Goal: Task Accomplishment & Management: Use online tool/utility

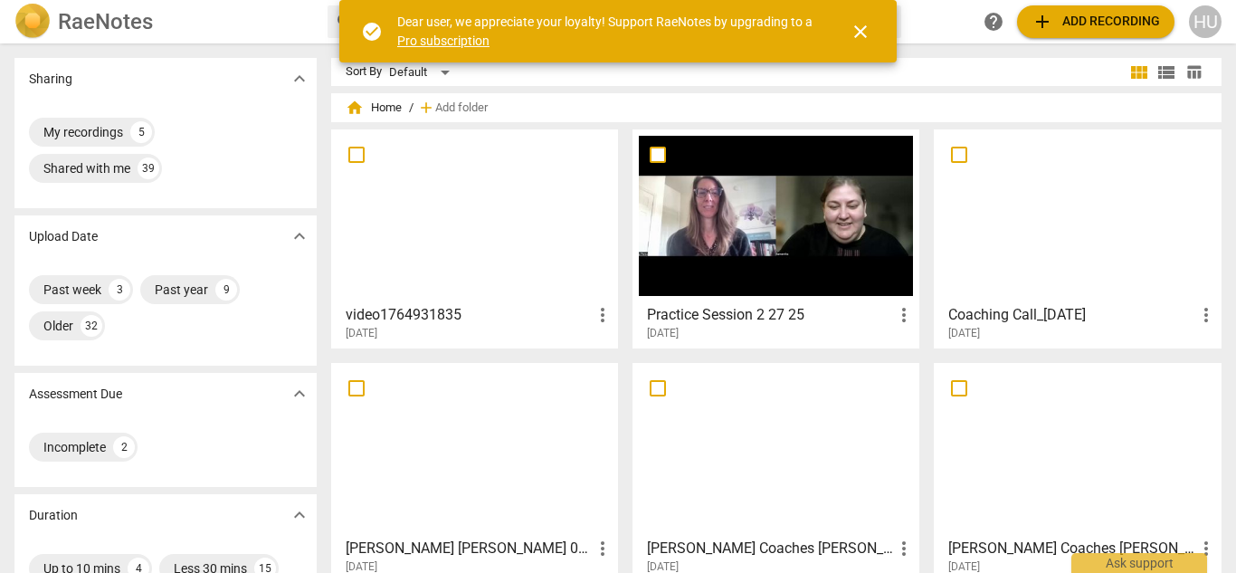
drag, startPoint x: 985, startPoint y: 280, endPoint x: 955, endPoint y: 316, distance: 46.9
drag, startPoint x: 955, startPoint y: 316, endPoint x: 855, endPoint y: 27, distance: 305.4
click at [849, 27] on span "close" at bounding box center [860, 32] width 43 height 22
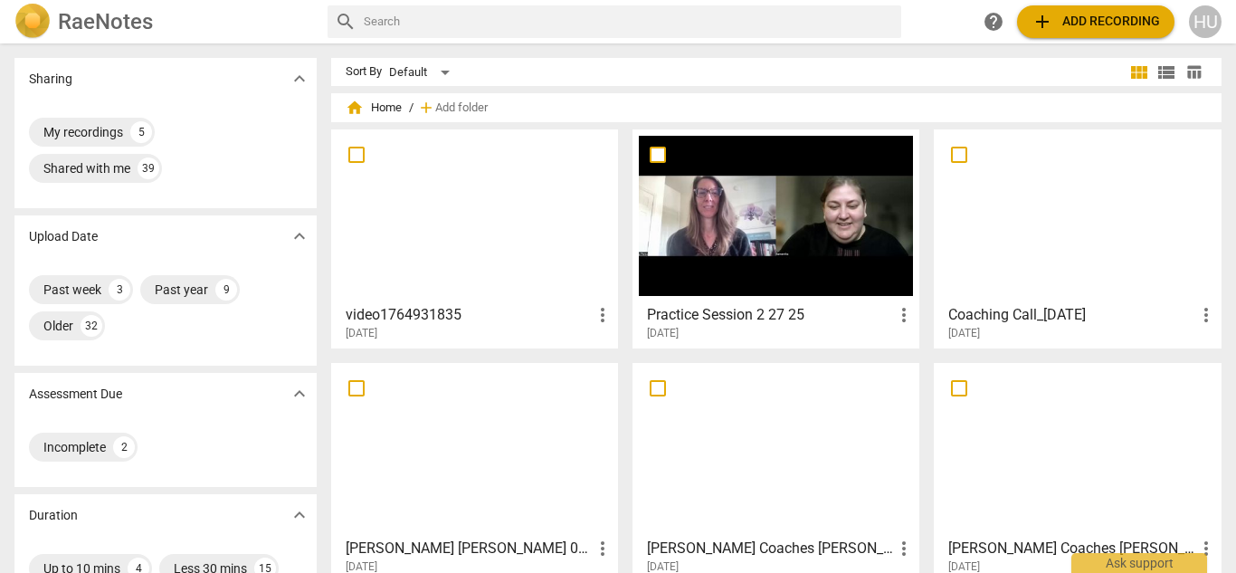
drag, startPoint x: 975, startPoint y: 305, endPoint x: 964, endPoint y: 324, distance: 21.9
click at [964, 324] on h3 "Coaching Call_[DATE]" at bounding box center [1072, 315] width 246 height 22
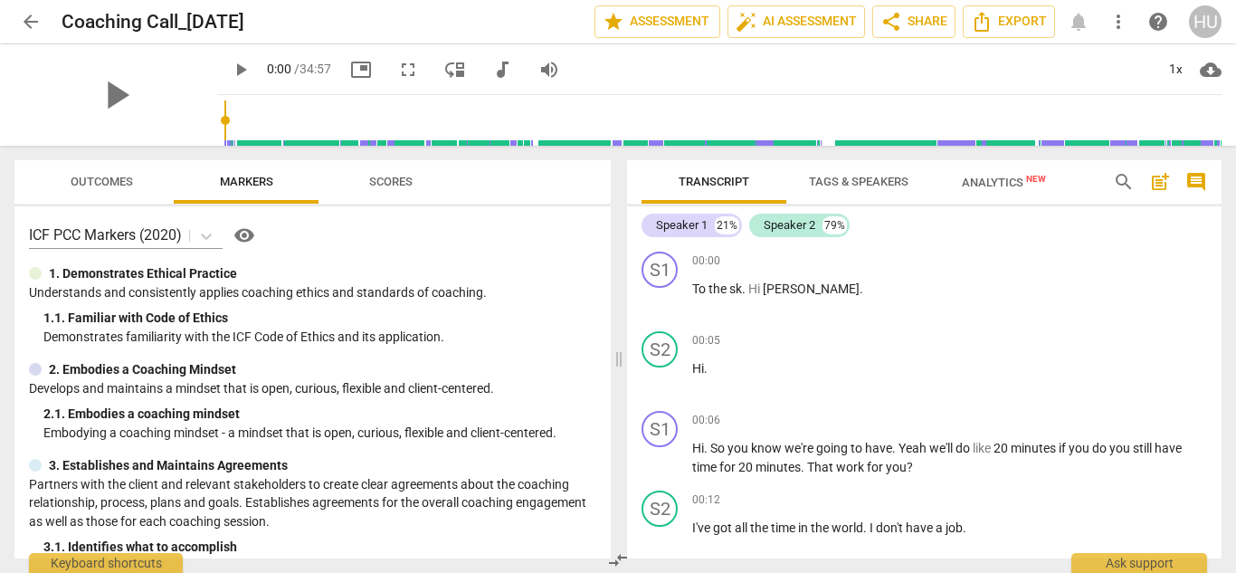
click at [849, 178] on span "Tags & Speakers" at bounding box center [859, 182] width 100 height 14
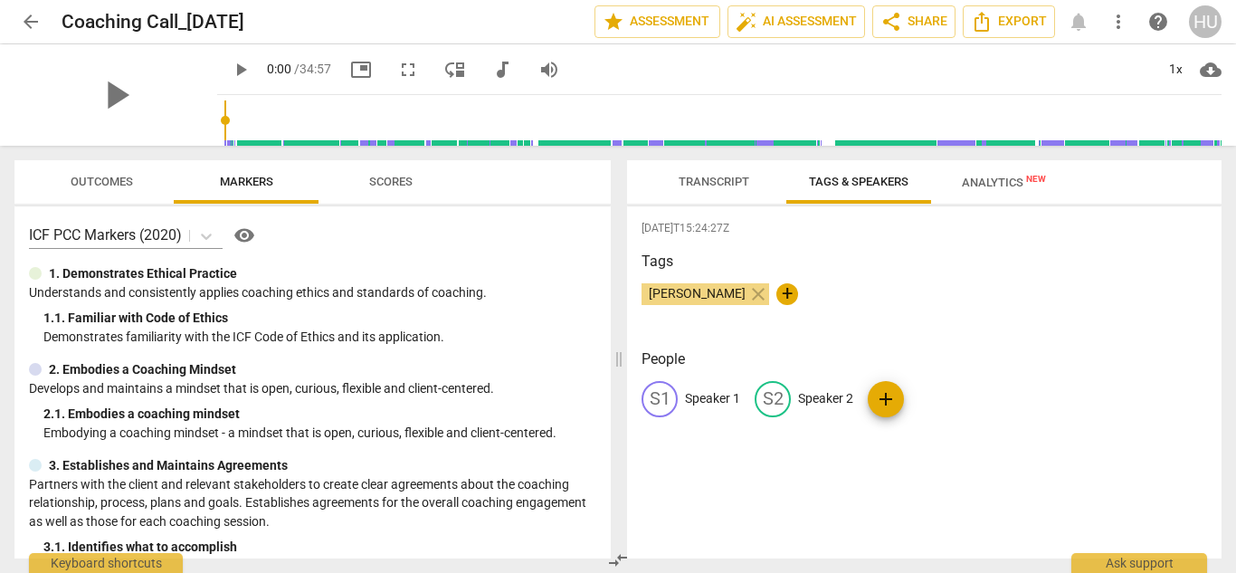
click at [703, 393] on p "Speaker 1" at bounding box center [712, 398] width 55 height 19
type input "Coach"
click at [938, 397] on p "Speaker 2" at bounding box center [943, 398] width 55 height 19
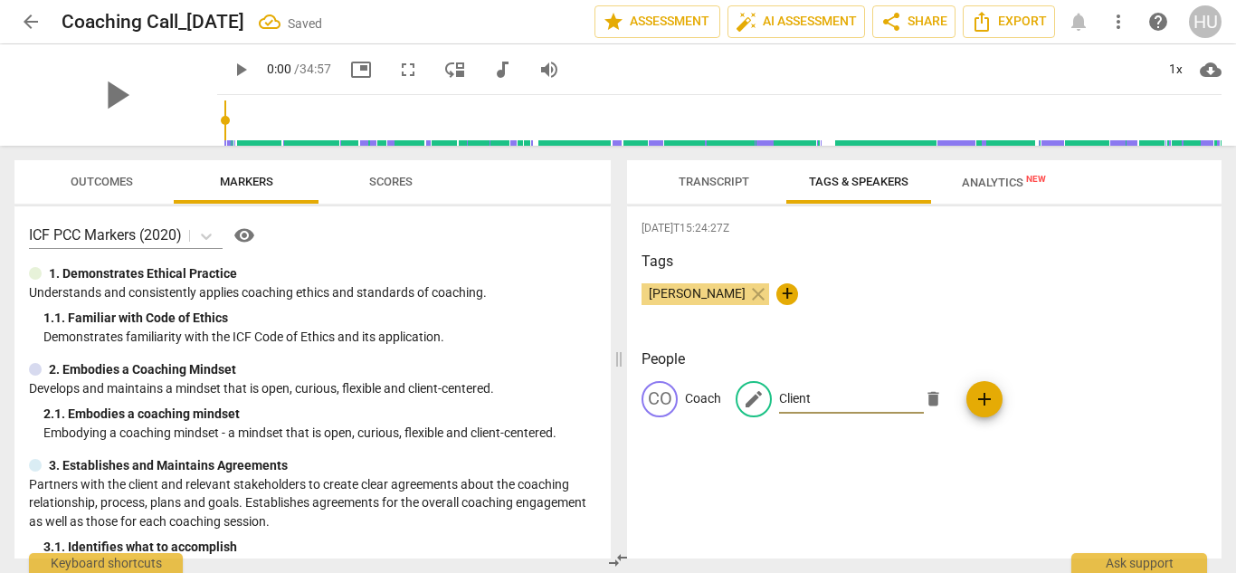
type input "Client"
click at [719, 182] on span "Transcript" at bounding box center [714, 182] width 71 height 14
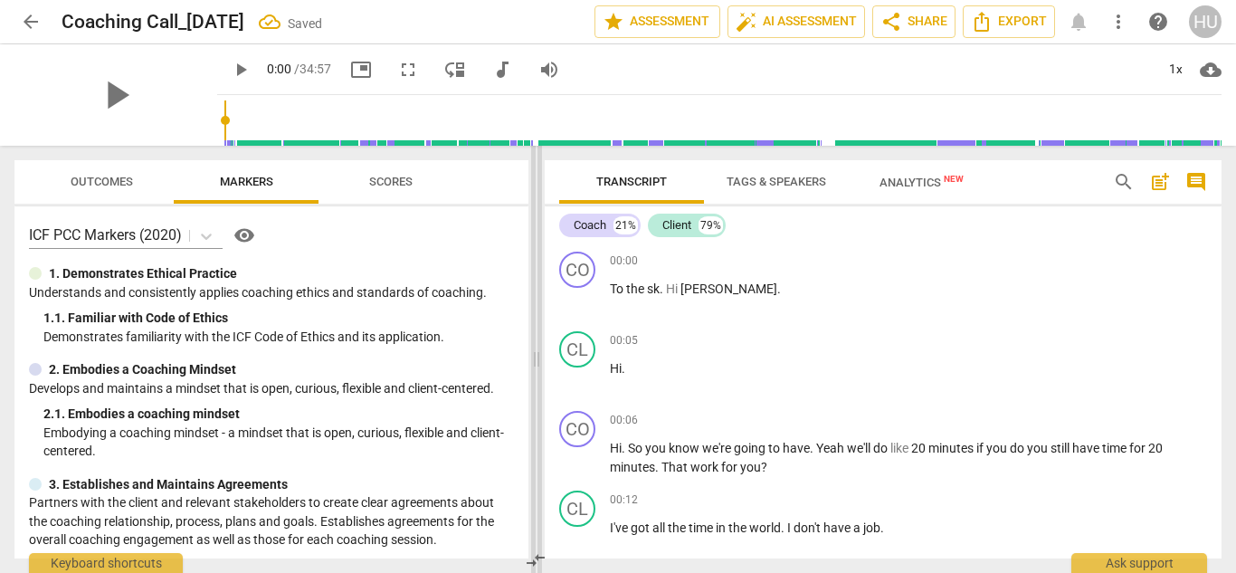
drag, startPoint x: 619, startPoint y: 358, endPoint x: 508, endPoint y: 340, distance: 112.6
click at [531, 340] on span at bounding box center [536, 359] width 11 height 427
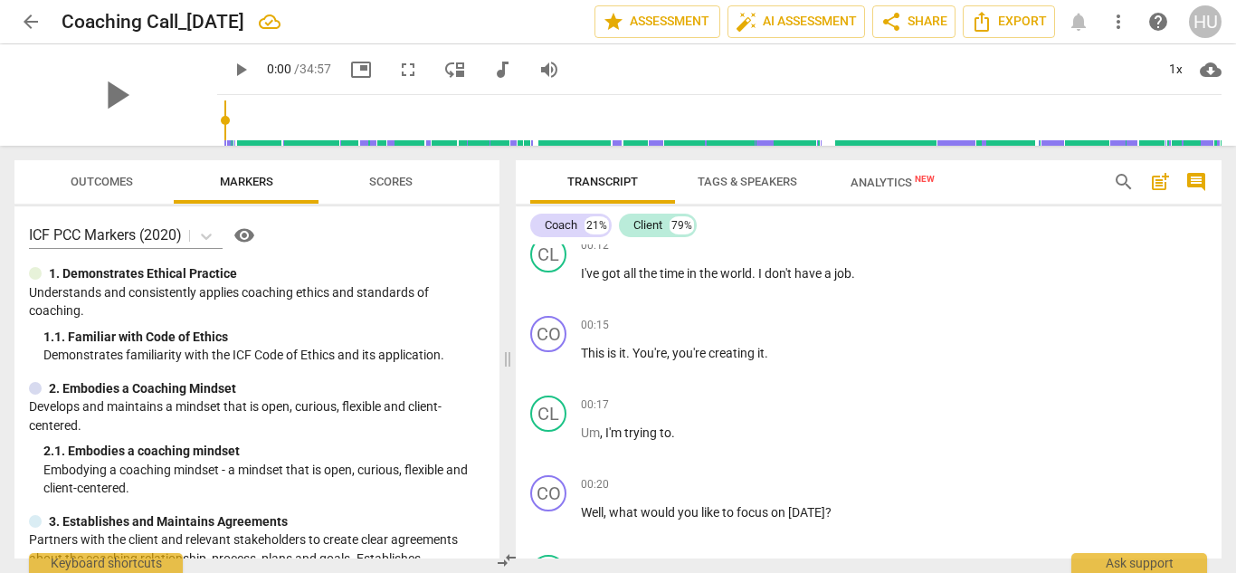
scroll to position [228, 0]
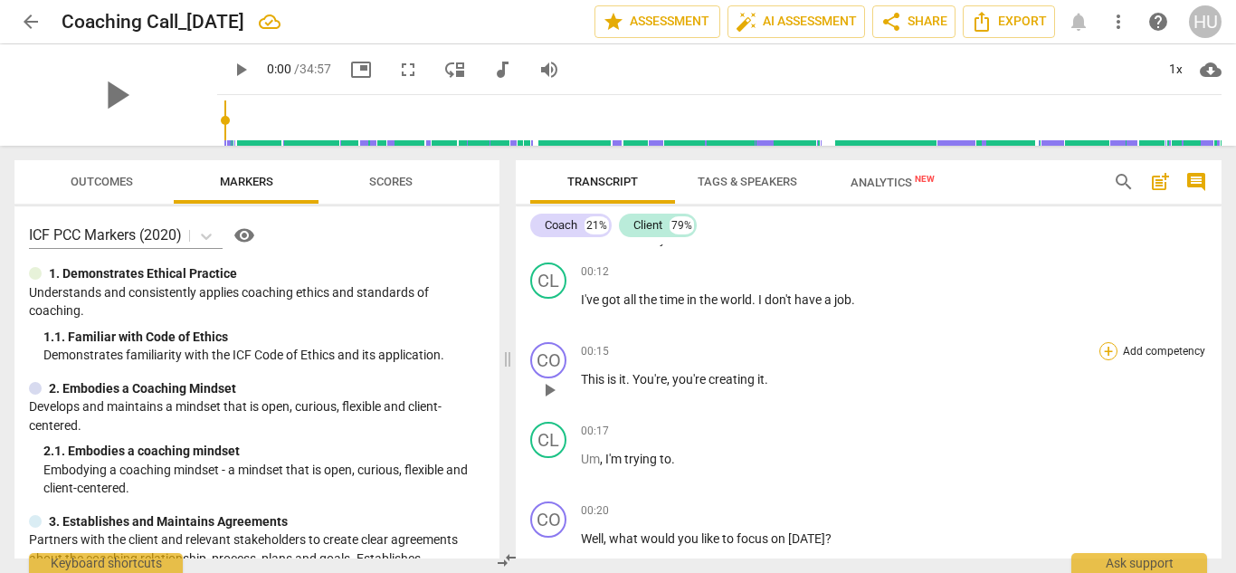
click at [1105, 355] on div "+" at bounding box center [1109, 351] width 18 height 18
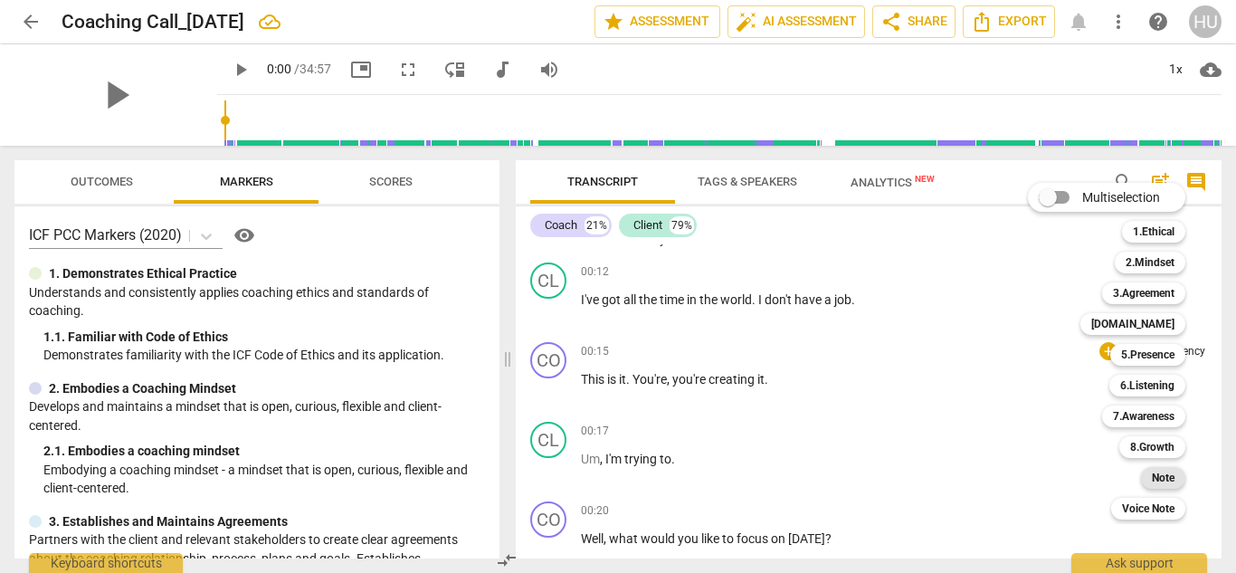
click at [1173, 478] on b "Note" at bounding box center [1163, 478] width 23 height 22
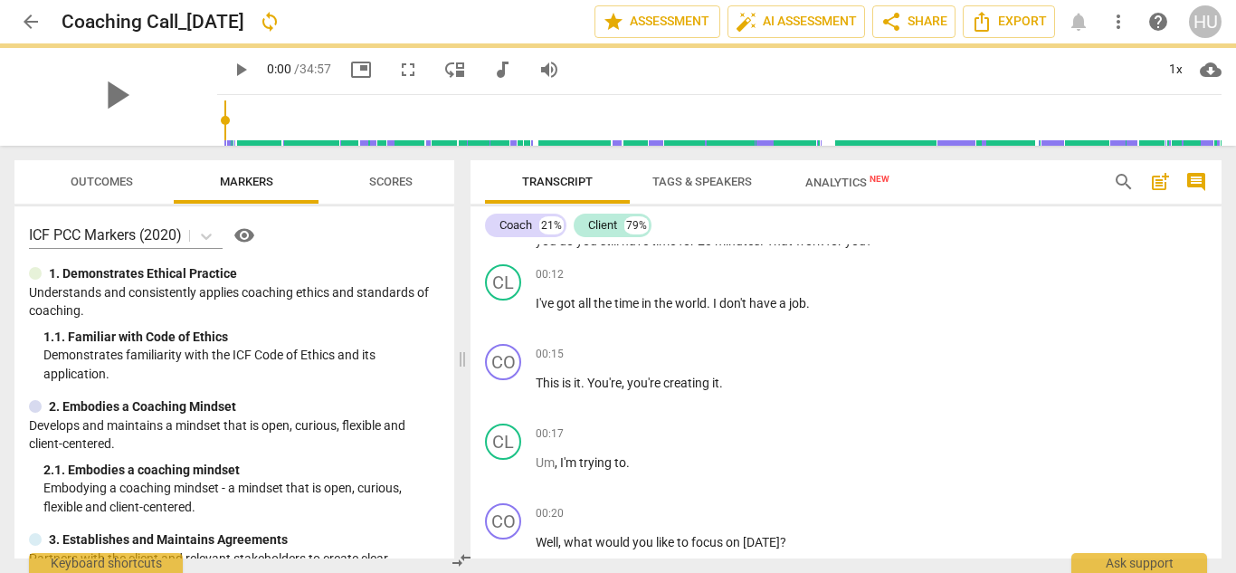
scroll to position [229, 0]
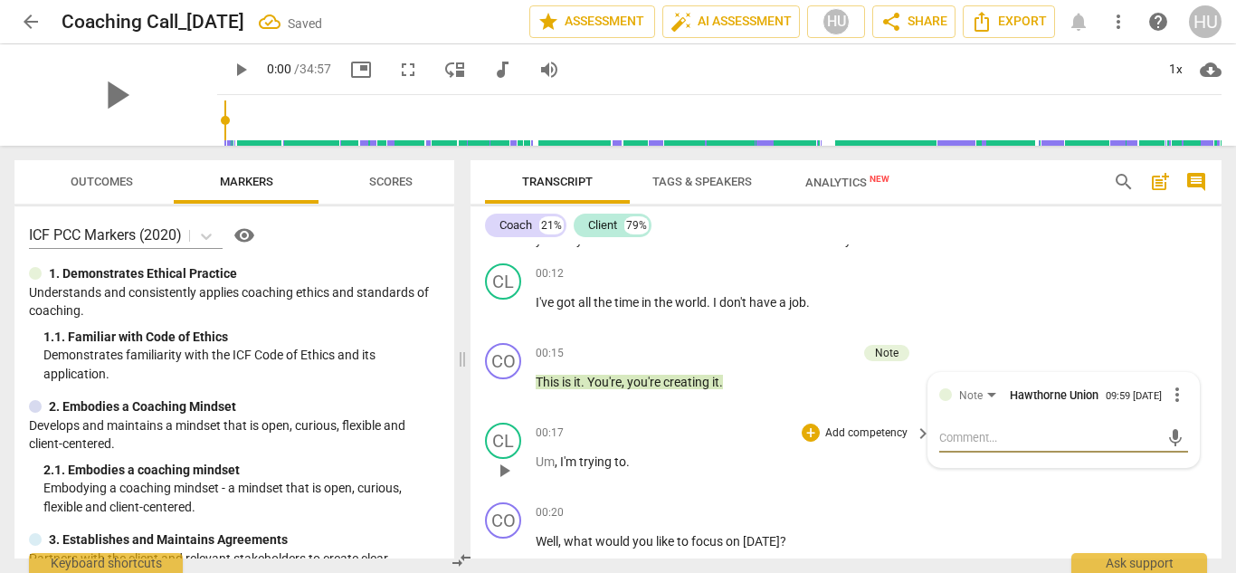
type textarea "W"
type textarea "Wa"
type textarea "Way"
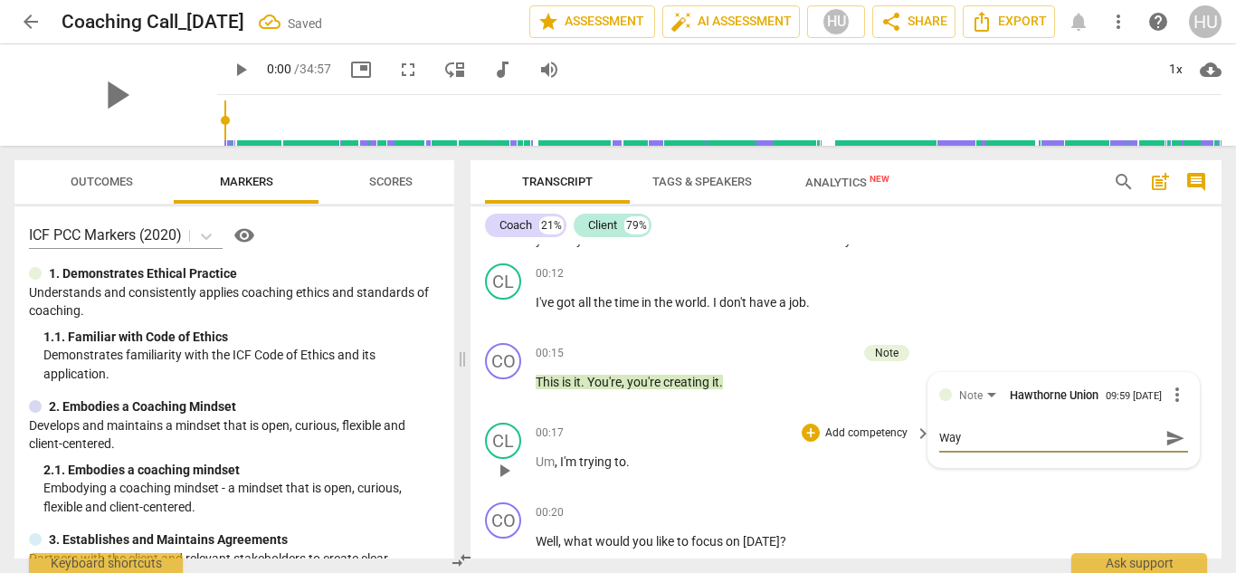
type textarea "Way"
type textarea "Way t"
type textarea "Way to"
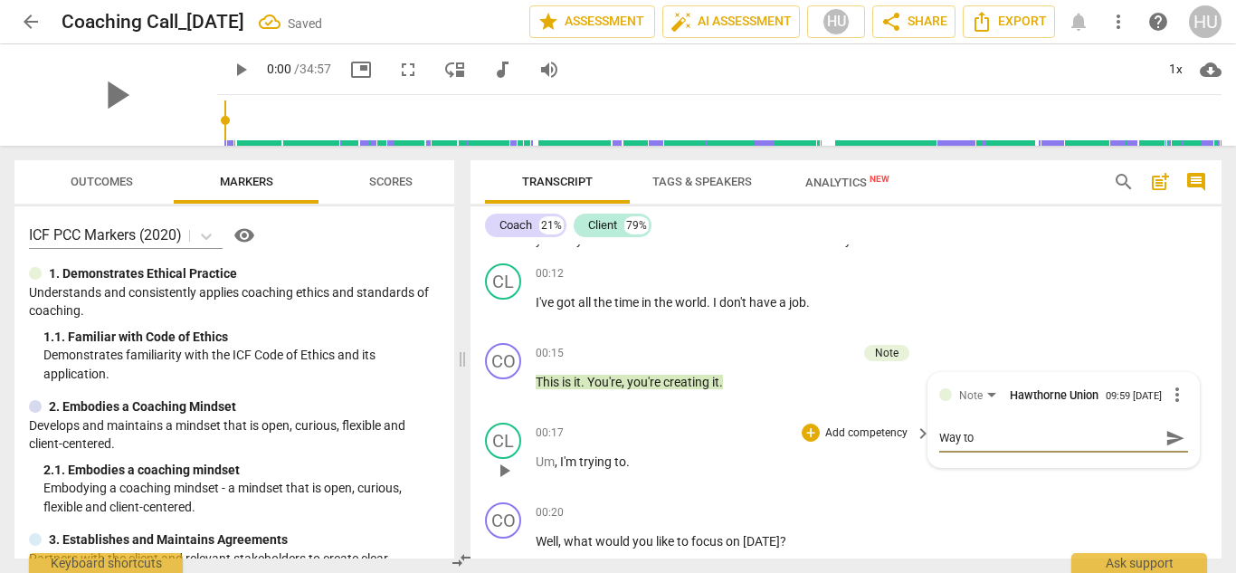
type textarea "Way to a"
type textarea "Way to ad"
type textarea "Way to adf"
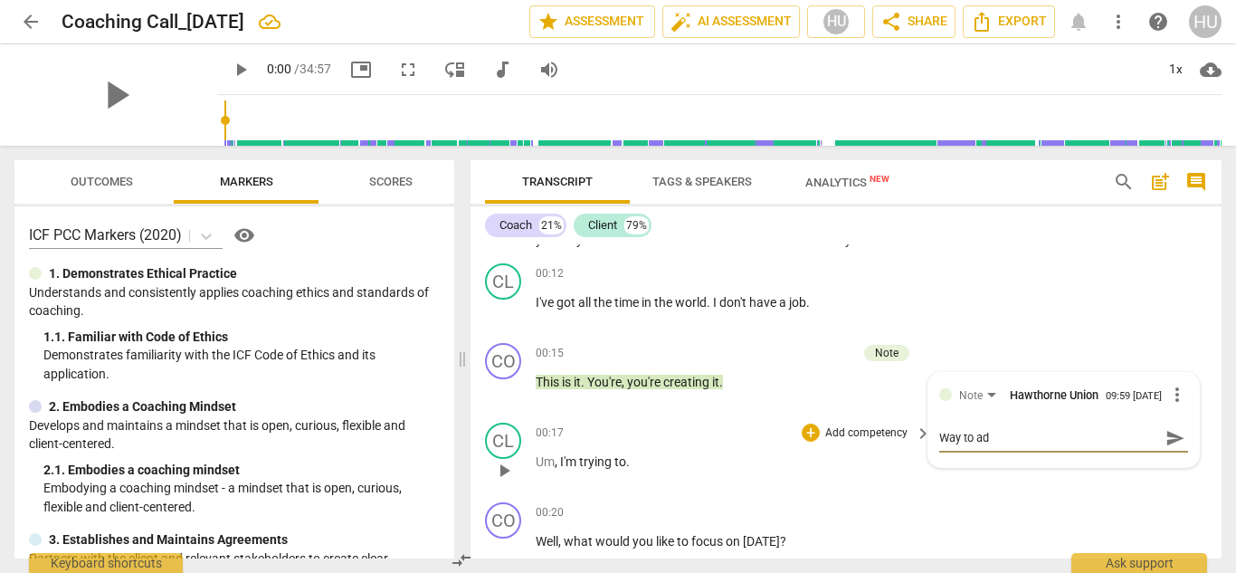
type textarea "Way to adf"
type textarea "Way to ad"
type textarea "Way to a"
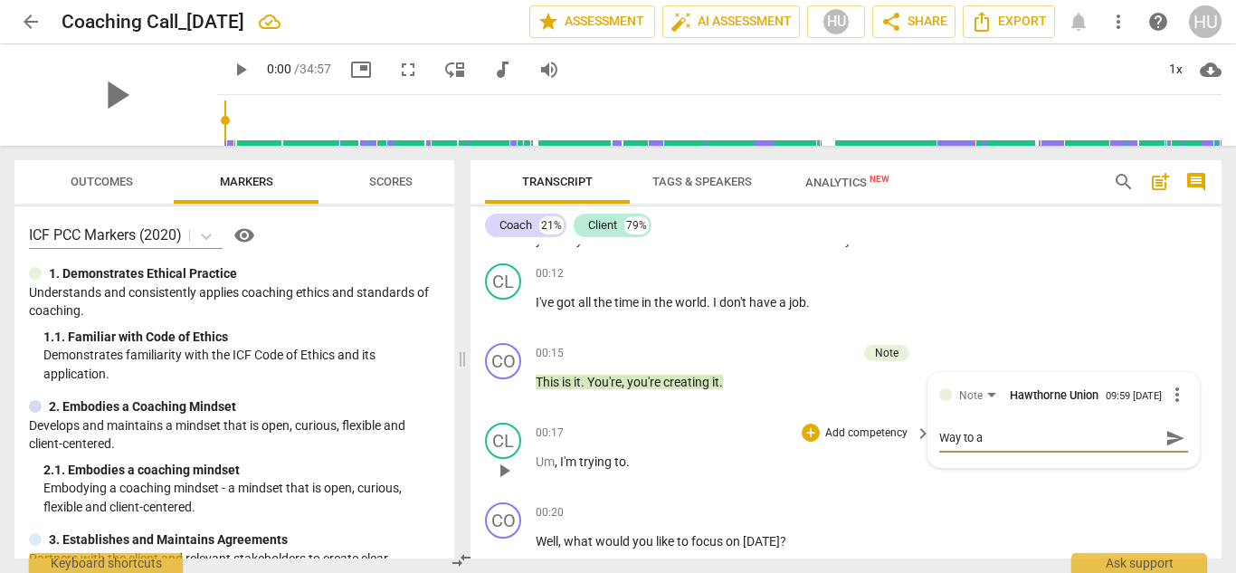
type textarea "Way to af"
type textarea "Way to aff"
type textarea "Way to affi"
type textarea "Way to affir"
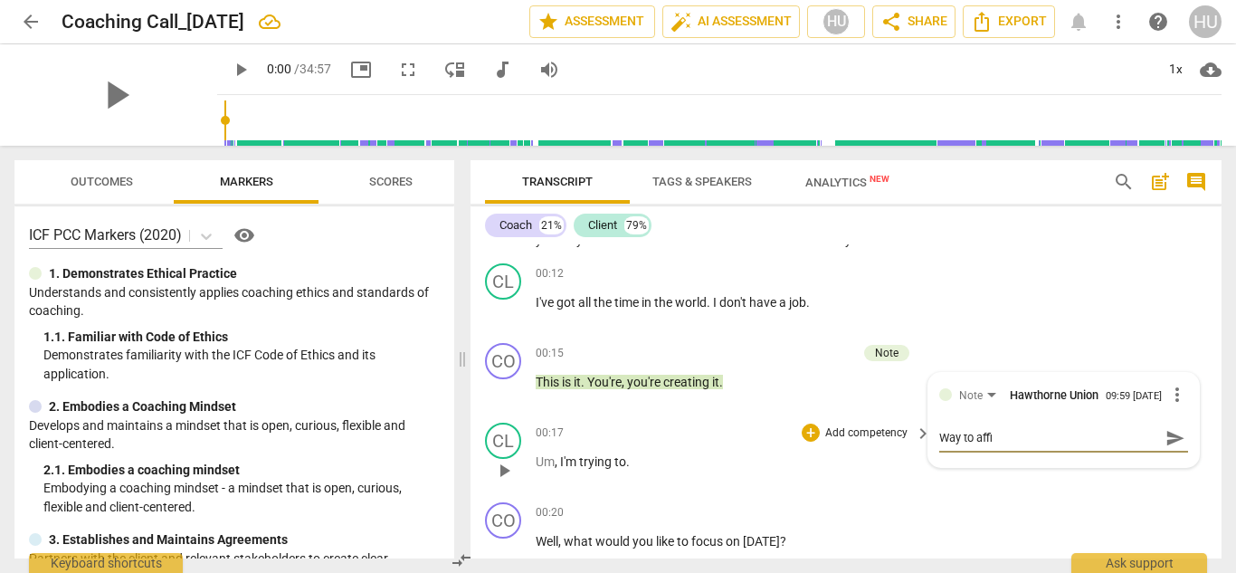
type textarea "Way to affir"
type textarea "Way to affirm"
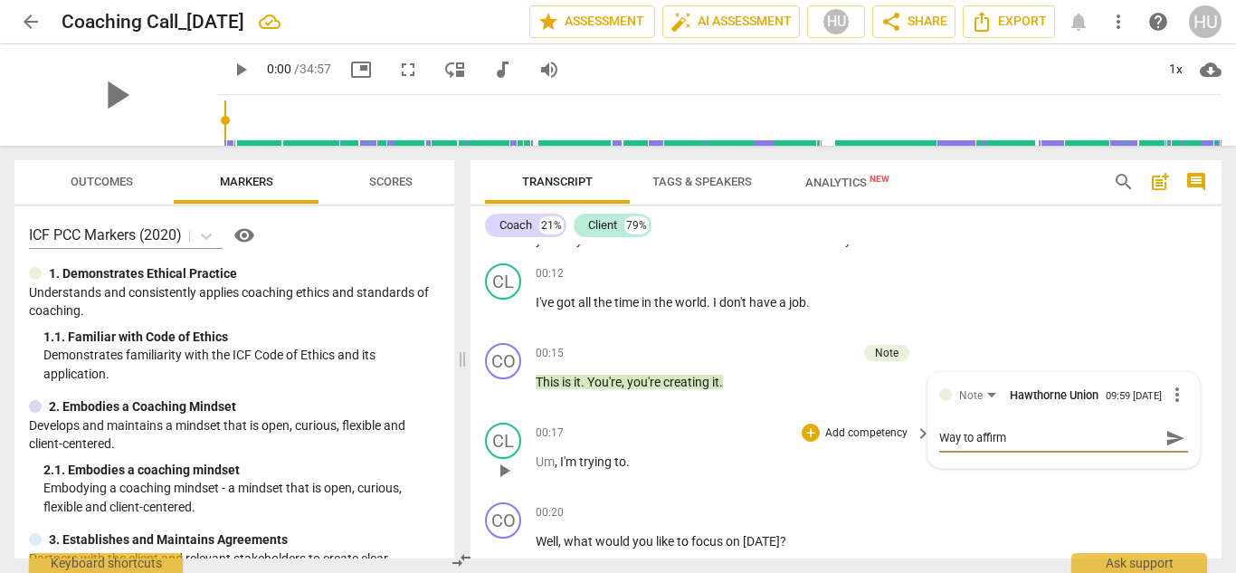
type textarea "Way to affirm a"
type textarea "Way to affirm an"
type textarea "Way to affirm and"
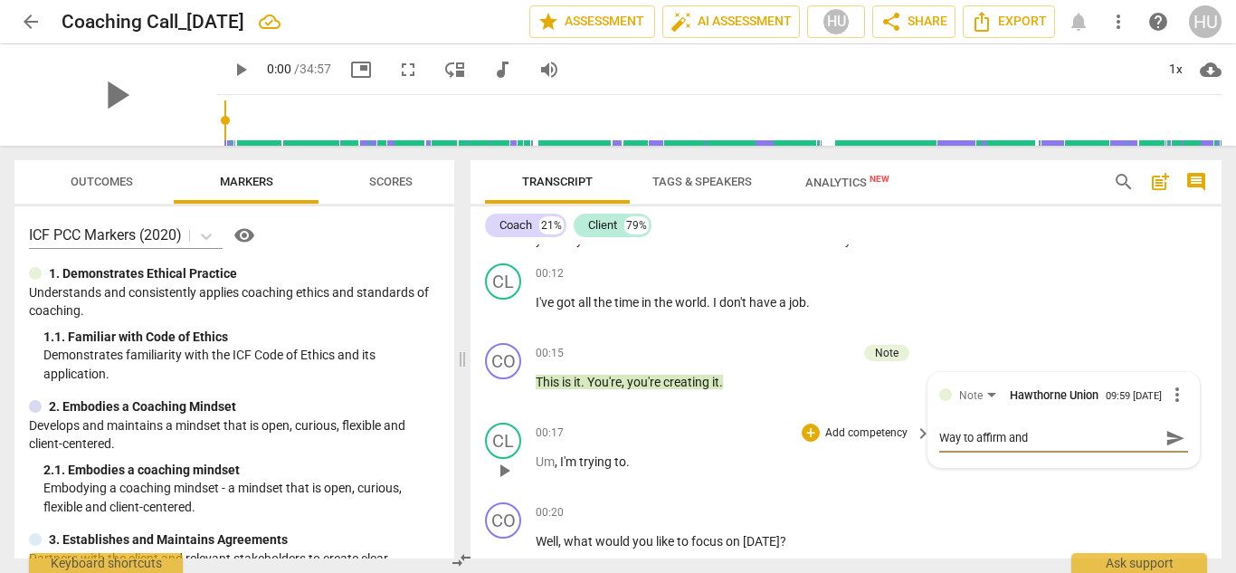
type textarea "Way to affirm and"
type textarea "Way to affirm and p"
type textarea "Way to affirm and po"
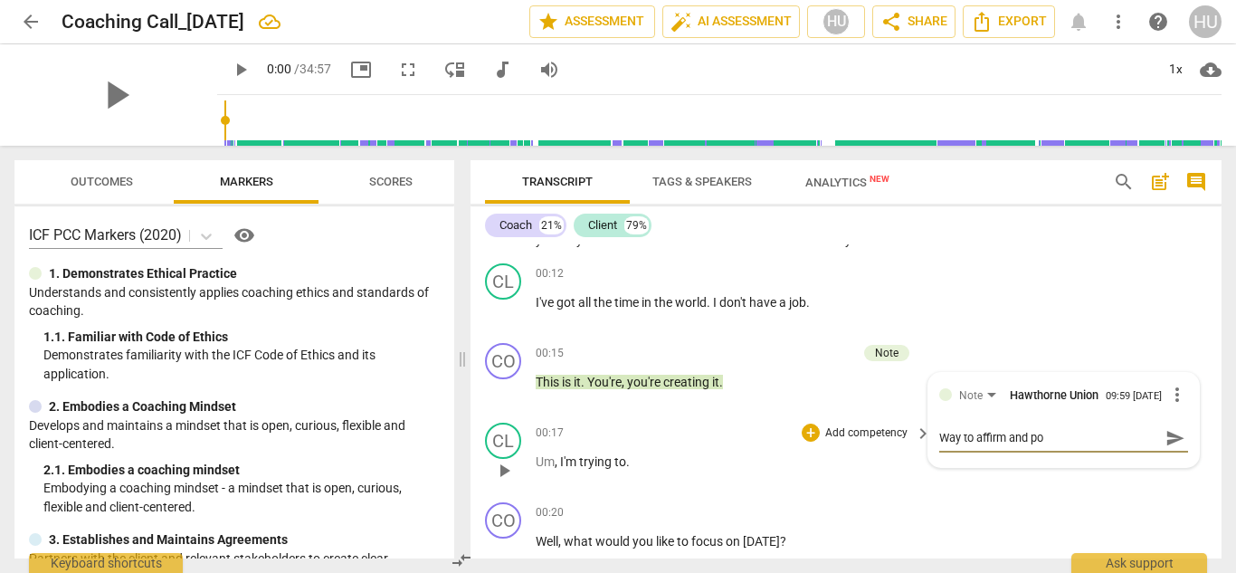
type textarea "Way to affirm and pos"
type textarea "Way to affirm and posi"
type textarea "Way to affirm and posit"
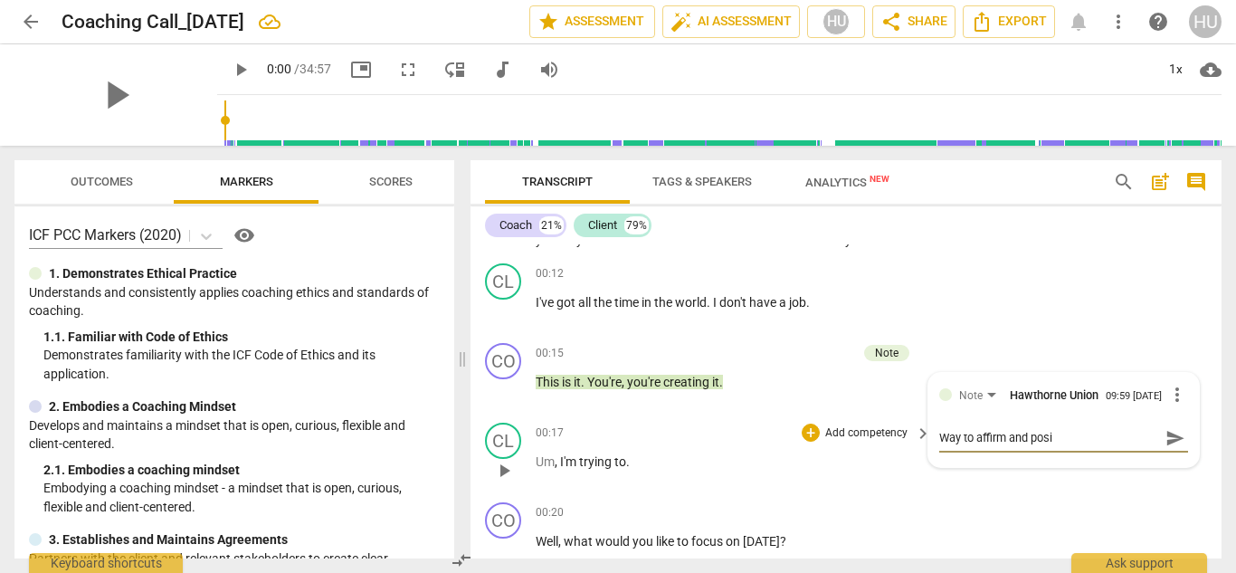
type textarea "Way to affirm and posit"
type textarea "Way to affirm and positi"
type textarea "Way to affirm and positiv"
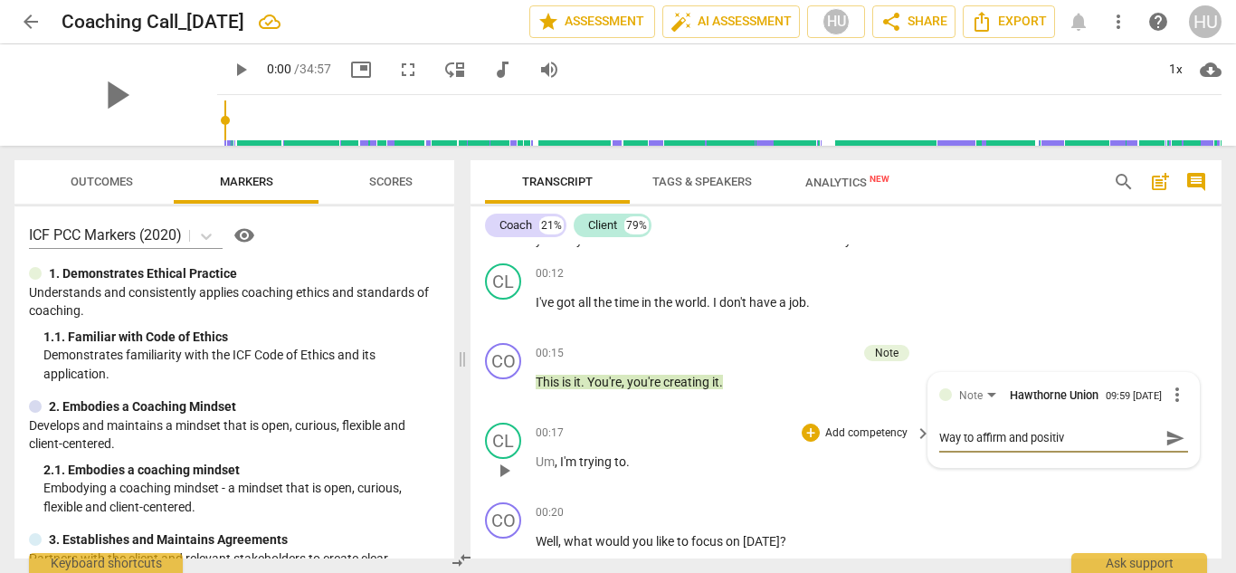
type textarea "Way to affirm and positive"
type textarea "Way to affirm and positive f"
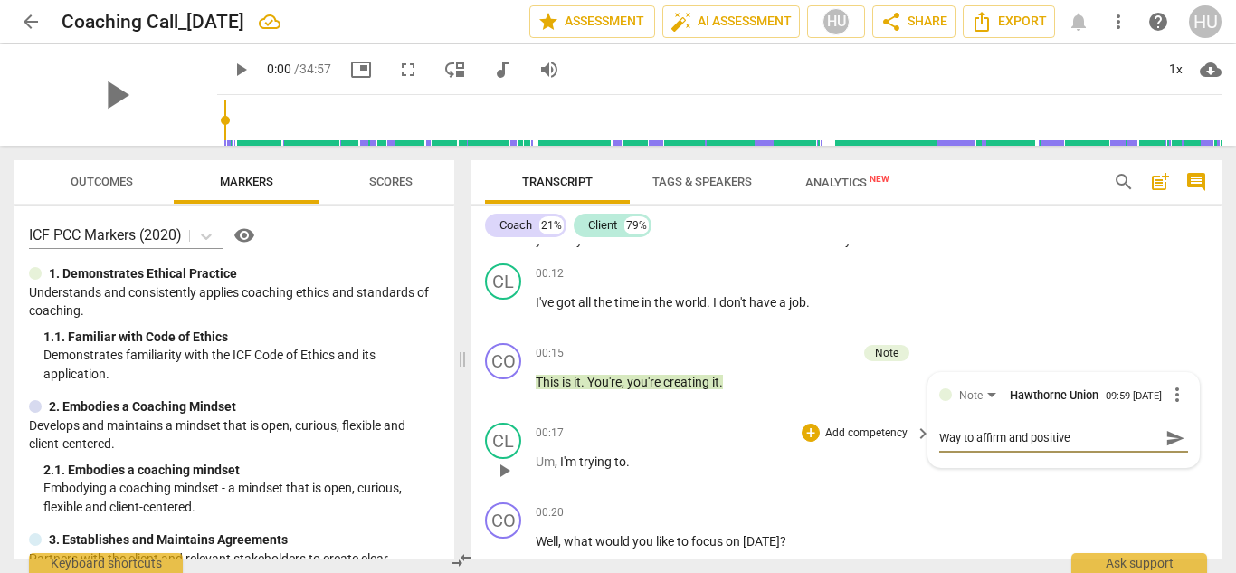
type textarea "Way to affirm and positive f"
type textarea "Way to affirm and positive fo"
type textarea "Way to affirm and positive foc"
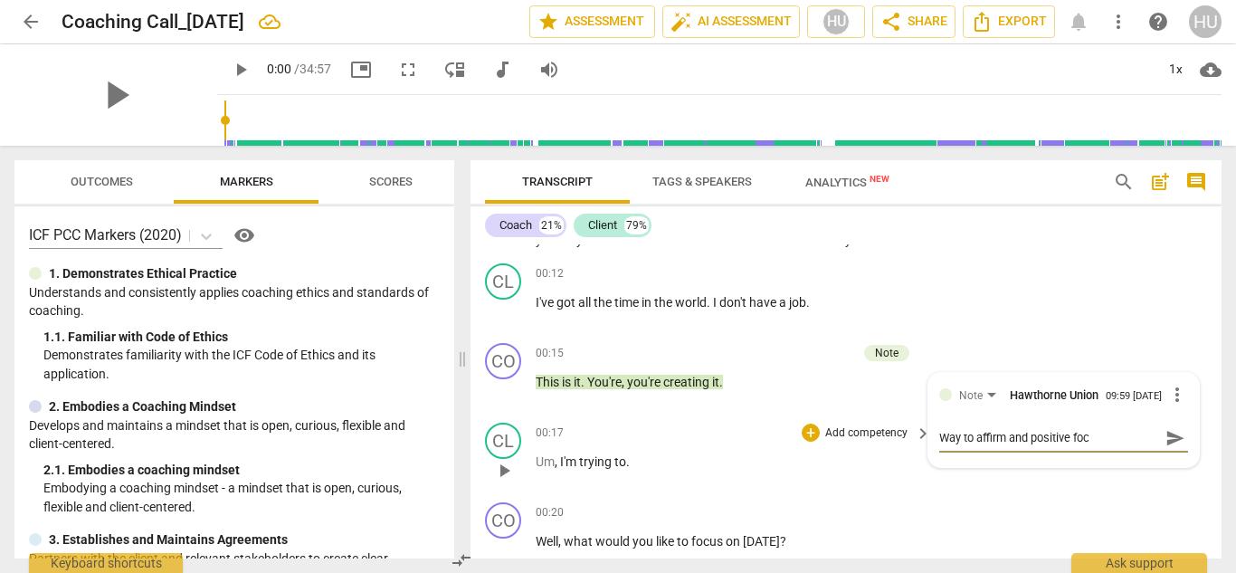
type textarea "Way to affirm and positive focu"
type textarea "Way to affirm and positive focus"
click at [1166, 447] on span "send" at bounding box center [1176, 438] width 20 height 20
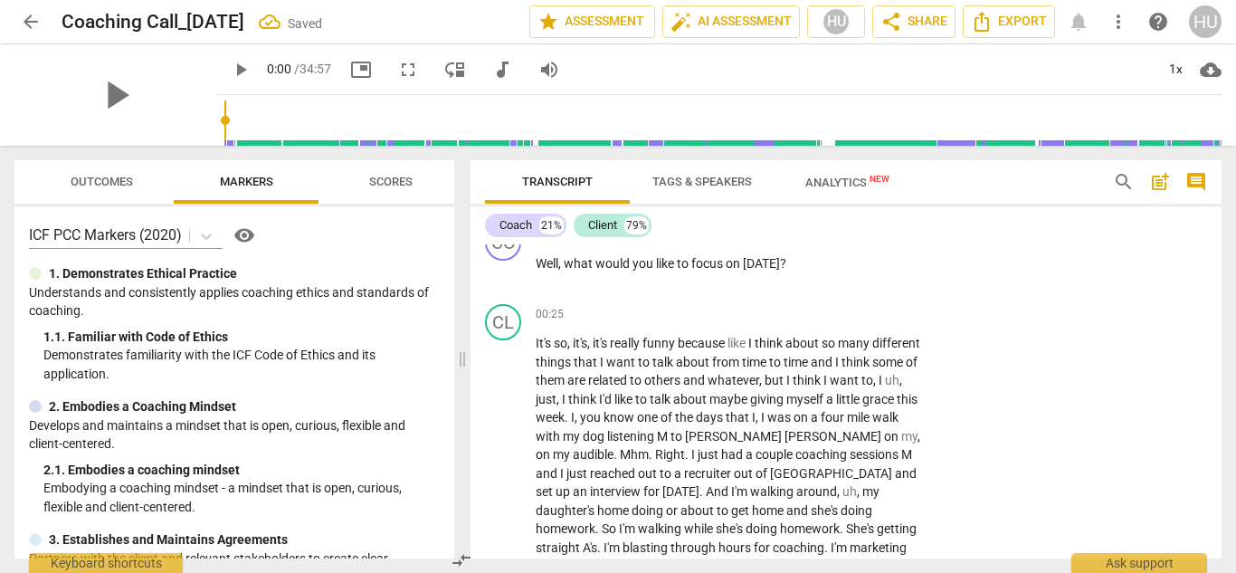
scroll to position [405, 0]
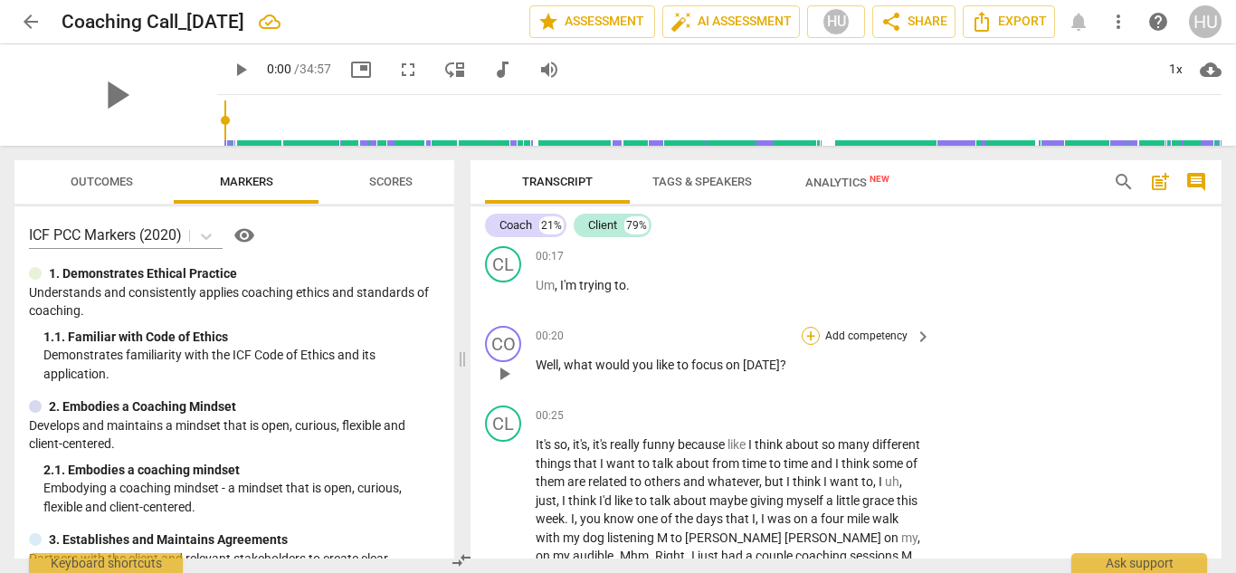
click at [802, 334] on div "+" at bounding box center [811, 336] width 18 height 18
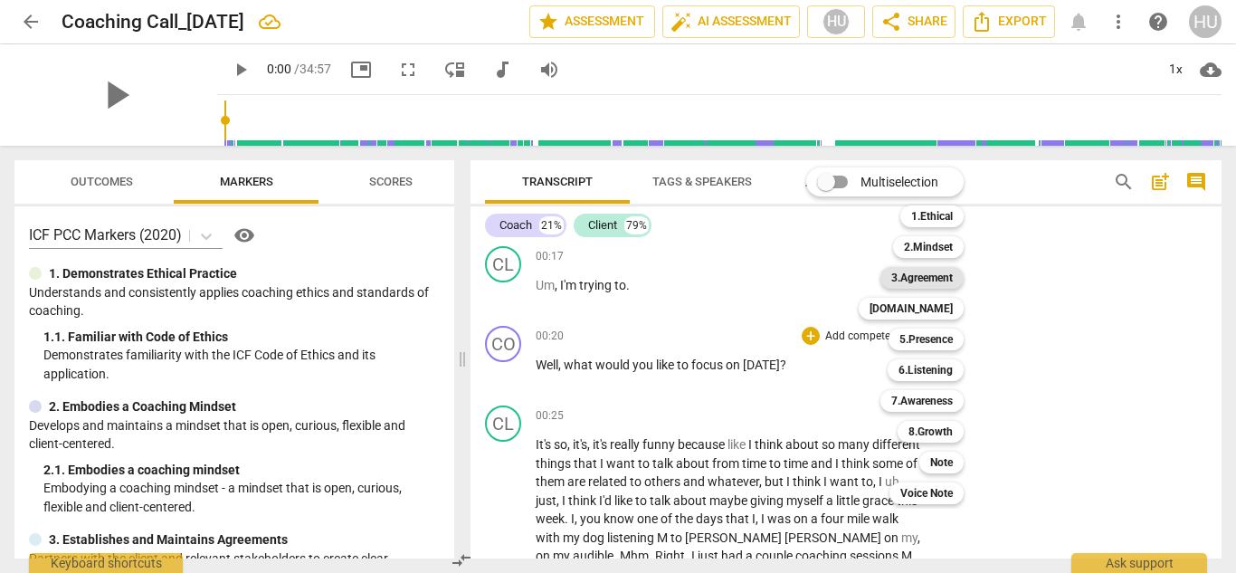
click at [935, 277] on b "3.Agreement" at bounding box center [922, 278] width 62 height 22
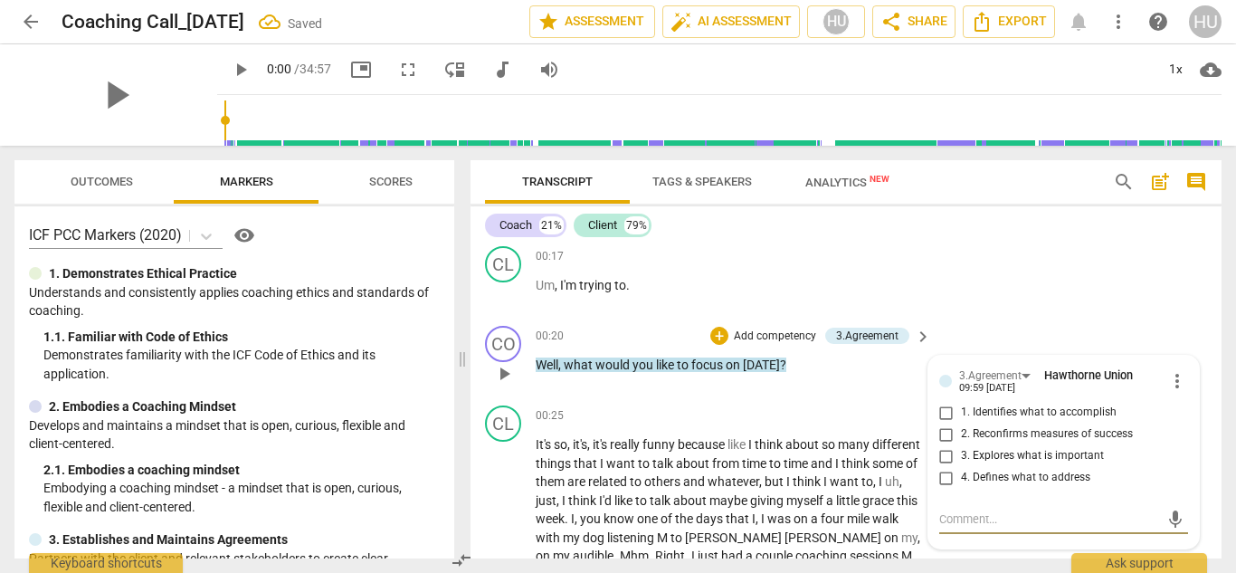
click at [940, 405] on input "1. Identifies what to accomplish" at bounding box center [946, 413] width 29 height 22
checkbox input "true"
click at [530, 222] on div "Coach" at bounding box center [516, 225] width 33 height 18
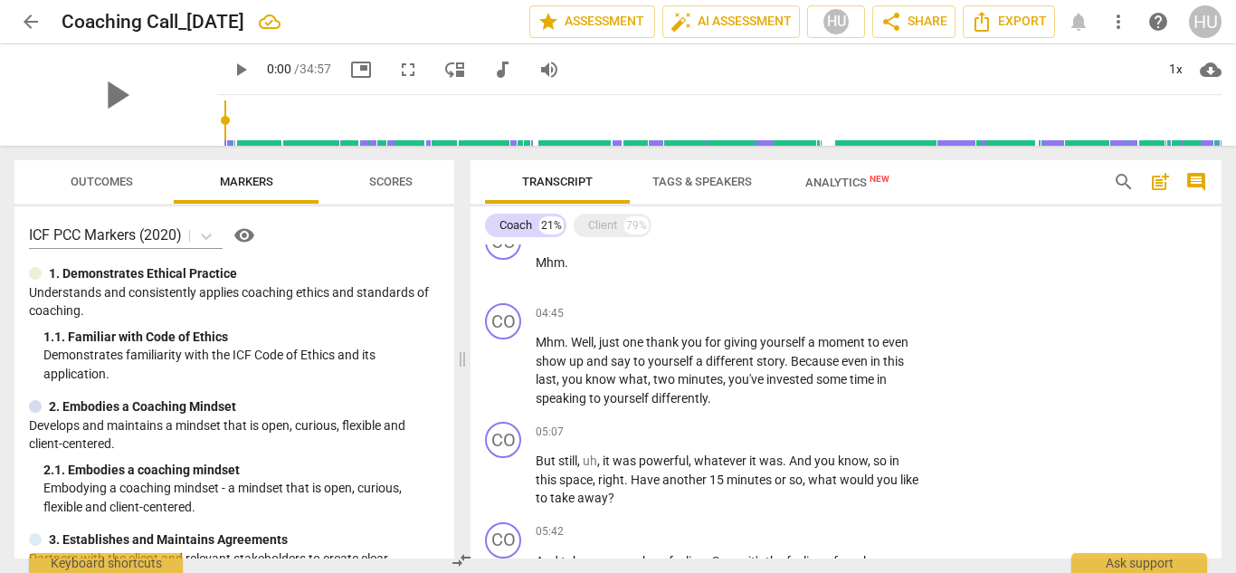
scroll to position [452, 0]
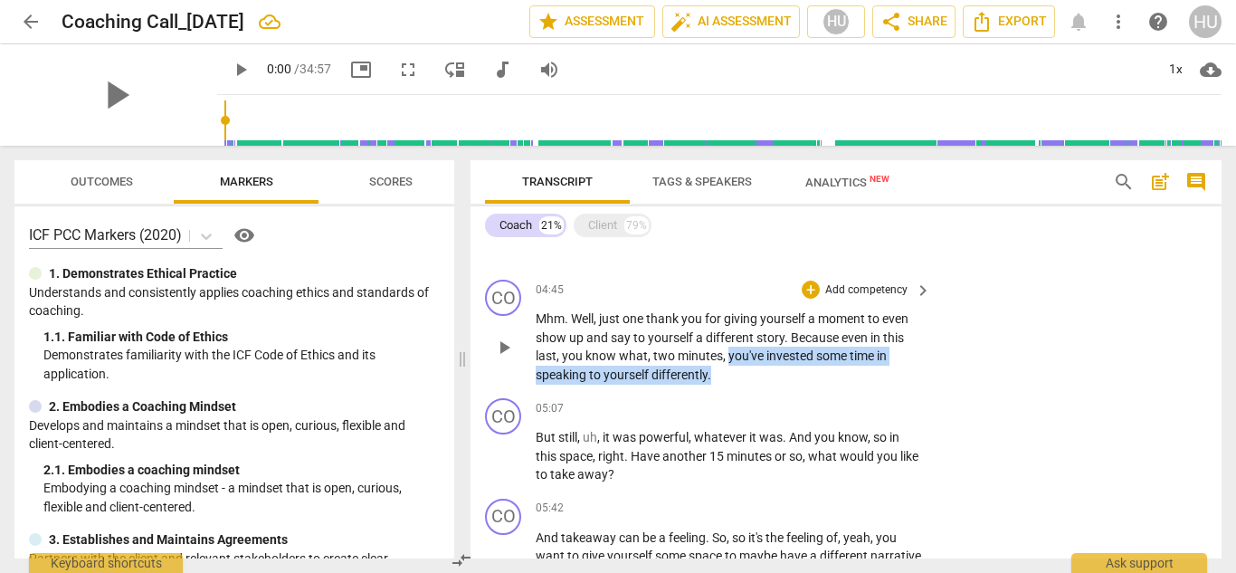
drag, startPoint x: 724, startPoint y: 375, endPoint x: 727, endPoint y: 356, distance: 19.2
click at [727, 356] on p "Mhm . Well , just one thank you for giving yourself a moment to even show up an…" at bounding box center [729, 347] width 386 height 74
click at [808, 293] on div "+" at bounding box center [811, 290] width 18 height 18
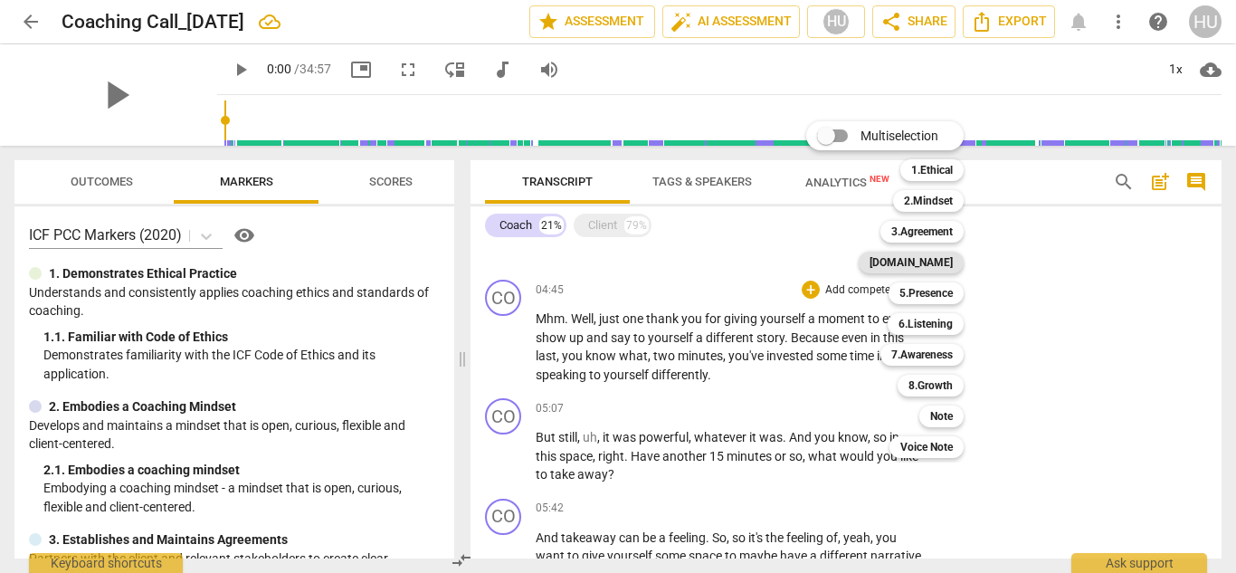
click at [944, 262] on b "[DOMAIN_NAME]" at bounding box center [911, 263] width 83 height 22
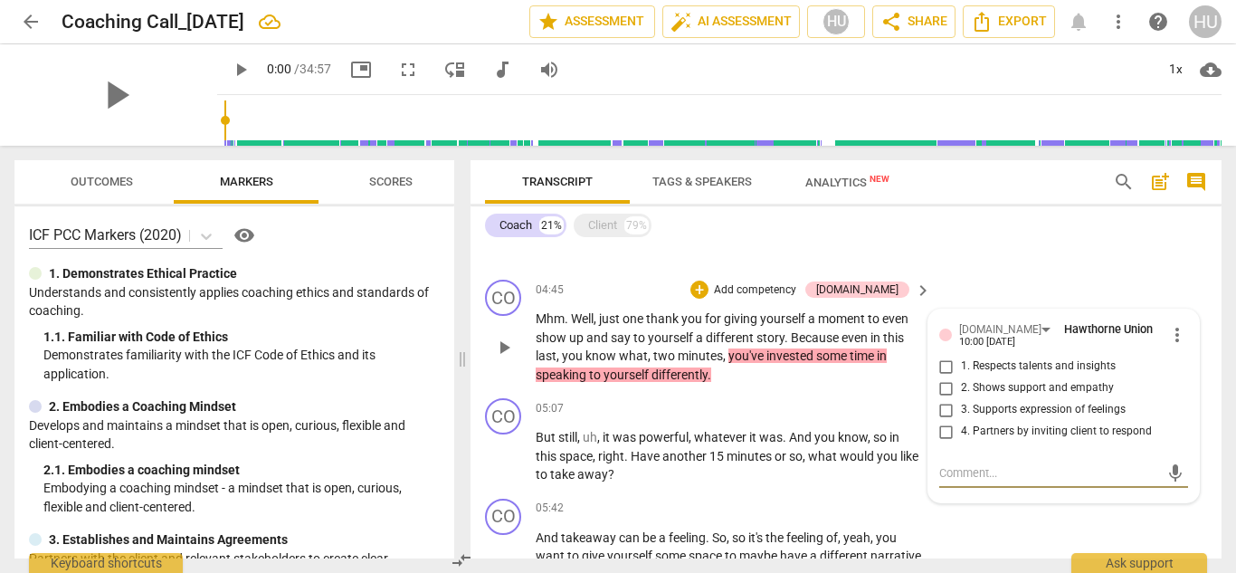
click at [944, 370] on input "1. Respects talents and insights" at bounding box center [946, 367] width 29 height 22
checkbox input "true"
click at [944, 389] on input "2. Shows support and empathy" at bounding box center [946, 388] width 29 height 22
checkbox input "true"
click at [944, 405] on input "3. Supports expression of feelings" at bounding box center [946, 410] width 29 height 22
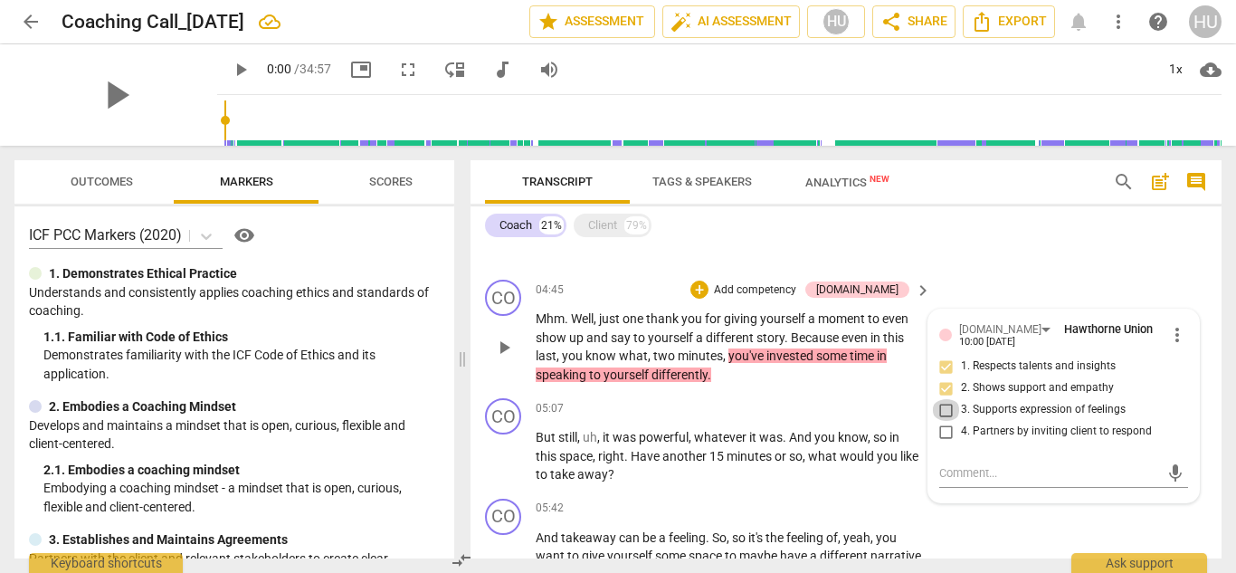
checkbox input "true"
click at [946, 474] on textarea at bounding box center [1049, 472] width 221 height 17
type textarea "B"
type textarea "Be"
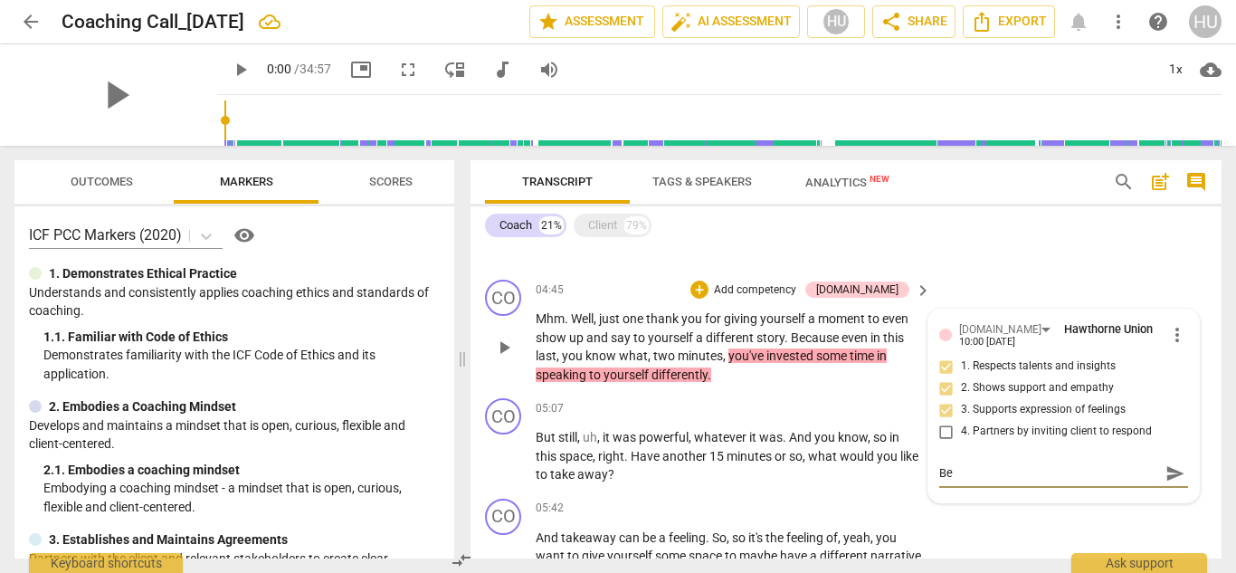
type textarea "Bea"
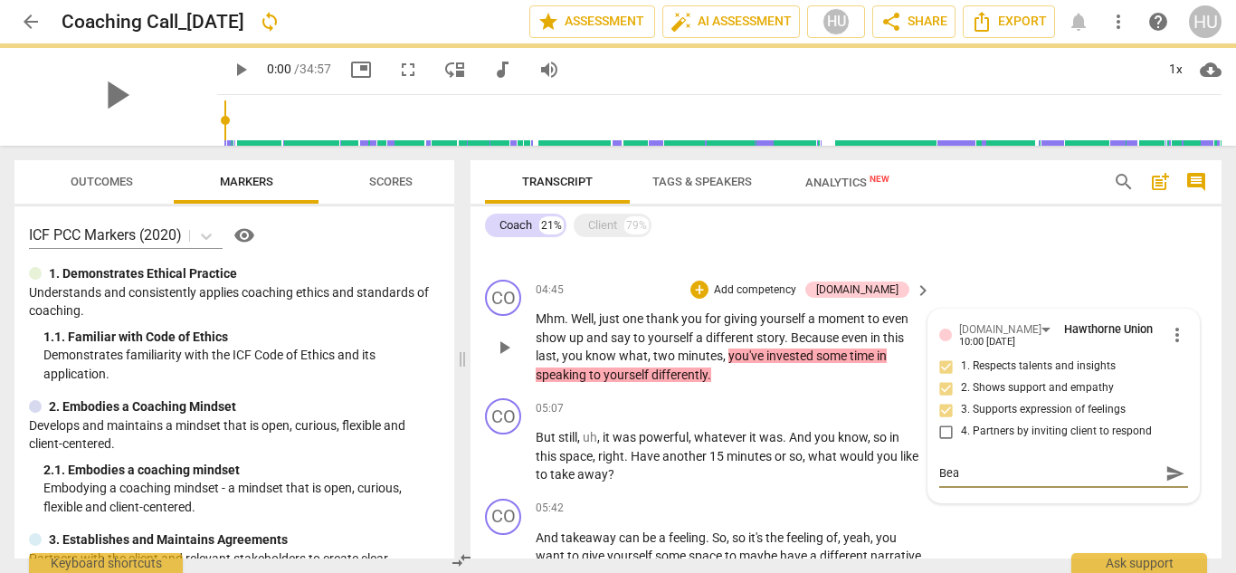
type textarea "Beat"
type textarea "Beatu"
type textarea "Beau"
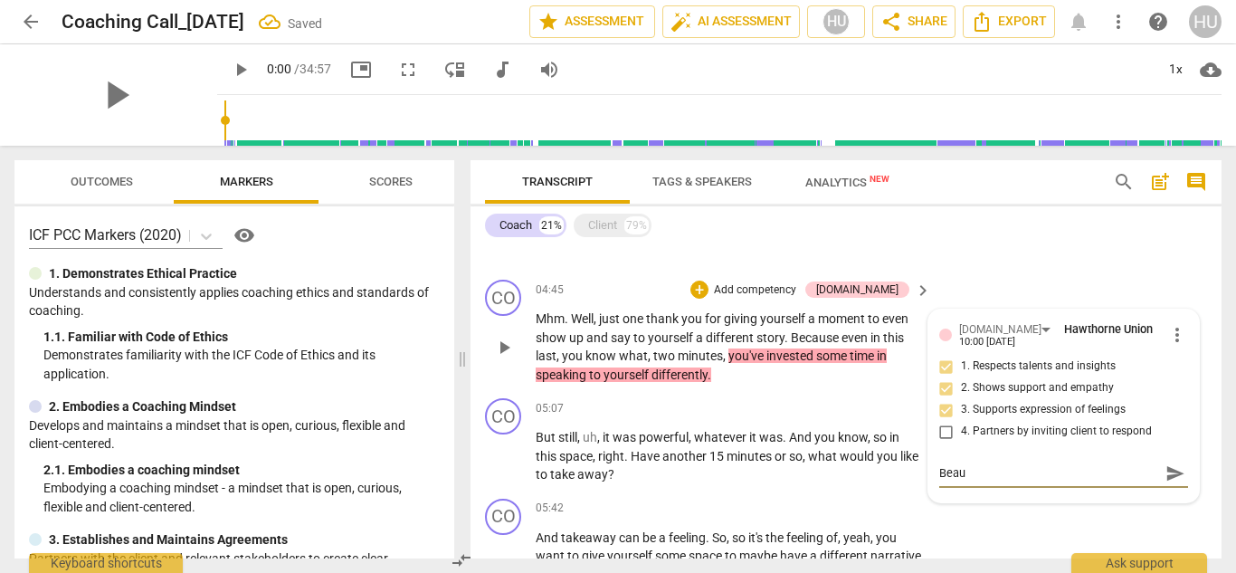
type textarea "Beaut"
type textarea "Beauti"
type textarea "Beautif"
type textarea "Beautifu"
type textarea "Beautiful"
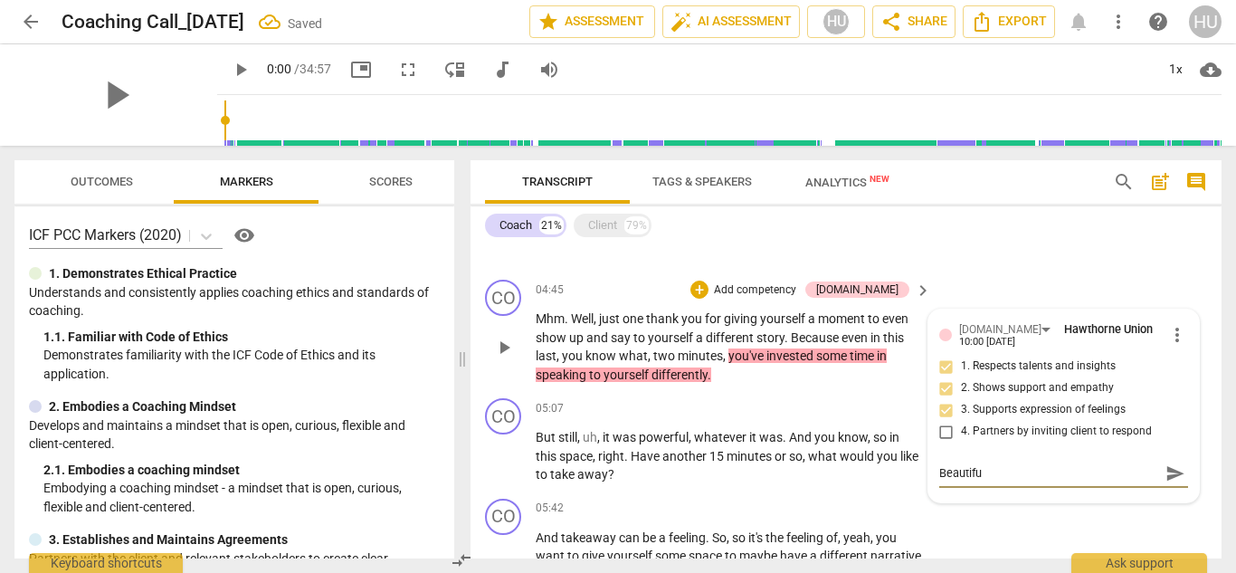
type textarea "Beautiful"
type textarea "Beautiful l"
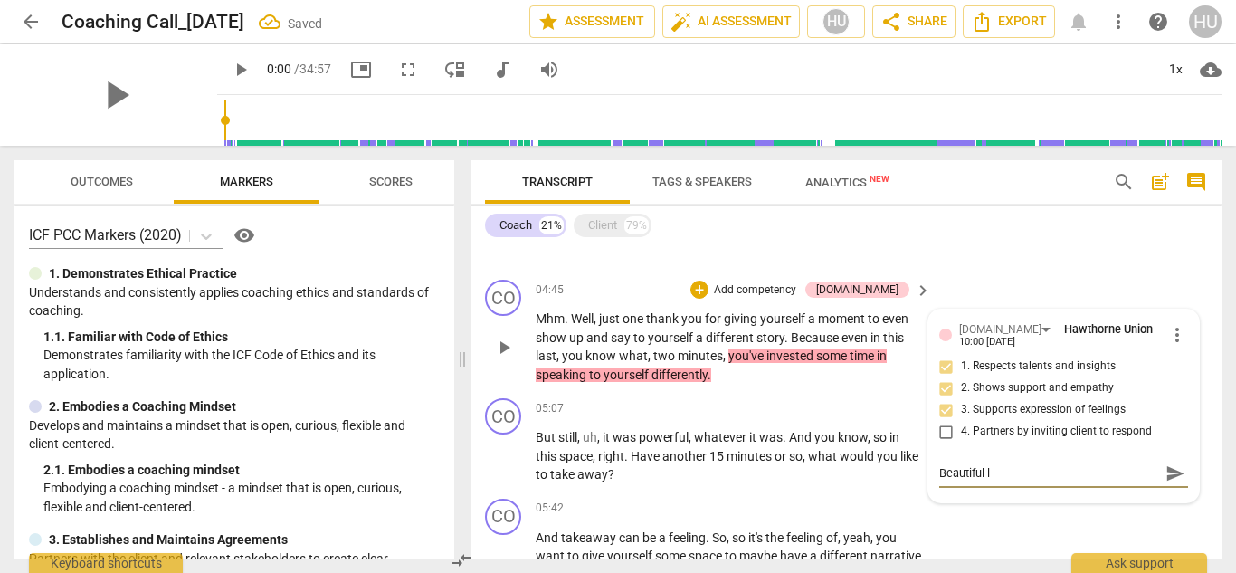
type textarea "Beautiful li"
type textarea "Beautiful lis"
type textarea "Beautiful list"
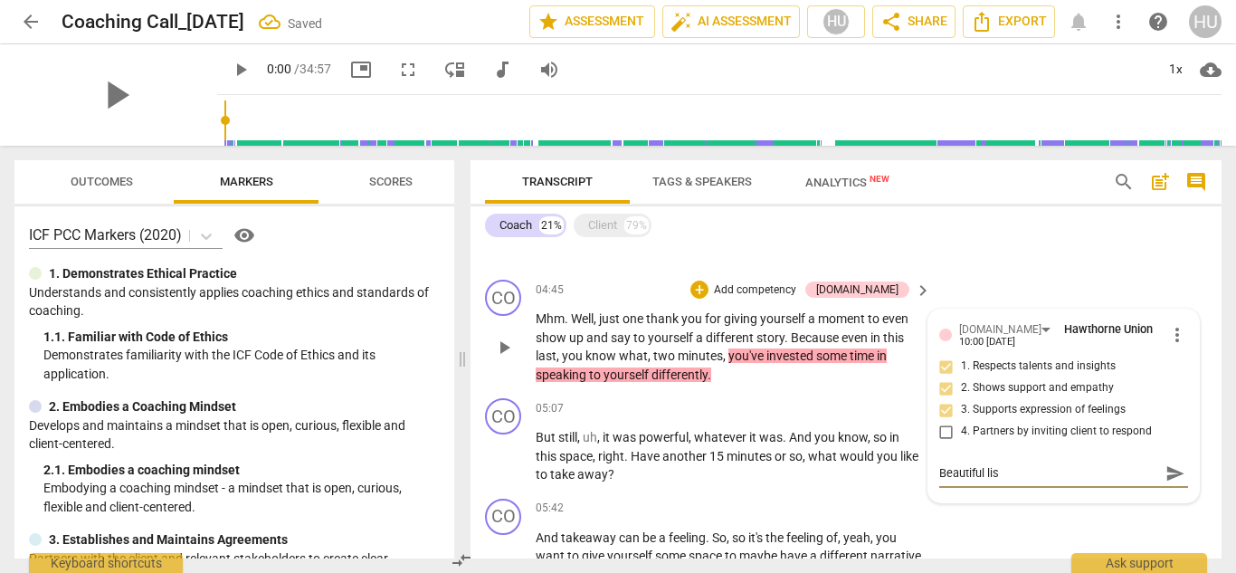
type textarea "Beautiful list"
type textarea "Beautiful liste"
type textarea "Beautiful listen"
type textarea "Beautiful listeni"
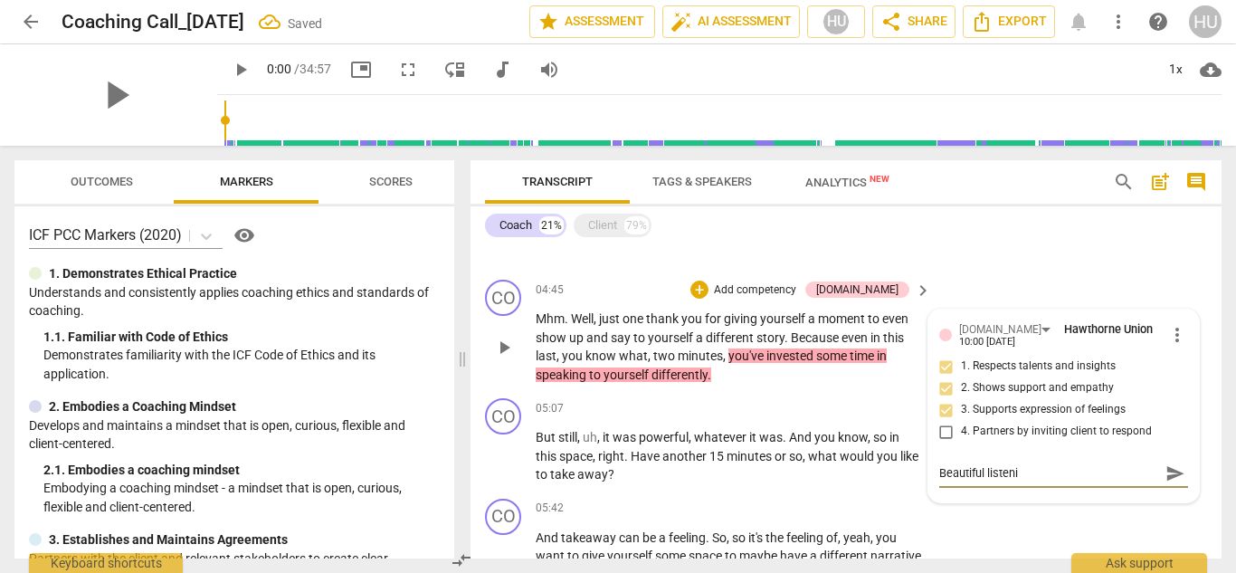
type textarea "Beautiful listenin"
type textarea "Beautiful listening"
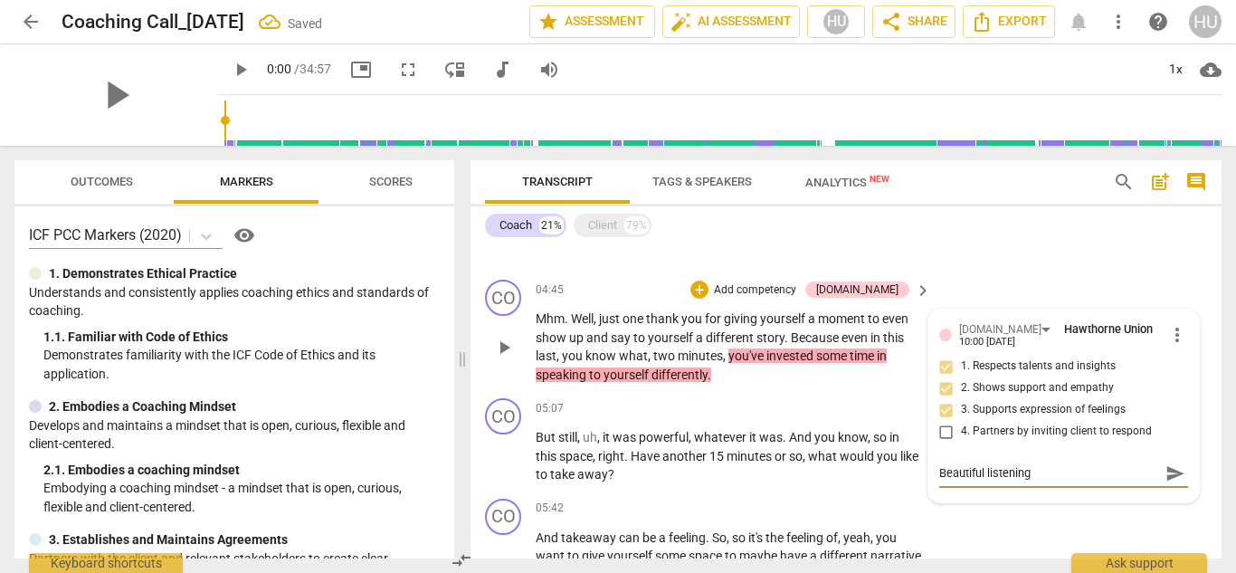
type textarea "Beautiful listening"
type textarea "Beautiful listening a"
type textarea "Beautiful listening an"
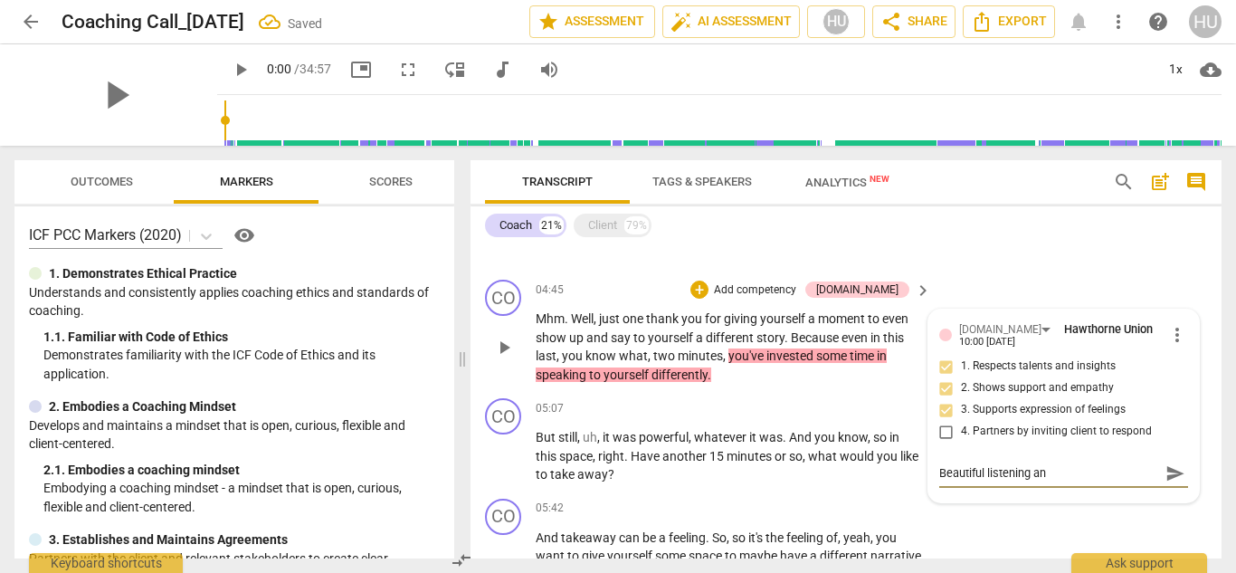
type textarea "Beautiful listening and"
type textarea "Beautiful listening and r"
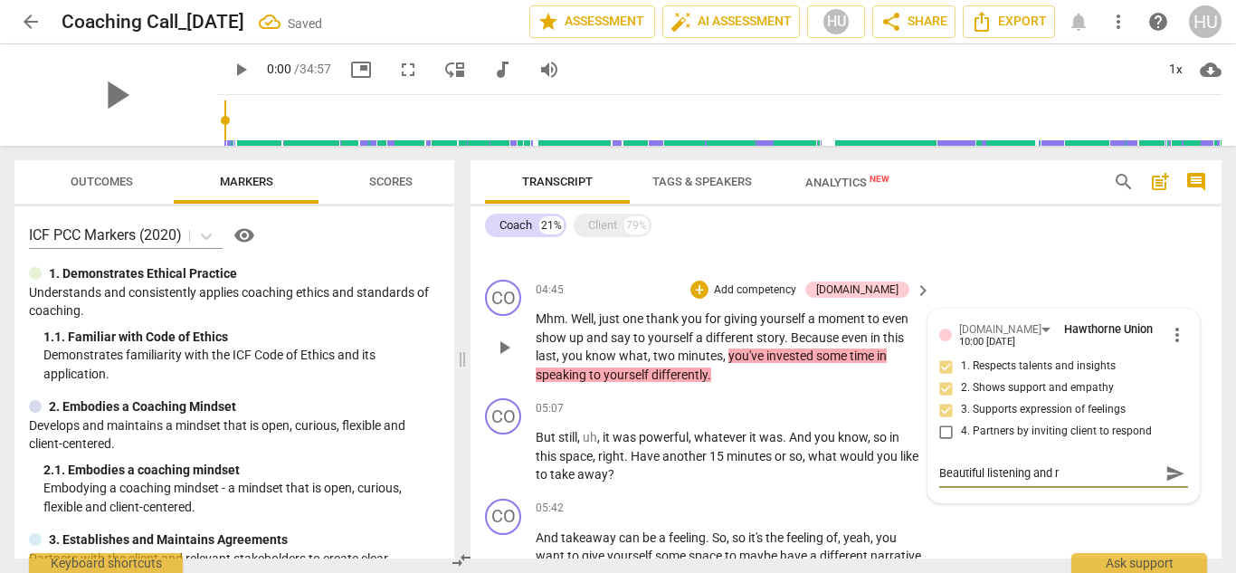
type textarea "Beautiful listening and re"
type textarea "Beautiful listening and ref"
type textarea "Beautiful listening and refl"
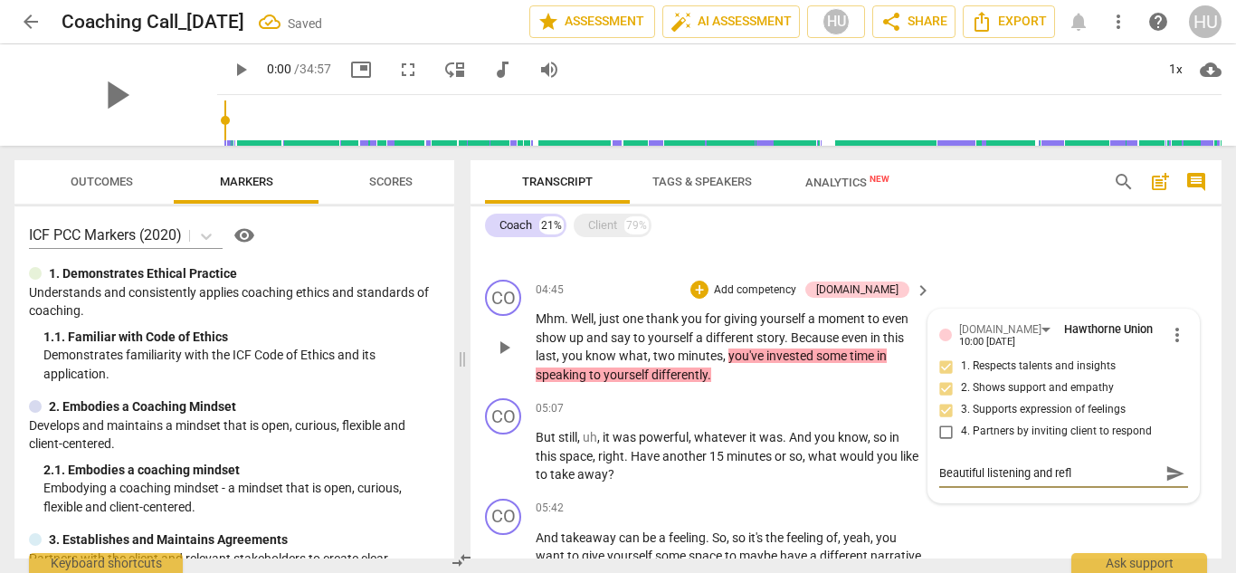
type textarea "Beautiful listening and refle"
type textarea "Beautiful listening and reflec"
type textarea "Beautiful listening and reflect"
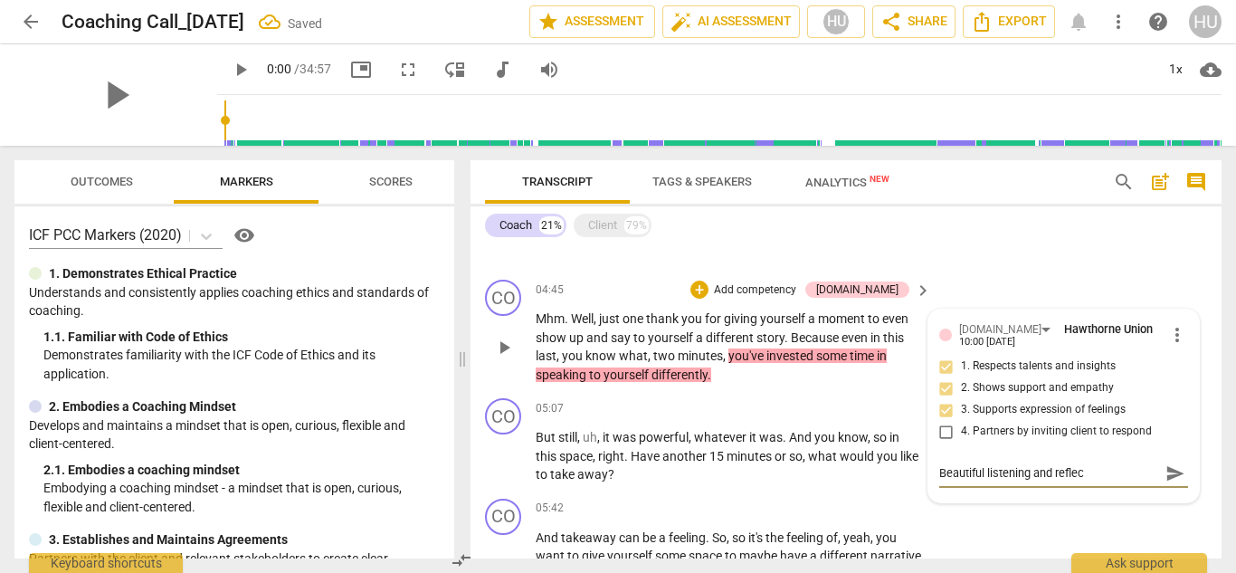
type textarea "Beautiful listening and reflect"
type textarea "Beautiful listening and reflecti"
type textarea "Beautiful listening and reflectio"
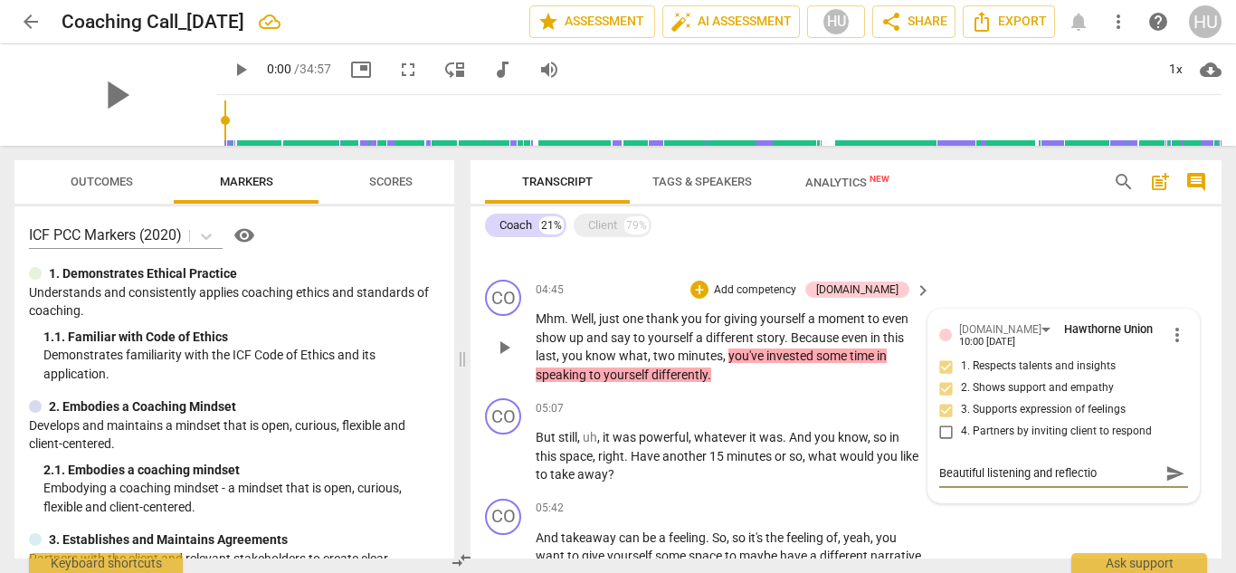
type textarea "Beautiful listening and reflection"
click at [1166, 475] on span "send" at bounding box center [1176, 473] width 20 height 20
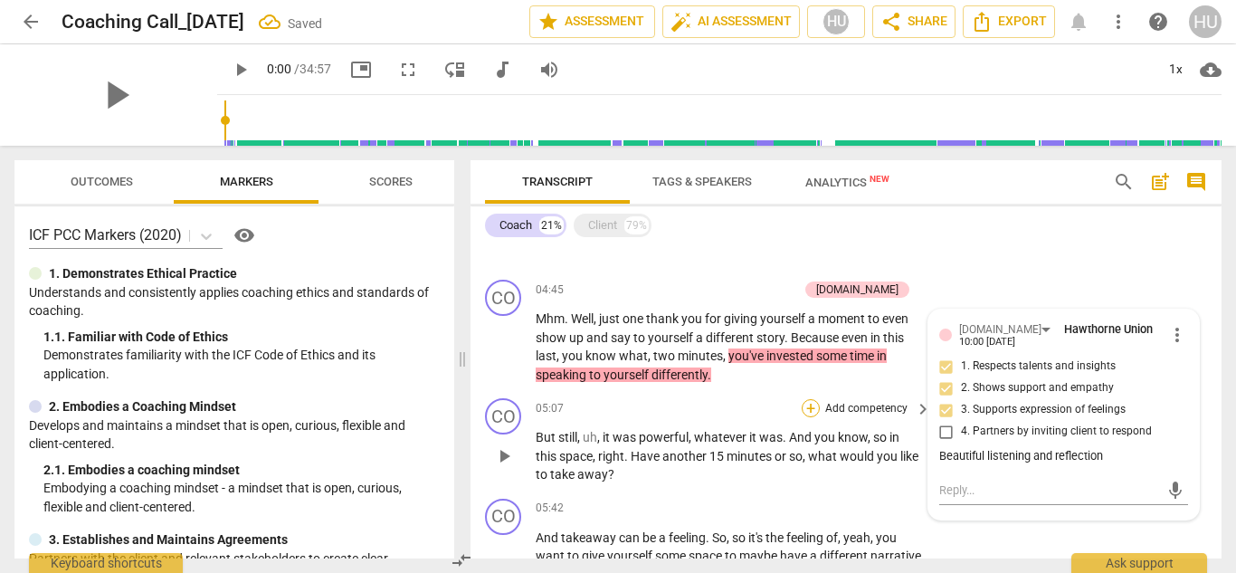
click at [811, 413] on div "+" at bounding box center [811, 408] width 18 height 18
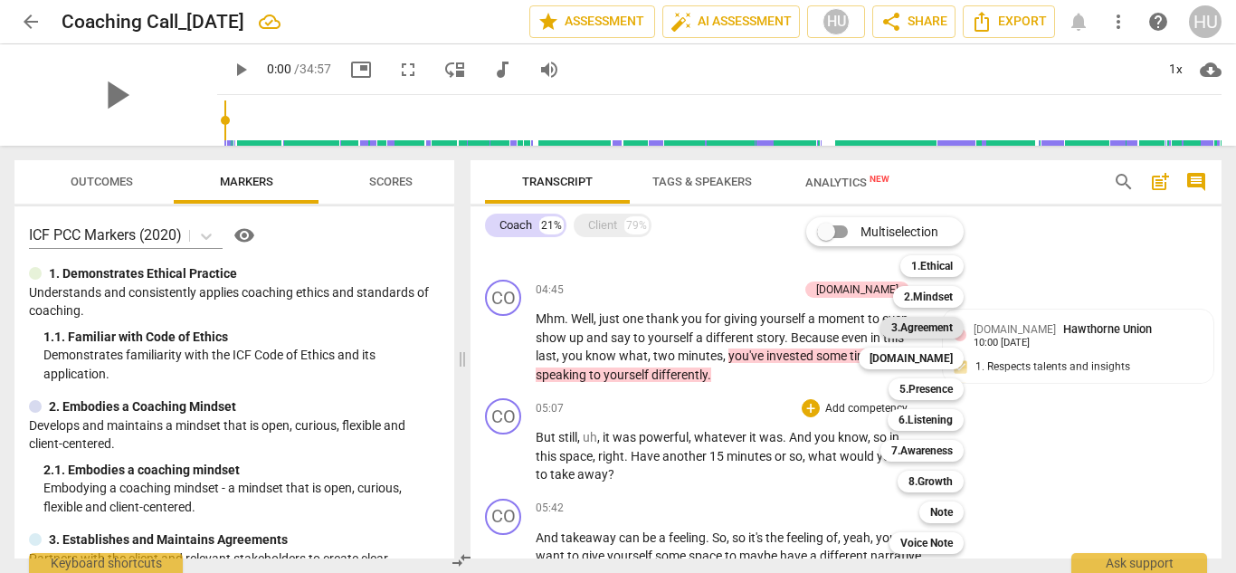
click at [934, 328] on b "3.Agreement" at bounding box center [922, 328] width 62 height 22
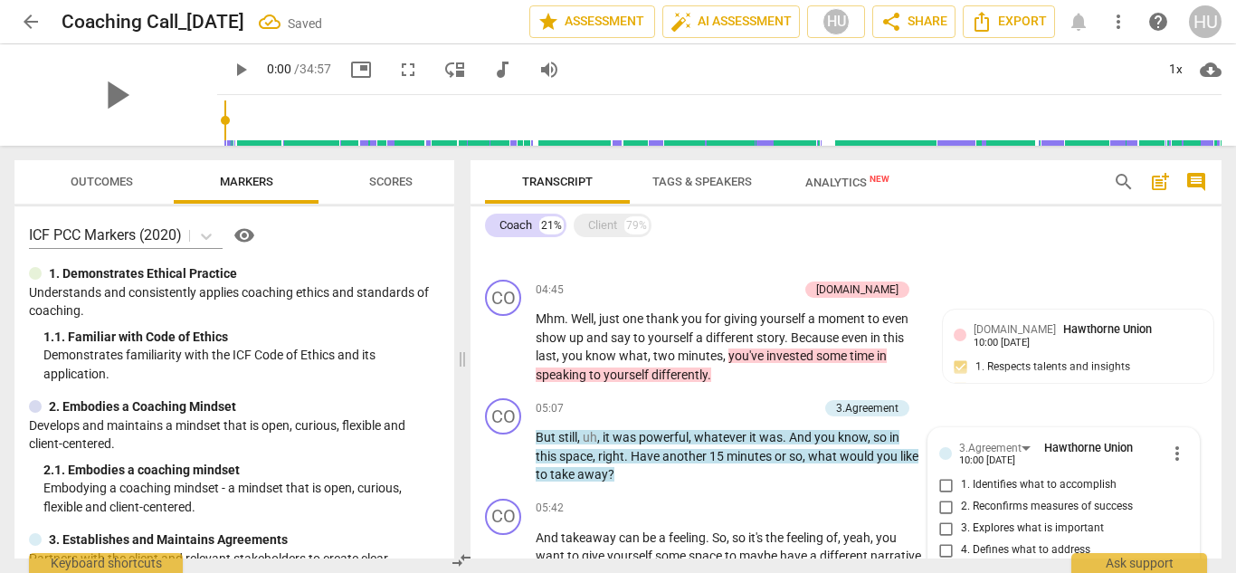
scroll to position [643, 0]
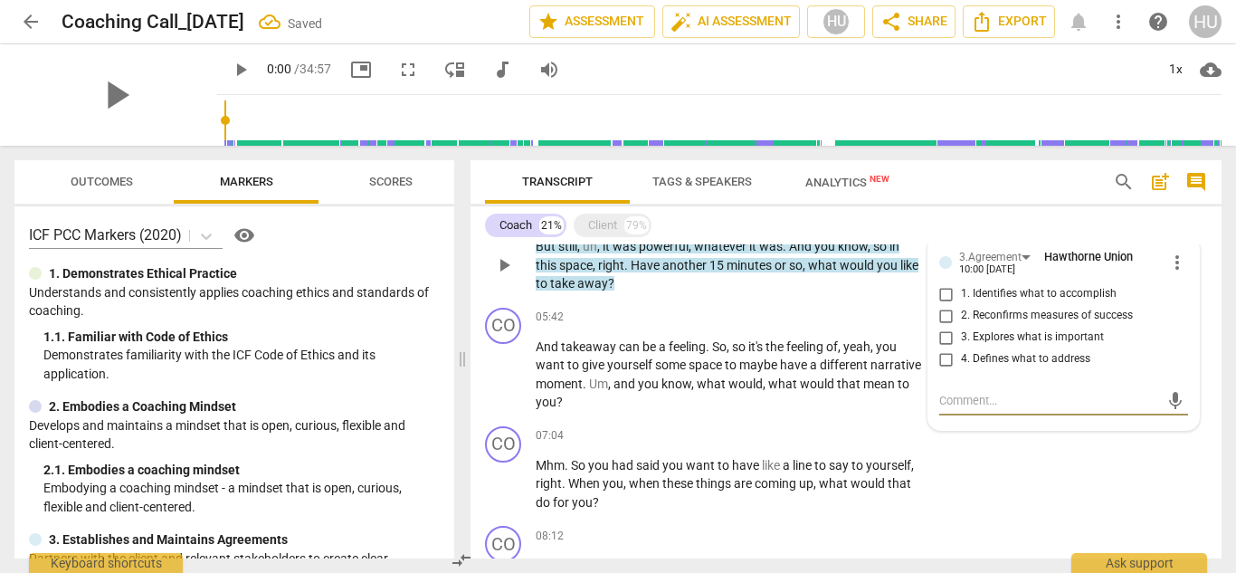
click at [941, 317] on input "2. Reconfirms measures of success" at bounding box center [946, 316] width 29 height 22
checkbox input "true"
click at [813, 319] on div "+" at bounding box center [811, 318] width 18 height 18
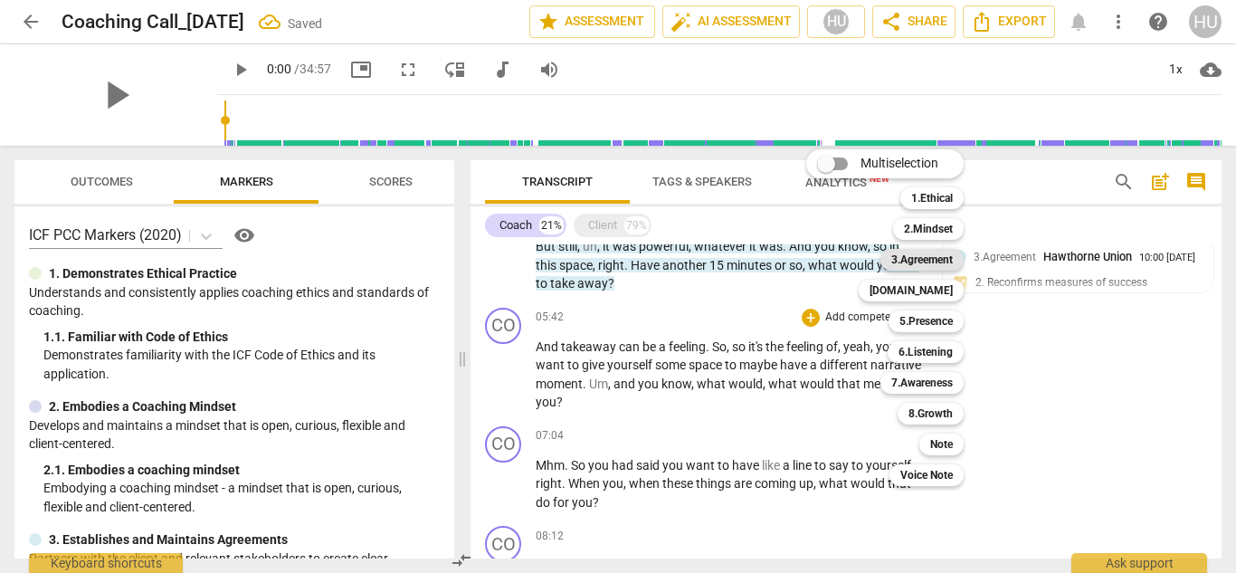
click at [933, 261] on b "3.Agreement" at bounding box center [922, 260] width 62 height 22
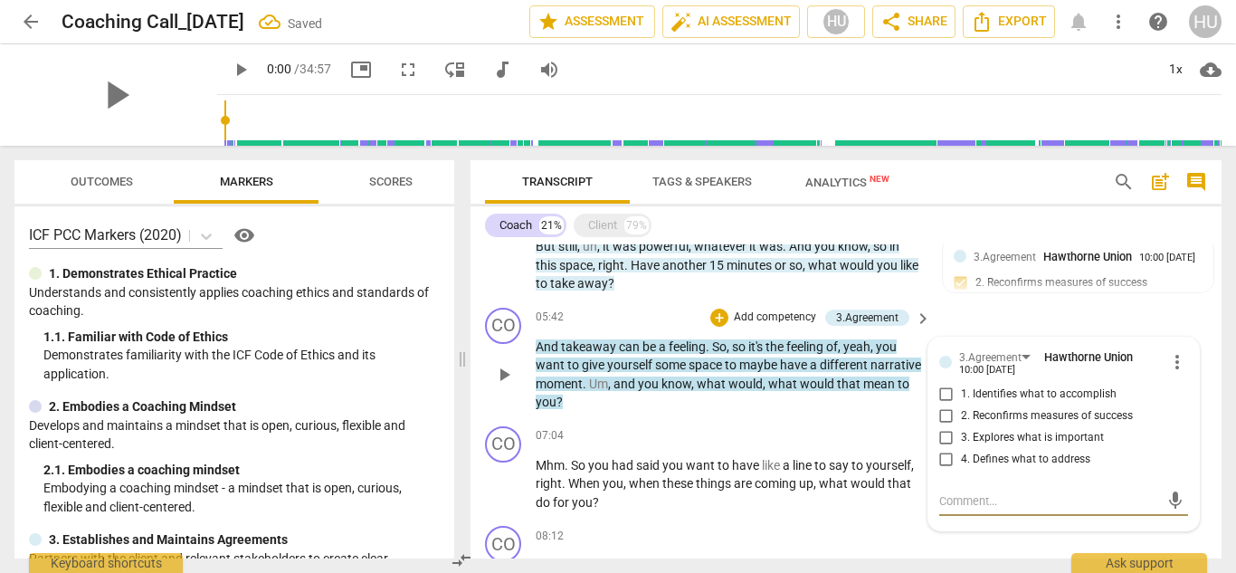
click at [940, 416] on input "2. Reconfirms measures of success" at bounding box center [946, 416] width 29 height 22
checkbox input "true"
click at [943, 440] on input "3. Explores what is important" at bounding box center [946, 438] width 29 height 22
checkbox input "true"
click at [811, 430] on div "+" at bounding box center [811, 436] width 18 height 18
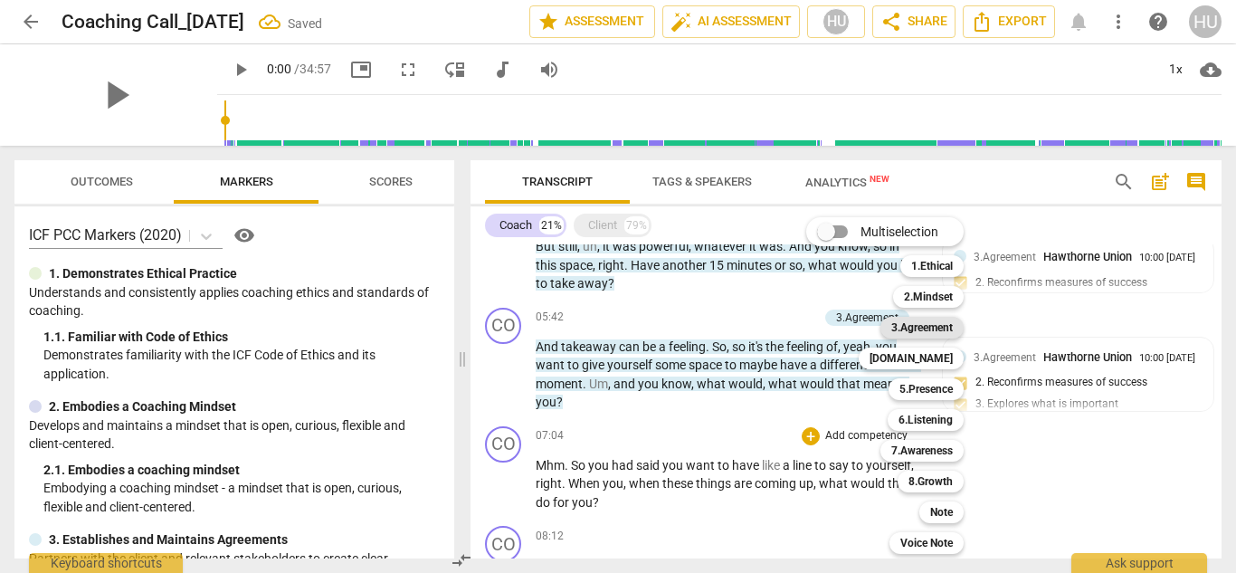
click at [958, 330] on div "3.Agreement" at bounding box center [922, 328] width 83 height 22
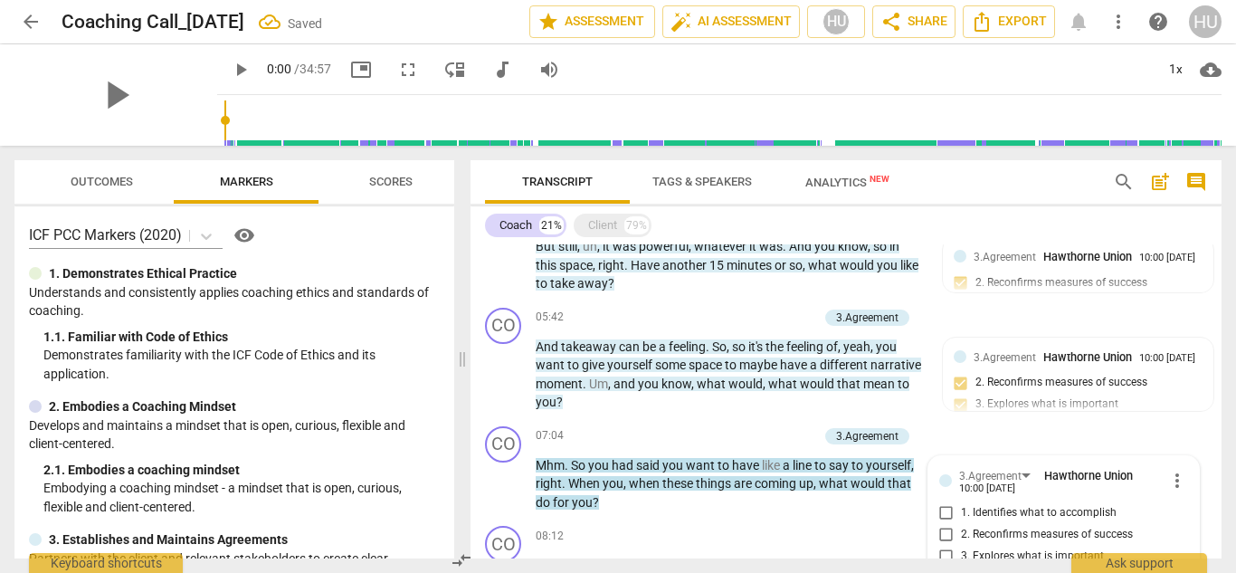
scroll to position [861, 0]
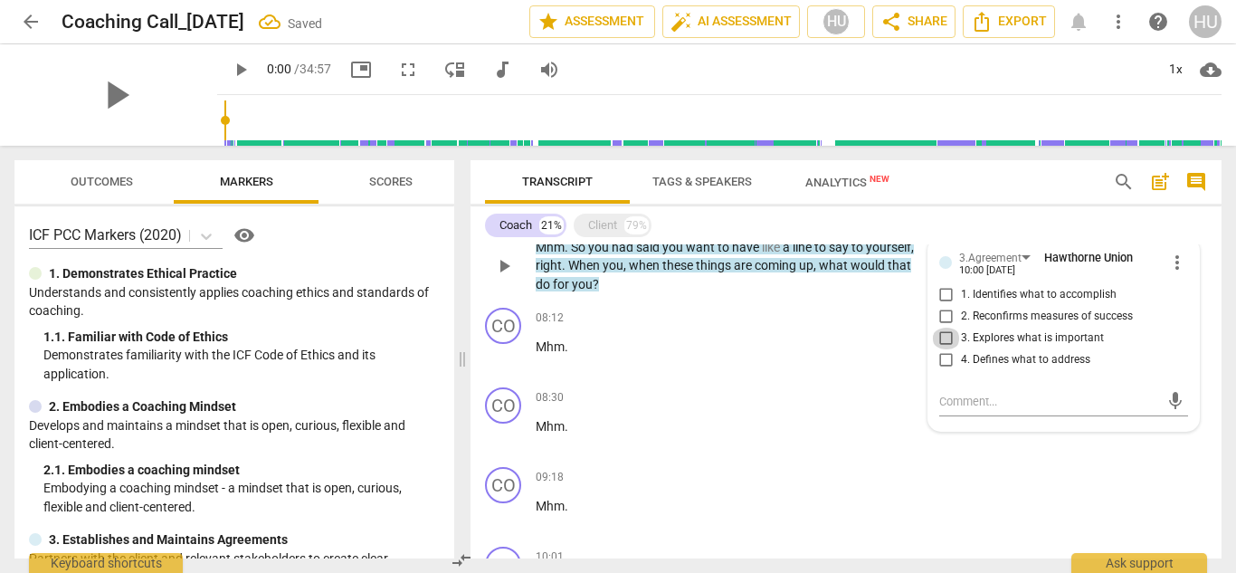
click at [940, 337] on input "3. Explores what is important" at bounding box center [946, 339] width 29 height 22
checkbox input "true"
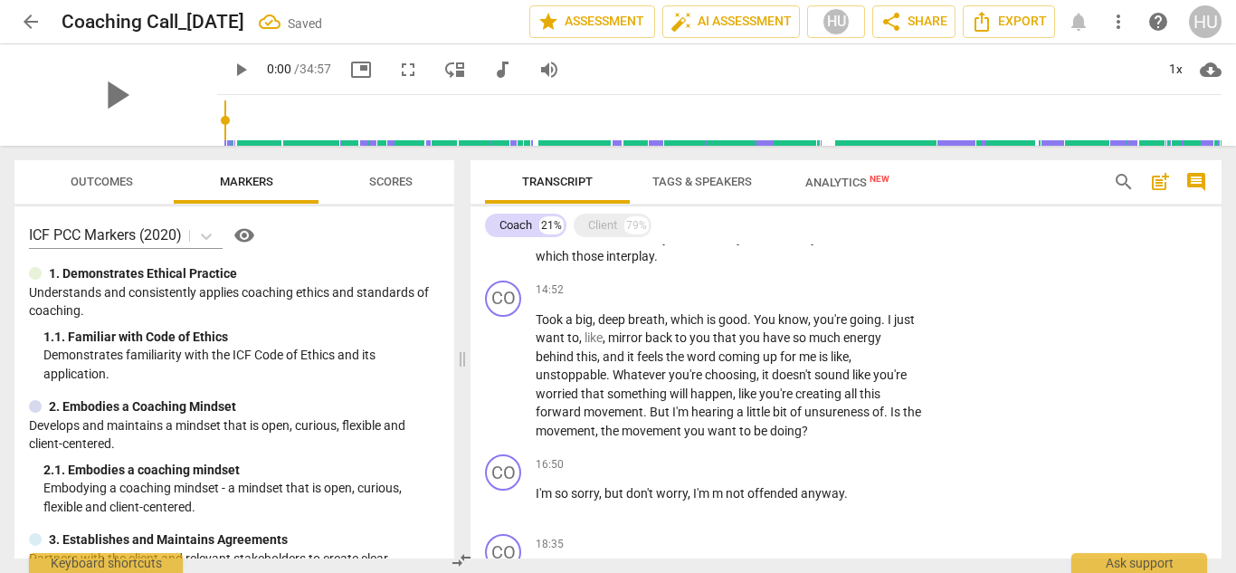
scroll to position [1516, 0]
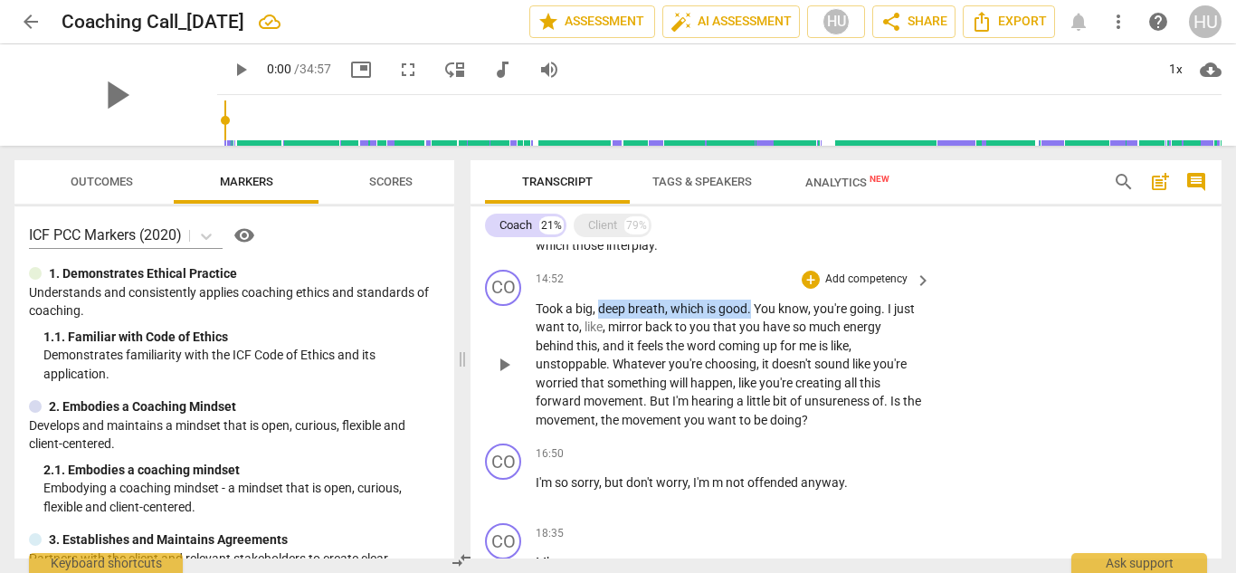
drag, startPoint x: 721, startPoint y: 303, endPoint x: 599, endPoint y: 304, distance: 122.2
click at [599, 304] on p "Took a big , deep breath , which is good . You know , you're going . I just wan…" at bounding box center [729, 365] width 386 height 130
click at [774, 283] on div "+" at bounding box center [773, 285] width 18 height 18
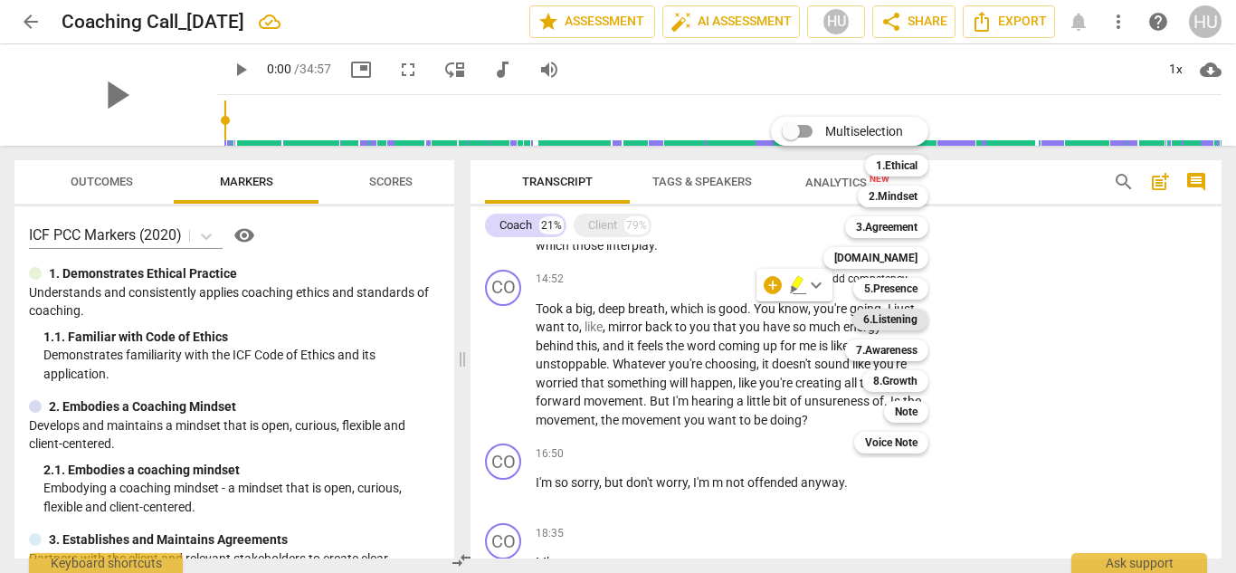
click at [897, 318] on b "6.Listening" at bounding box center [890, 320] width 54 height 22
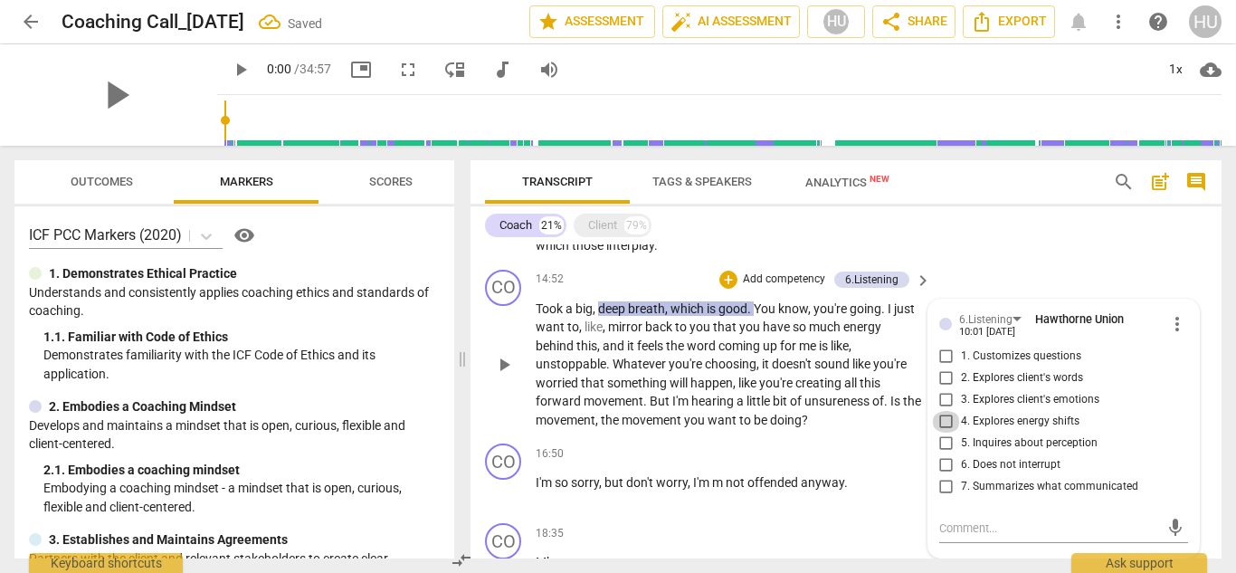
click at [946, 419] on input "4. Explores energy shifts" at bounding box center [946, 422] width 29 height 22
checkbox input "true"
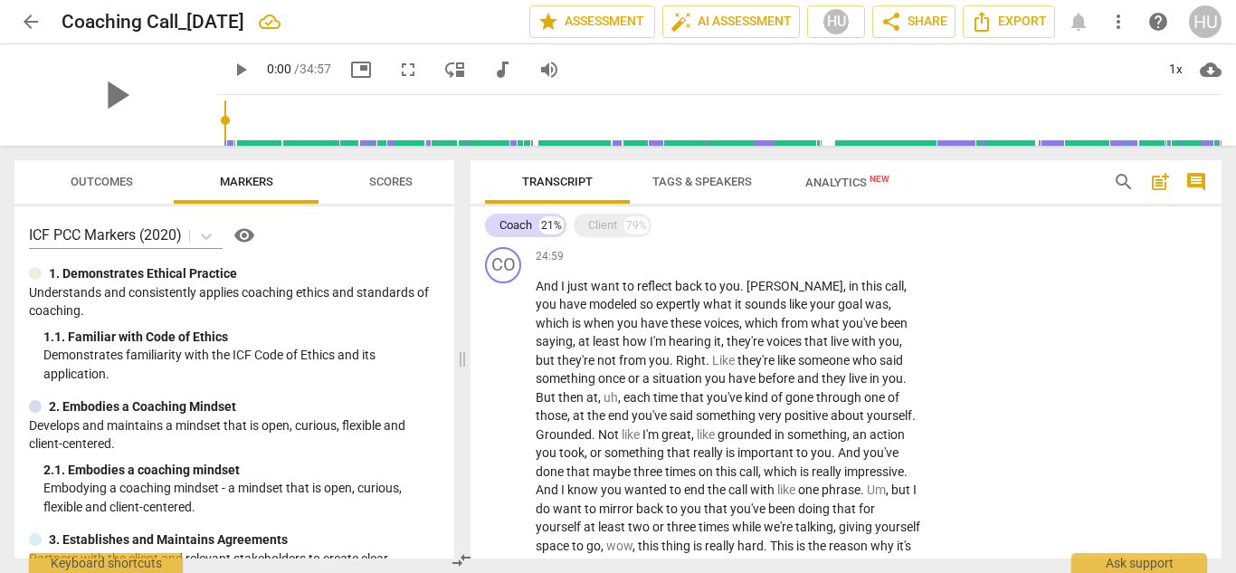
scroll to position [2241, 0]
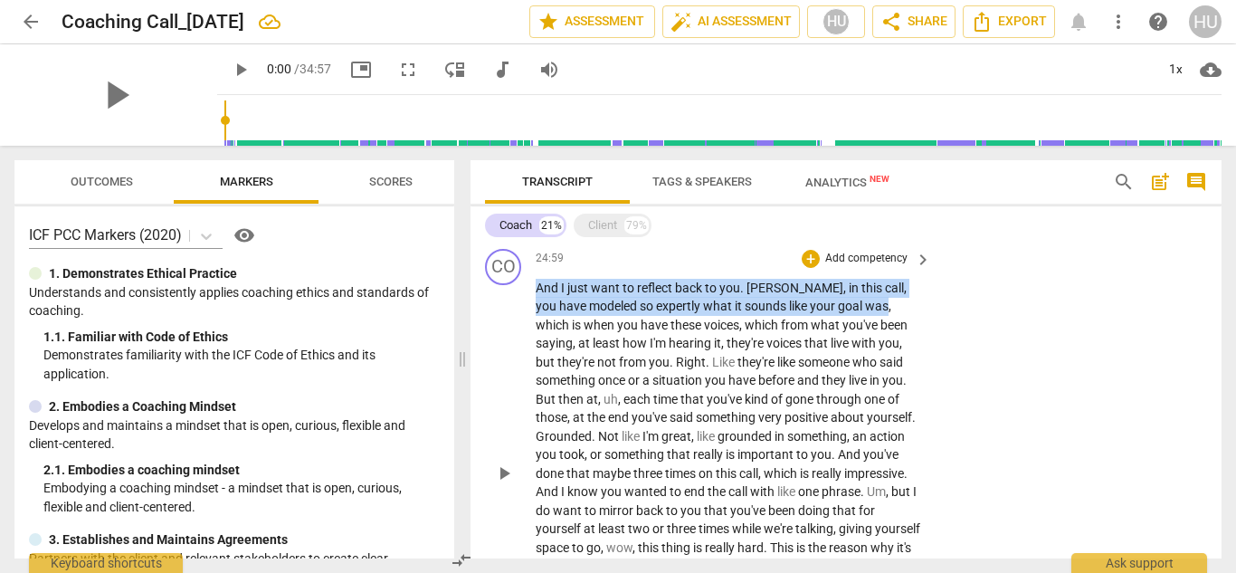
drag, startPoint x: 538, startPoint y: 280, endPoint x: 840, endPoint y: 303, distance: 303.2
click at [840, 303] on p "And I just want to reflect back to you . [PERSON_NAME] , in this call , you hav…" at bounding box center [729, 474] width 386 height 390
click at [813, 262] on div "+" at bounding box center [811, 259] width 18 height 18
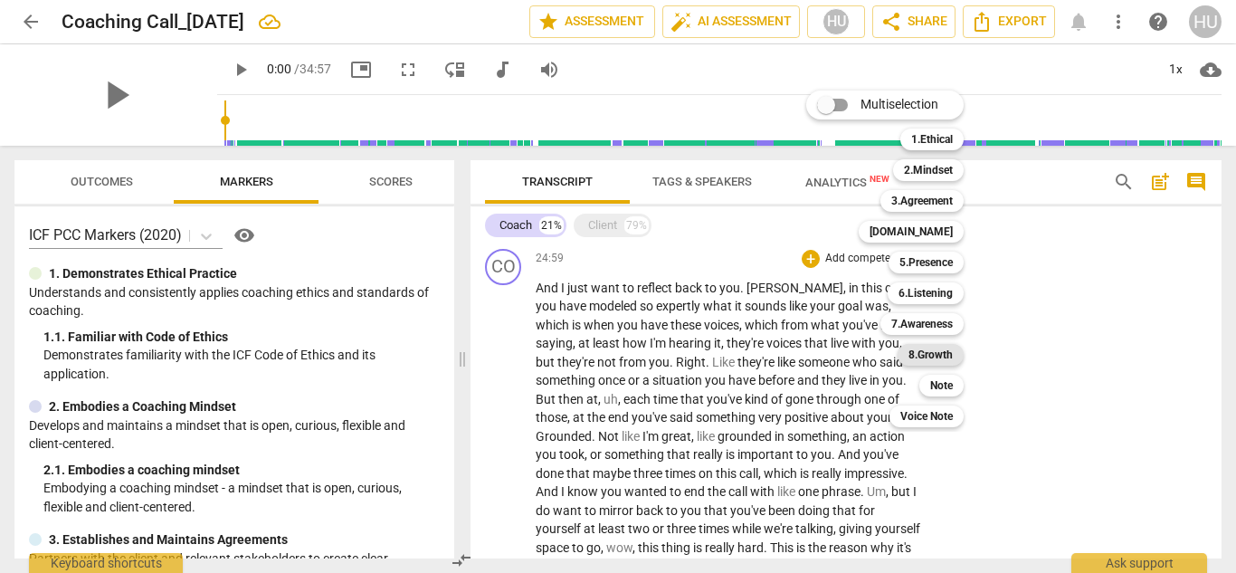
click at [942, 360] on b "8.Growth" at bounding box center [931, 355] width 44 height 22
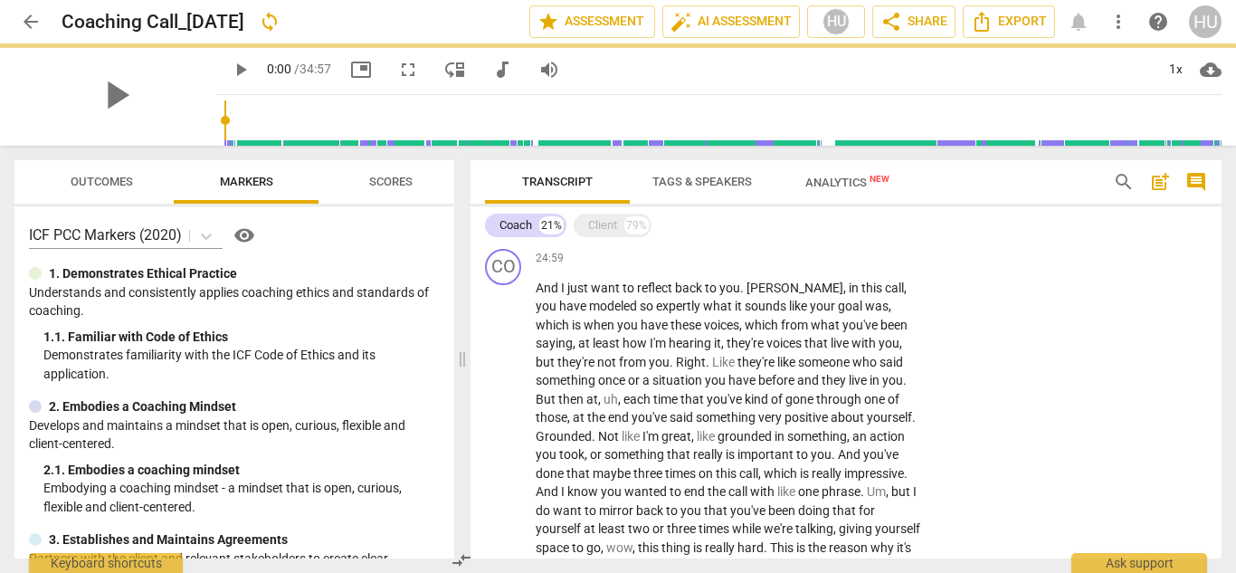
scroll to position [2298, 0]
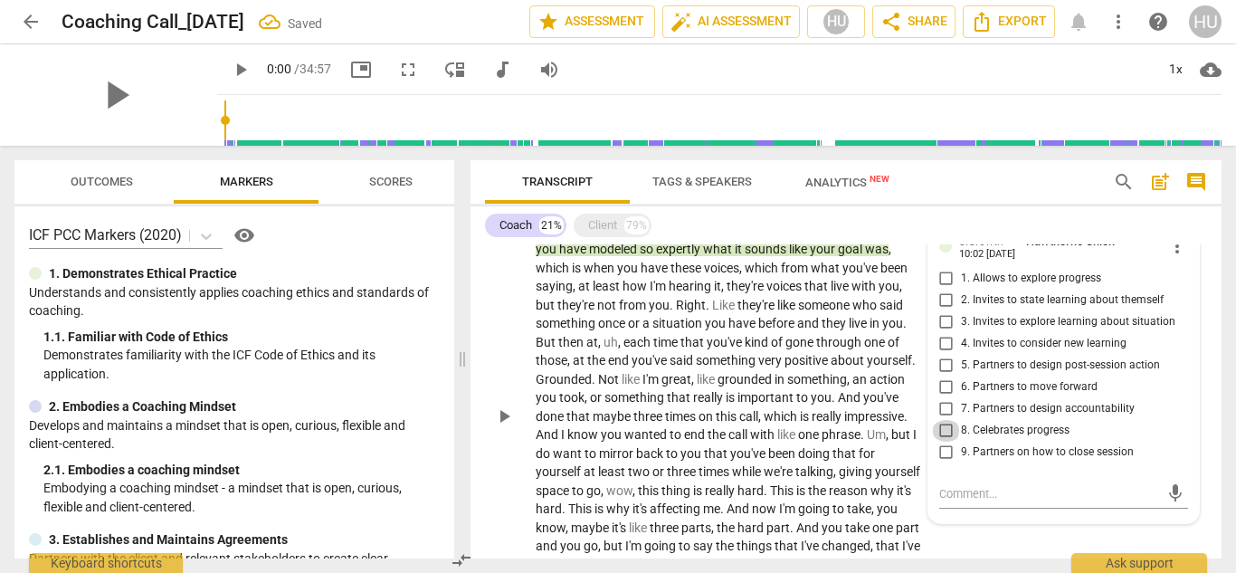
click at [942, 430] on input "8. Celebrates progress" at bounding box center [946, 431] width 29 height 22
checkbox input "true"
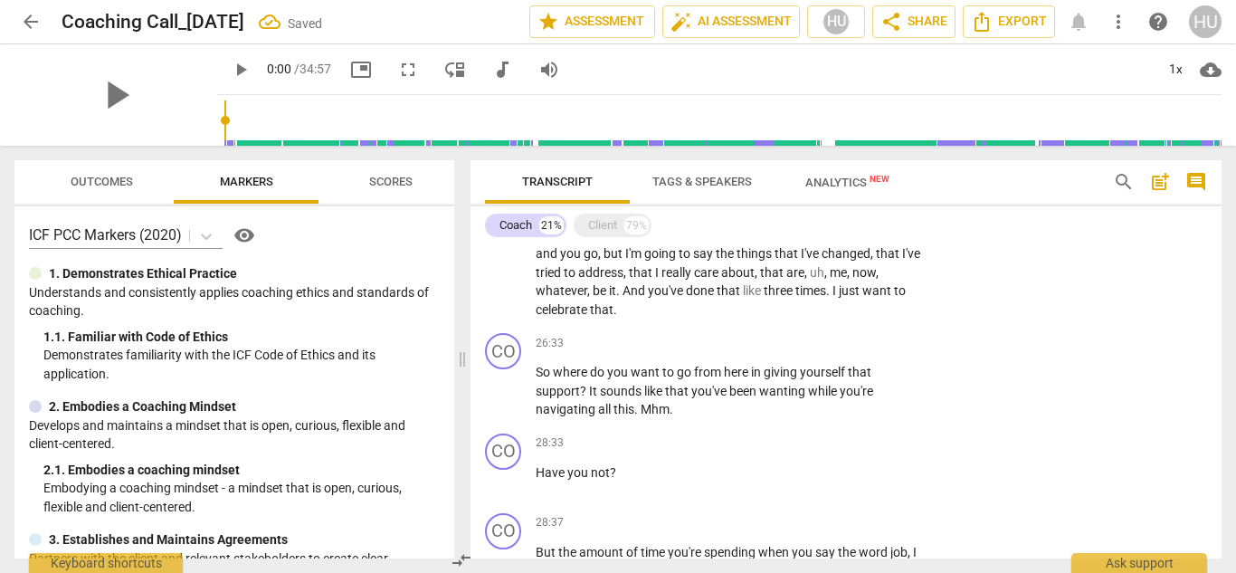
scroll to position [2598, 0]
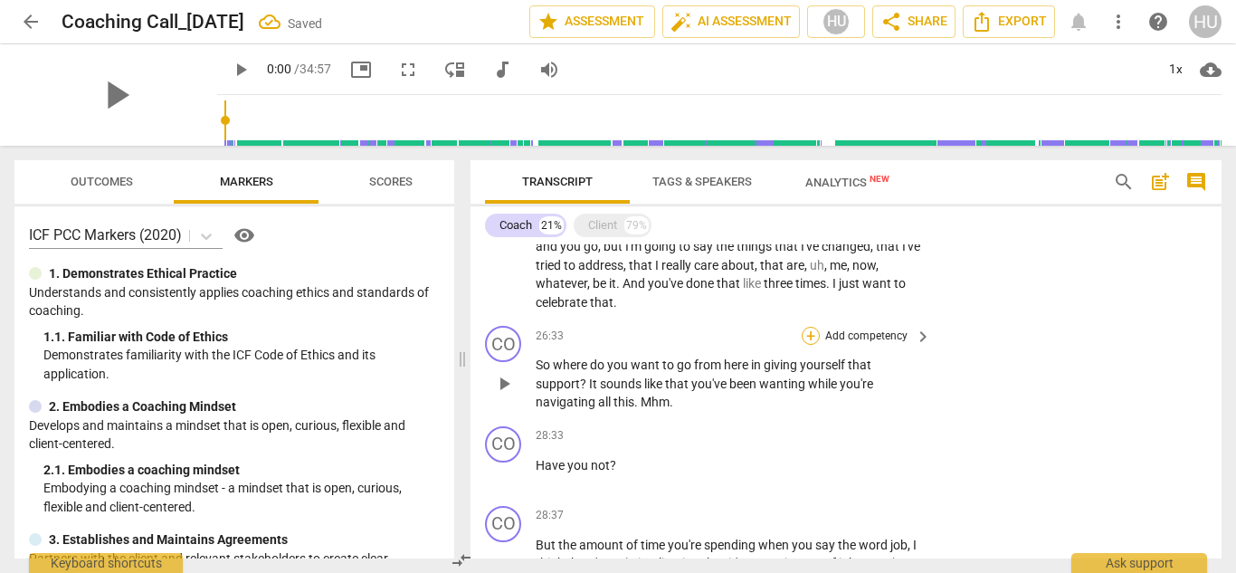
click at [811, 335] on div "+" at bounding box center [811, 336] width 18 height 18
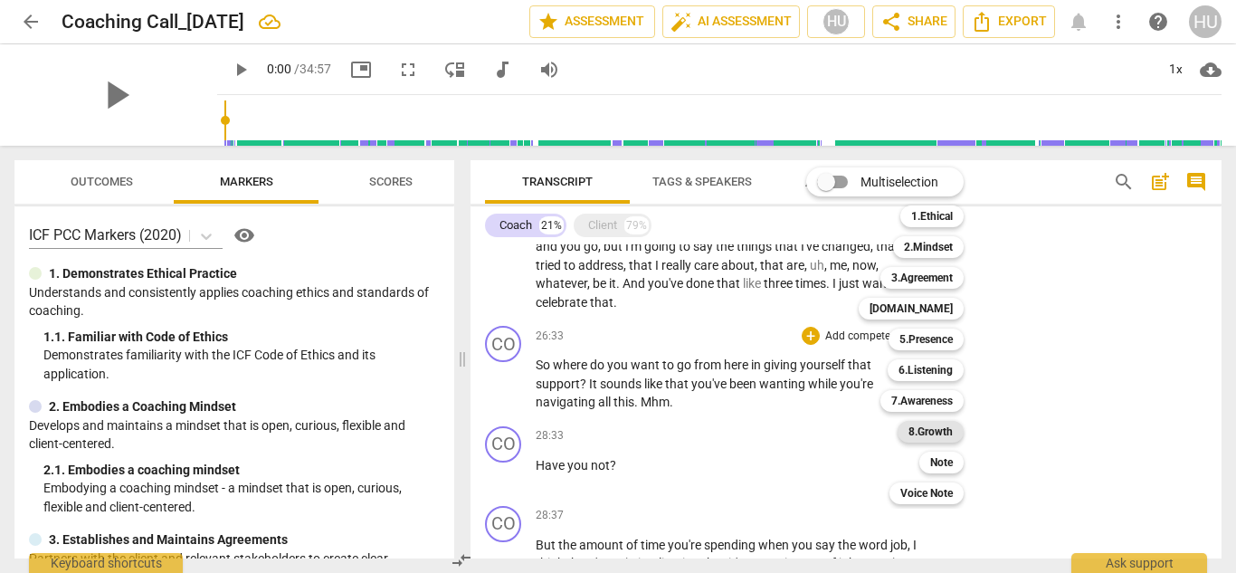
click at [939, 433] on b "8.Growth" at bounding box center [931, 432] width 44 height 22
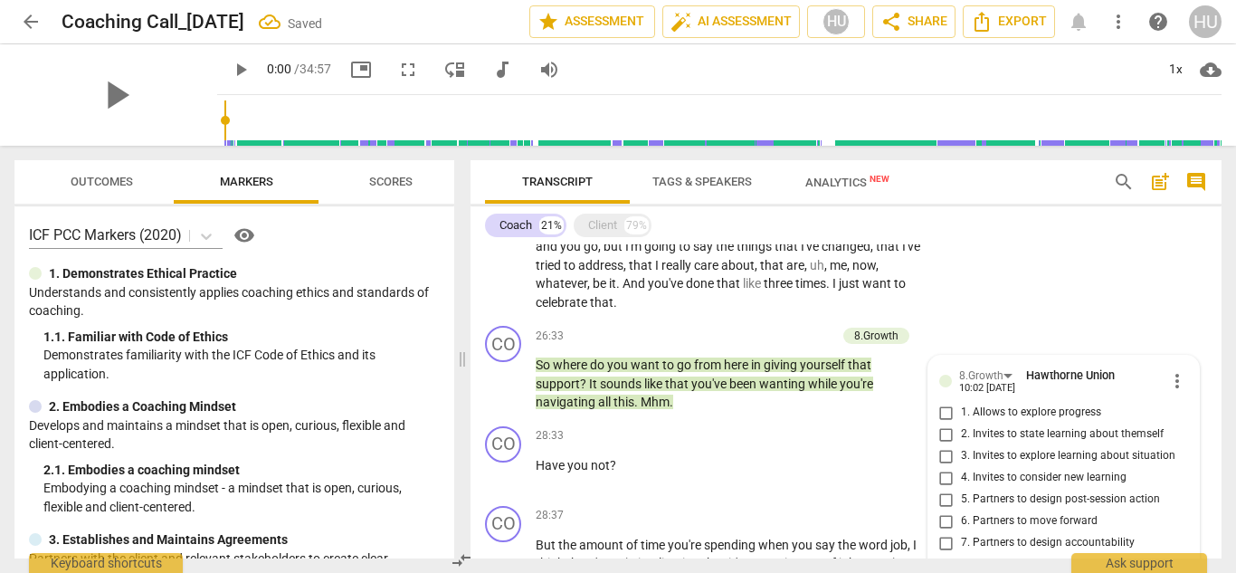
scroll to position [2825, 0]
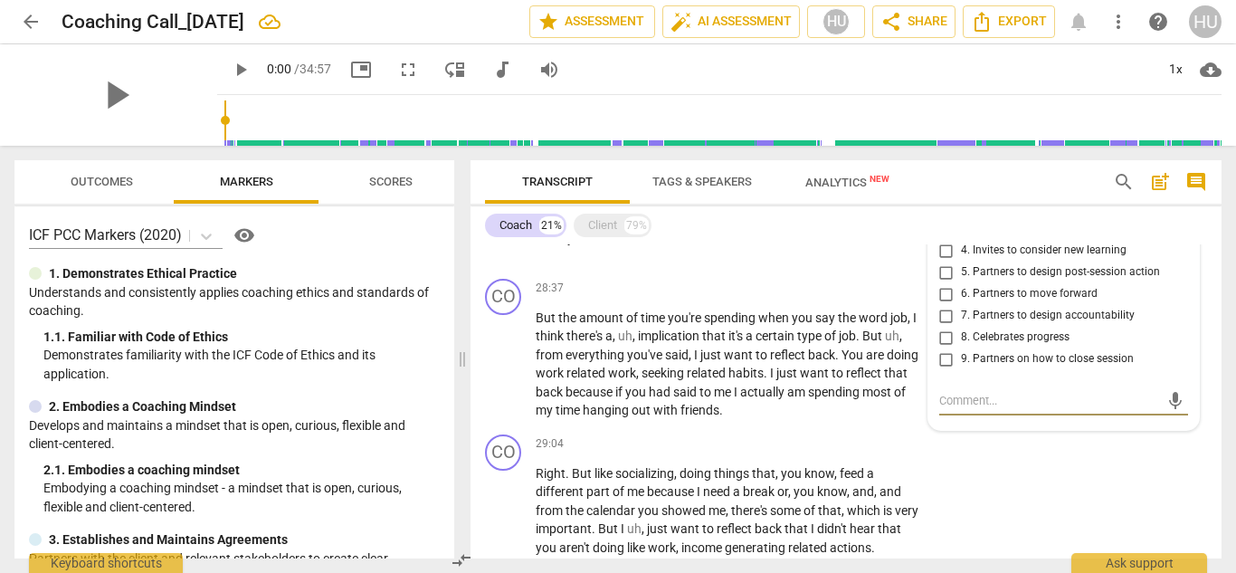
click at [945, 271] on input "5. Partners to design post-session action" at bounding box center [946, 273] width 29 height 22
checkbox input "true"
click at [947, 295] on input "6. Partners to move forward" at bounding box center [946, 294] width 29 height 22
checkbox input "true"
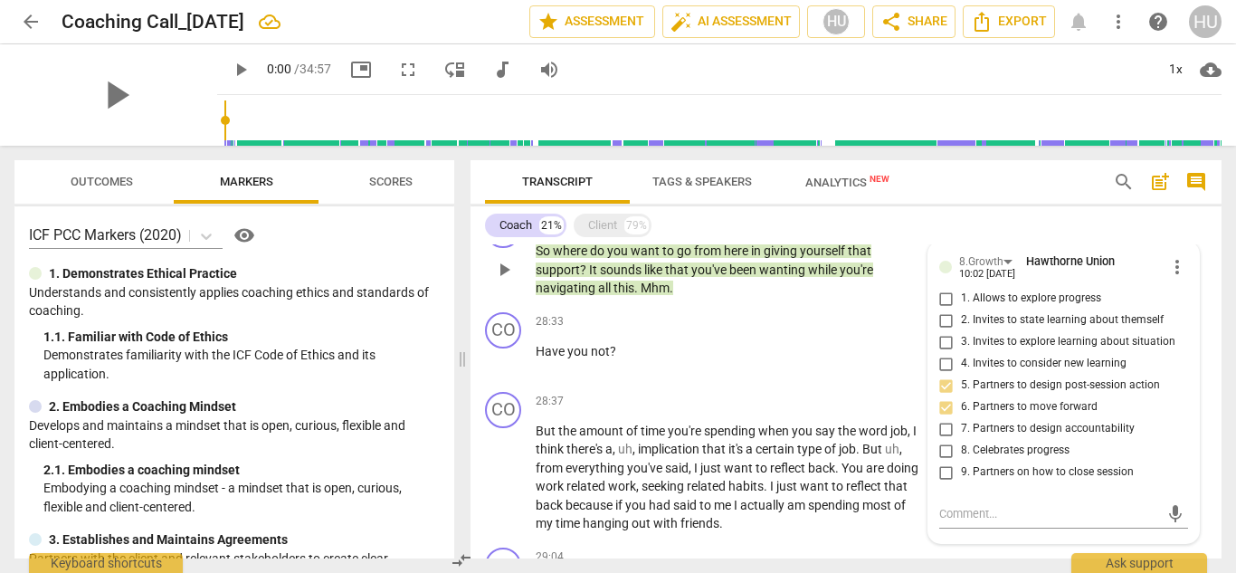
scroll to position [2706, 0]
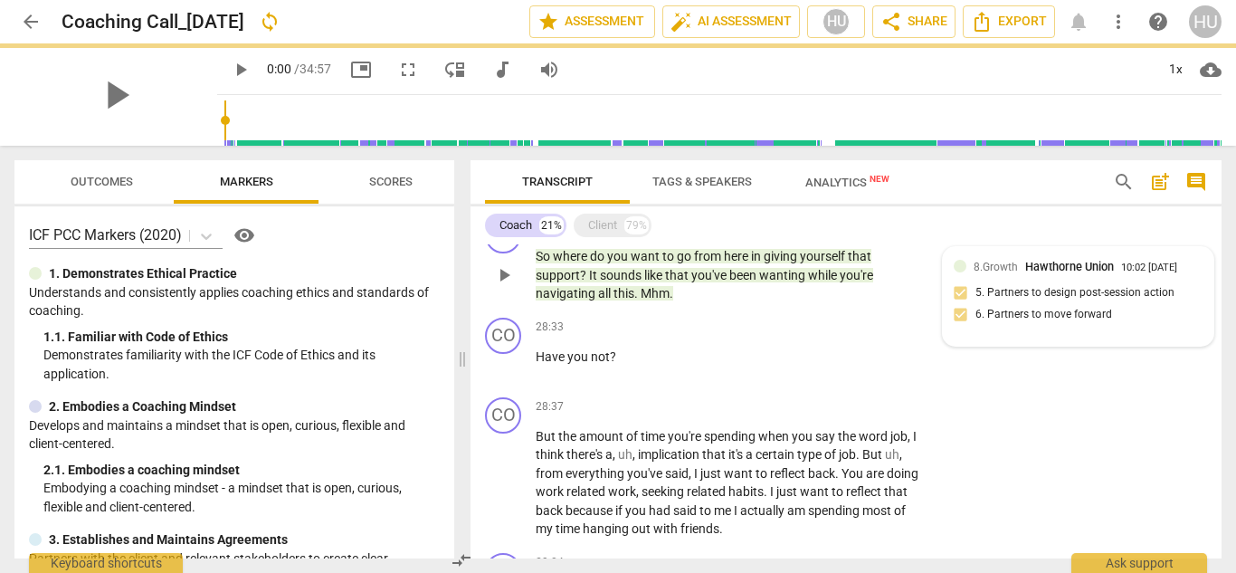
click at [1012, 329] on div "8.Growth Hawthorne Union 10:02 [DATE] 5. Partners to design post-session action…" at bounding box center [1079, 296] width 250 height 77
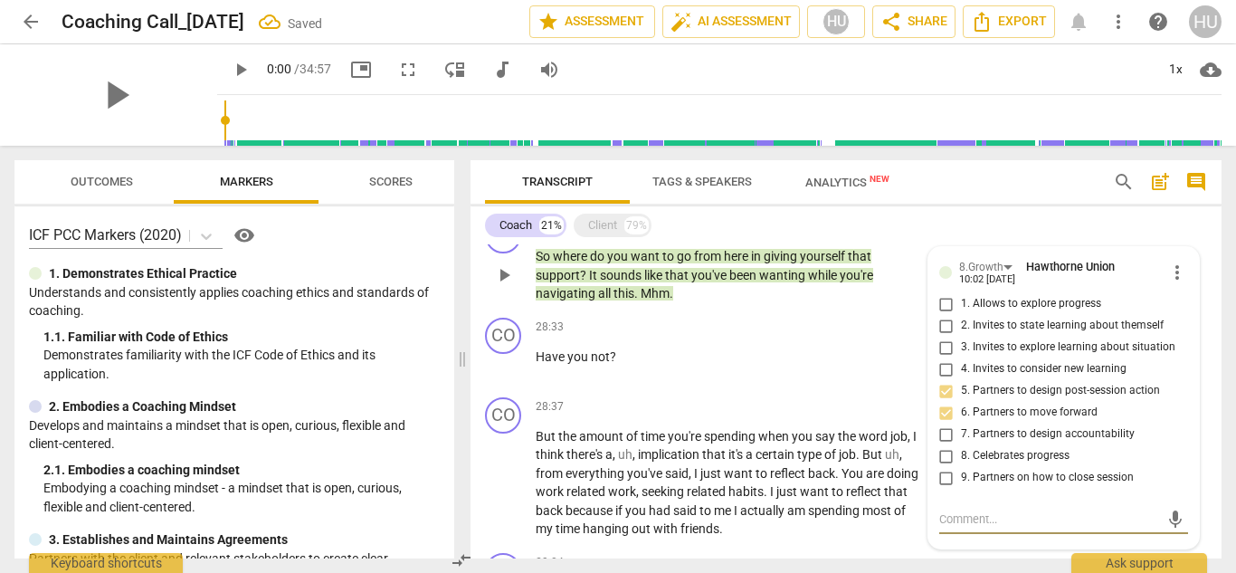
click at [939, 373] on input "4. Invites to consider new learning" at bounding box center [946, 369] width 29 height 22
checkbox input "true"
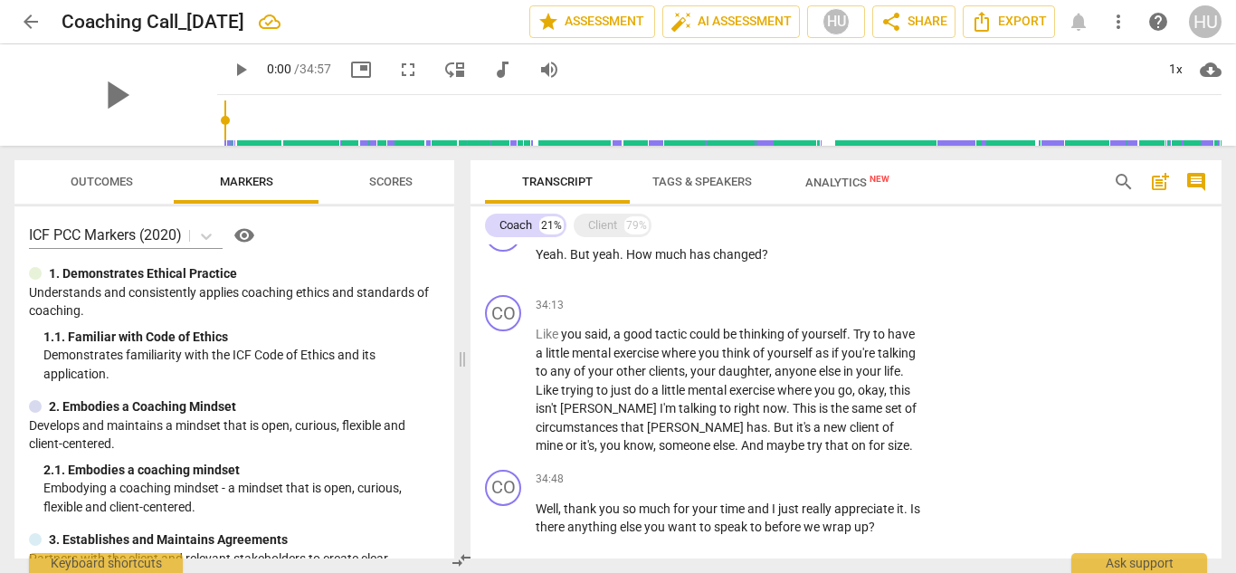
scroll to position [3682, 0]
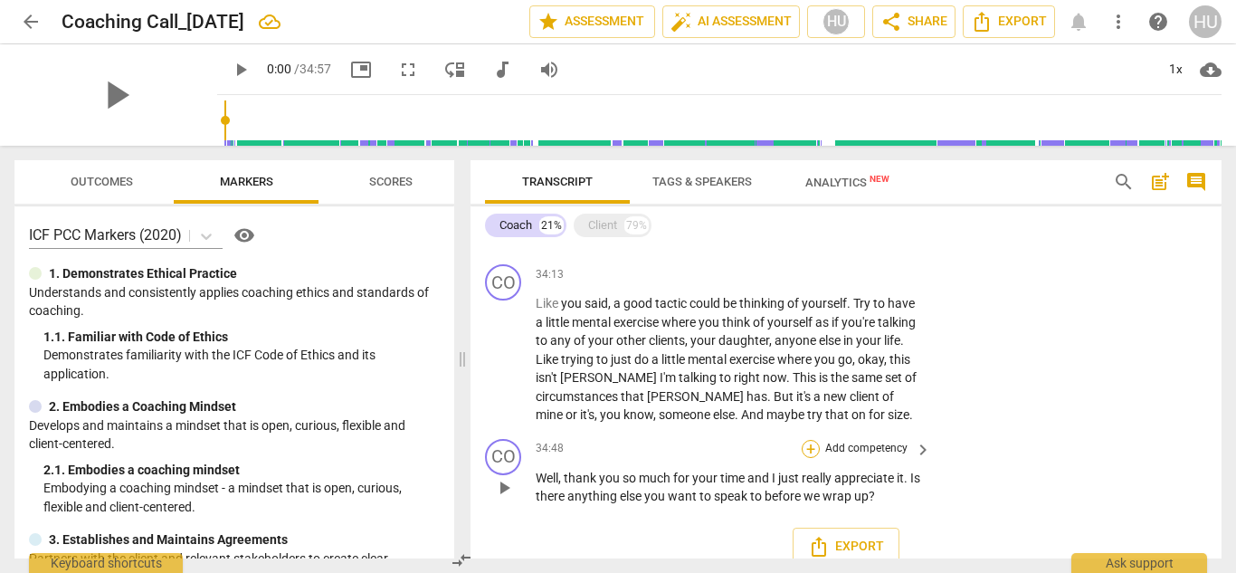
click at [812, 449] on div "+" at bounding box center [811, 449] width 18 height 18
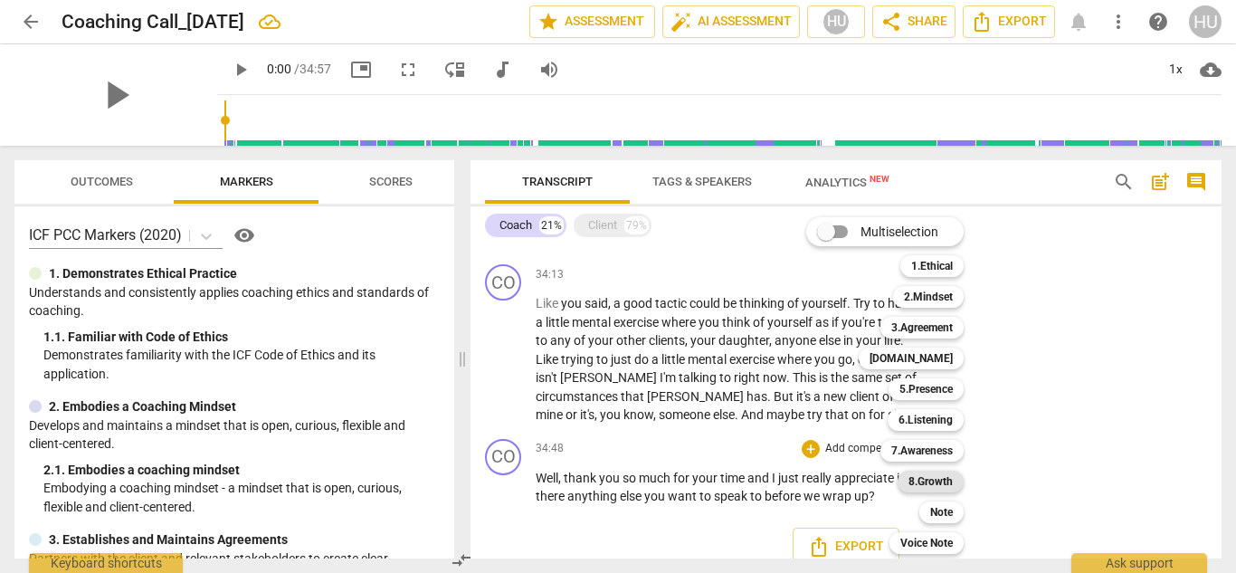
click at [949, 481] on b "8.Growth" at bounding box center [931, 482] width 44 height 22
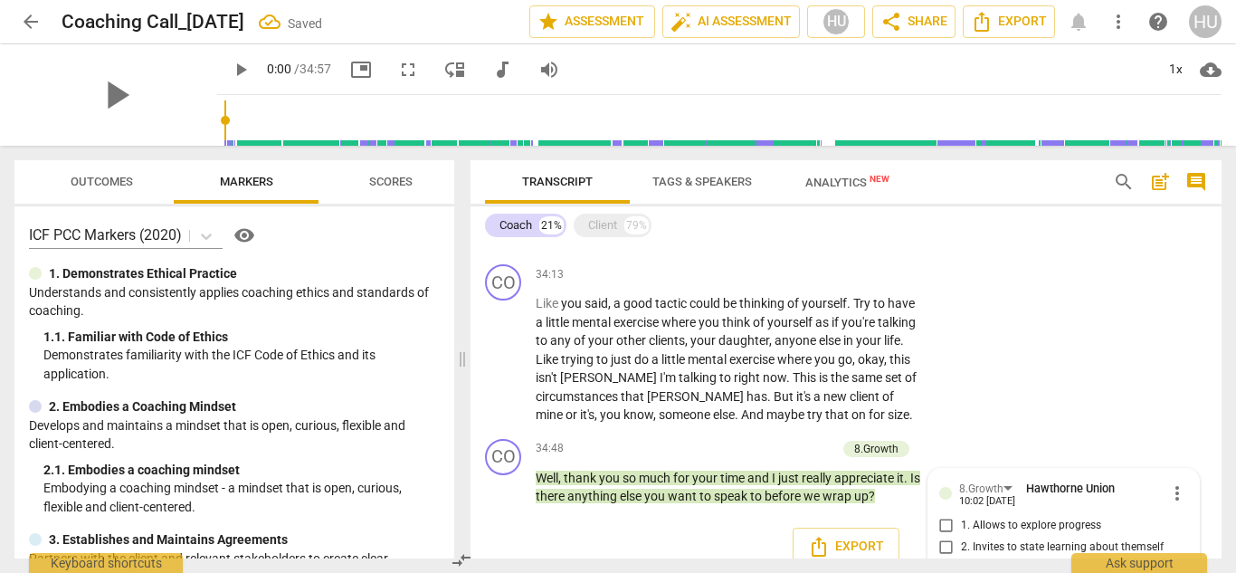
scroll to position [3895, 0]
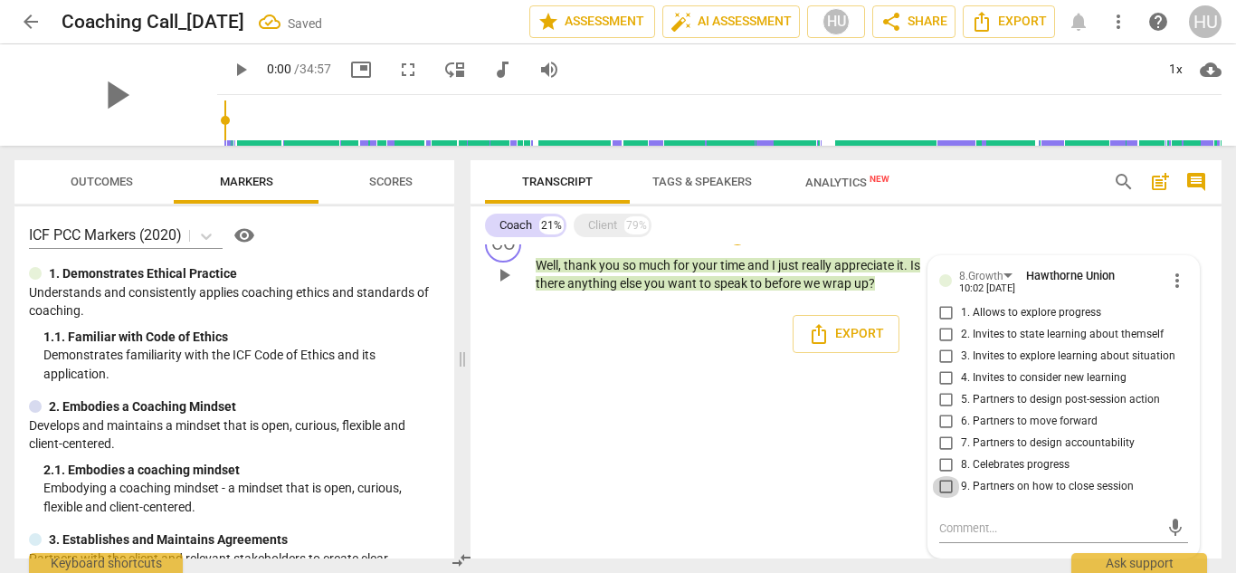
click at [941, 486] on input "9. Partners on how to close session" at bounding box center [946, 487] width 29 height 22
checkbox input "true"
click at [38, 20] on span "arrow_back" at bounding box center [31, 22] width 22 height 22
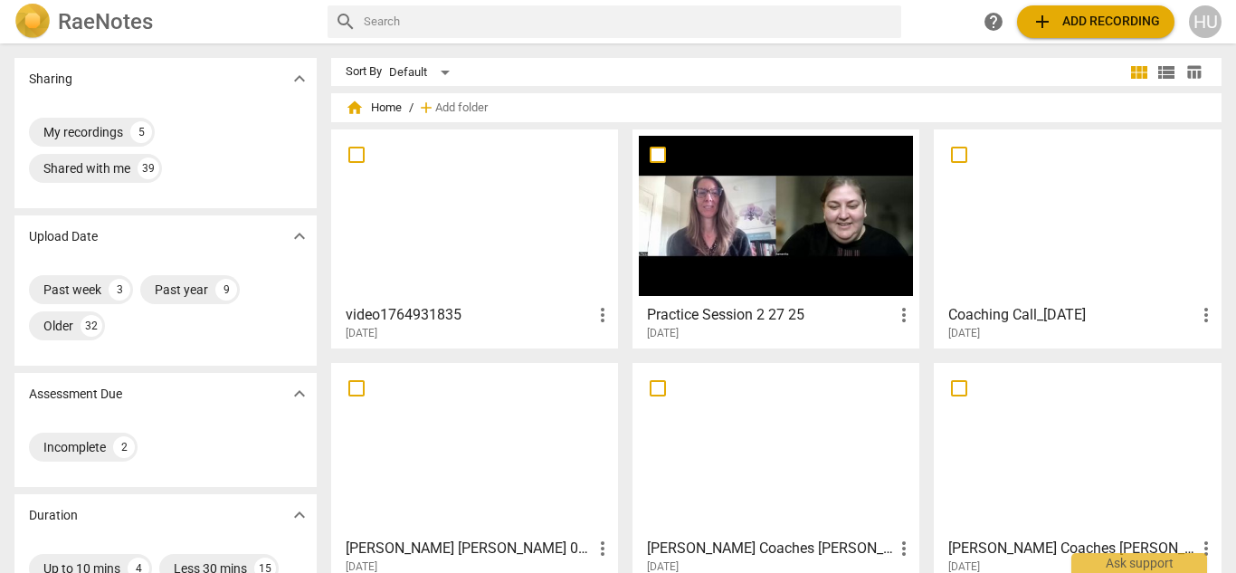
click at [723, 215] on div at bounding box center [776, 216] width 274 height 160
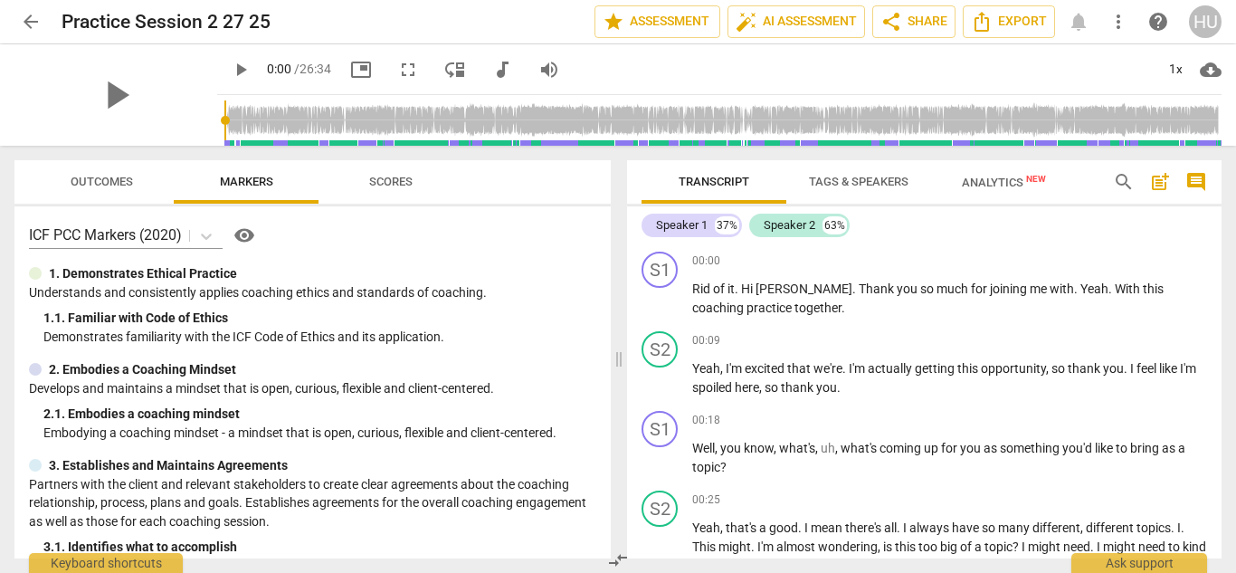
click at [854, 184] on span "Tags & Speakers" at bounding box center [859, 182] width 100 height 14
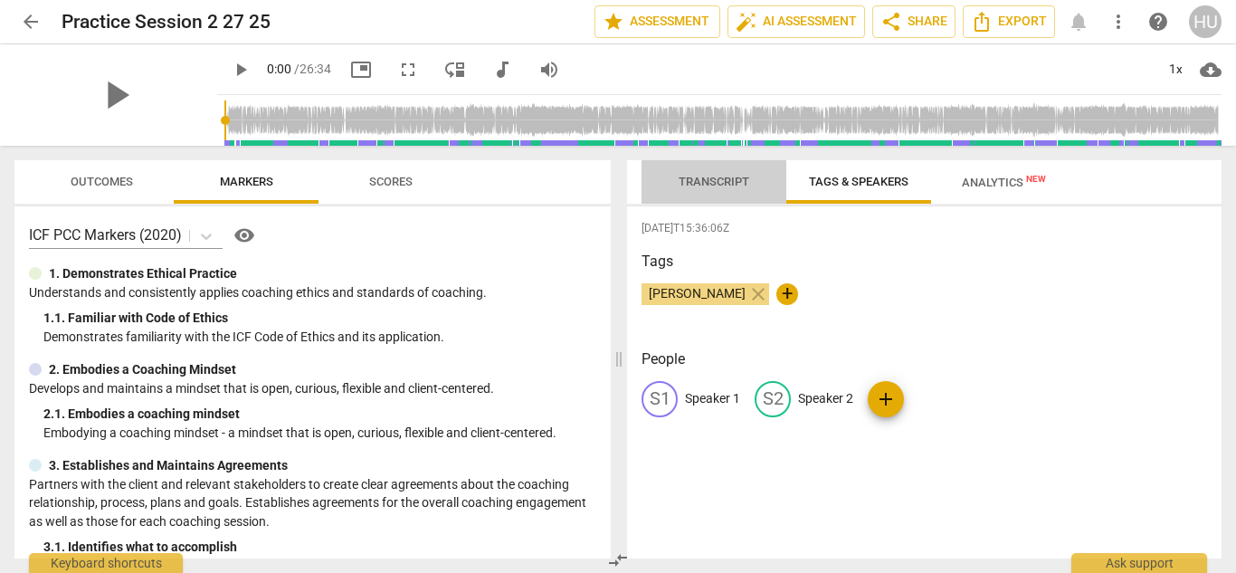
click at [718, 183] on span "Transcript" at bounding box center [714, 182] width 71 height 14
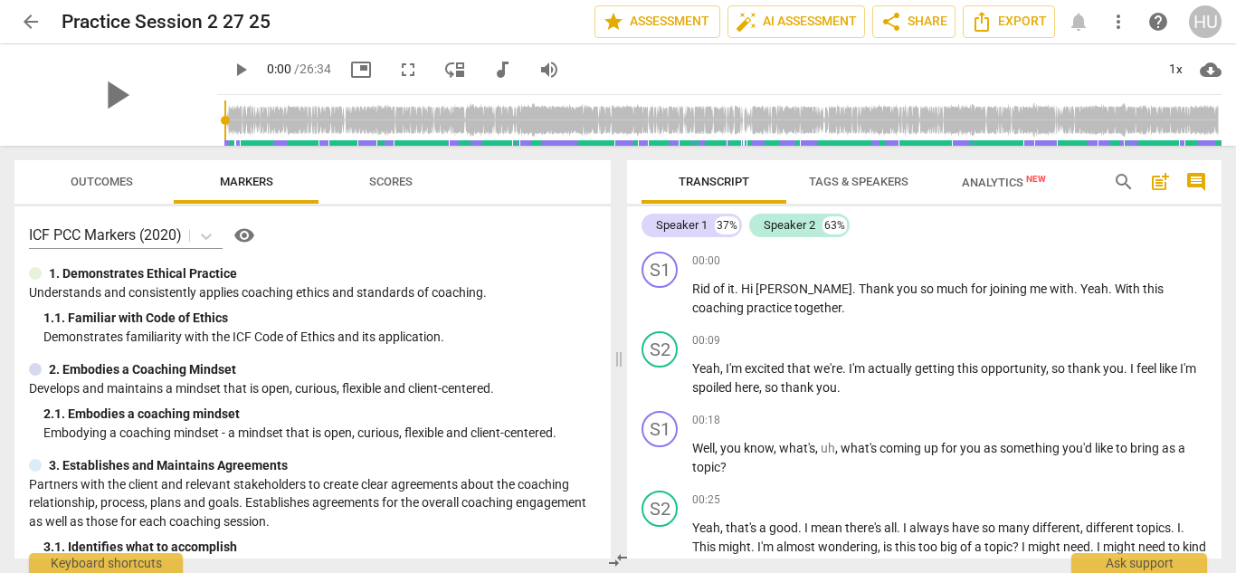
click at [851, 182] on span "Tags & Speakers" at bounding box center [859, 182] width 100 height 14
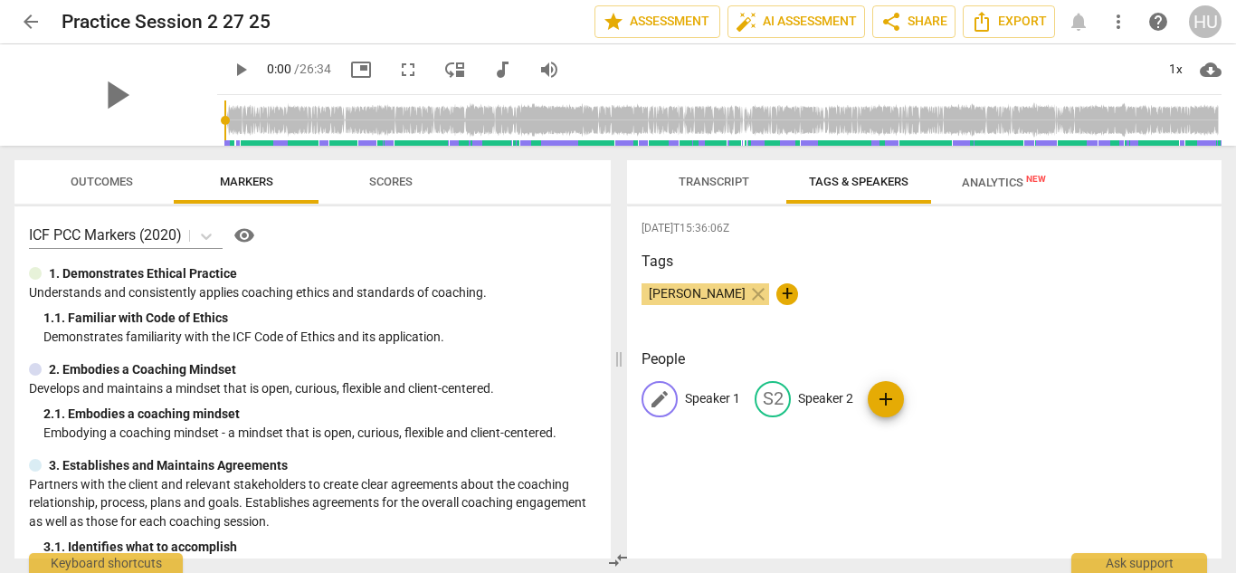
click at [704, 399] on p "Speaker 1" at bounding box center [712, 398] width 55 height 19
type input "Coach"
click at [935, 402] on p "Speaker 2" at bounding box center [943, 398] width 55 height 19
type input "Client"
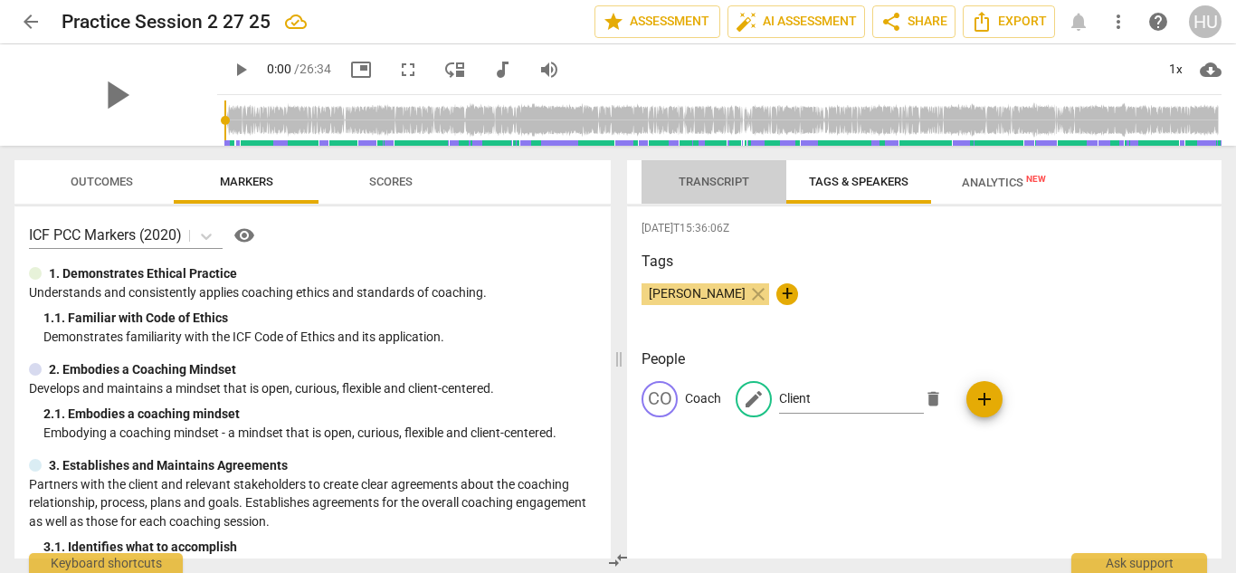
click at [718, 183] on span "Transcript" at bounding box center [714, 182] width 71 height 14
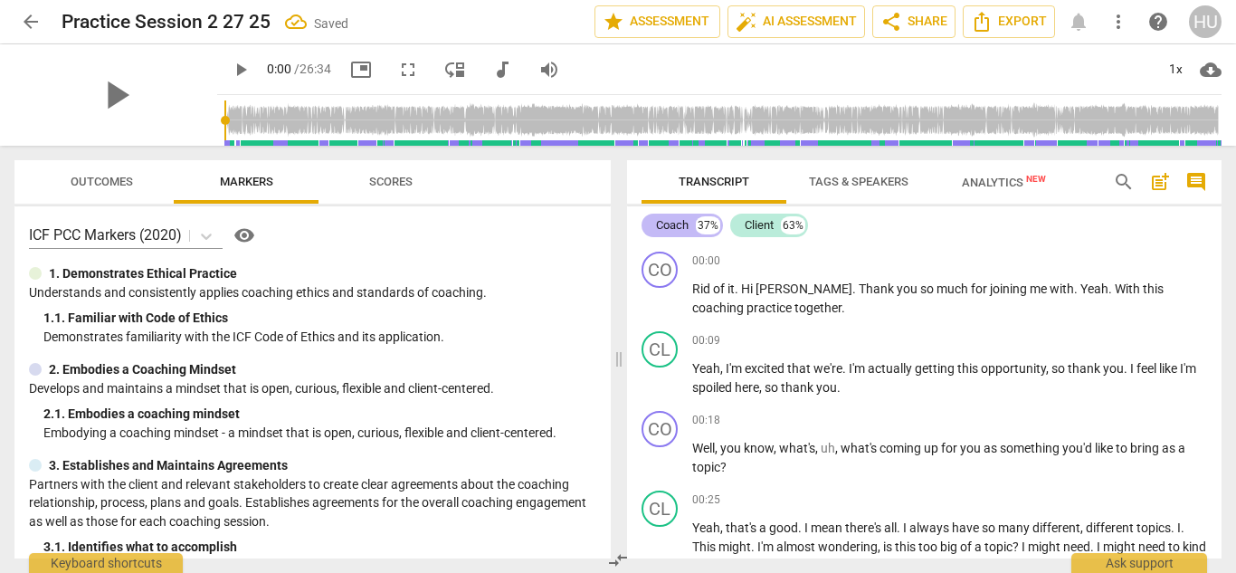
click at [678, 228] on div "Coach" at bounding box center [672, 225] width 33 height 18
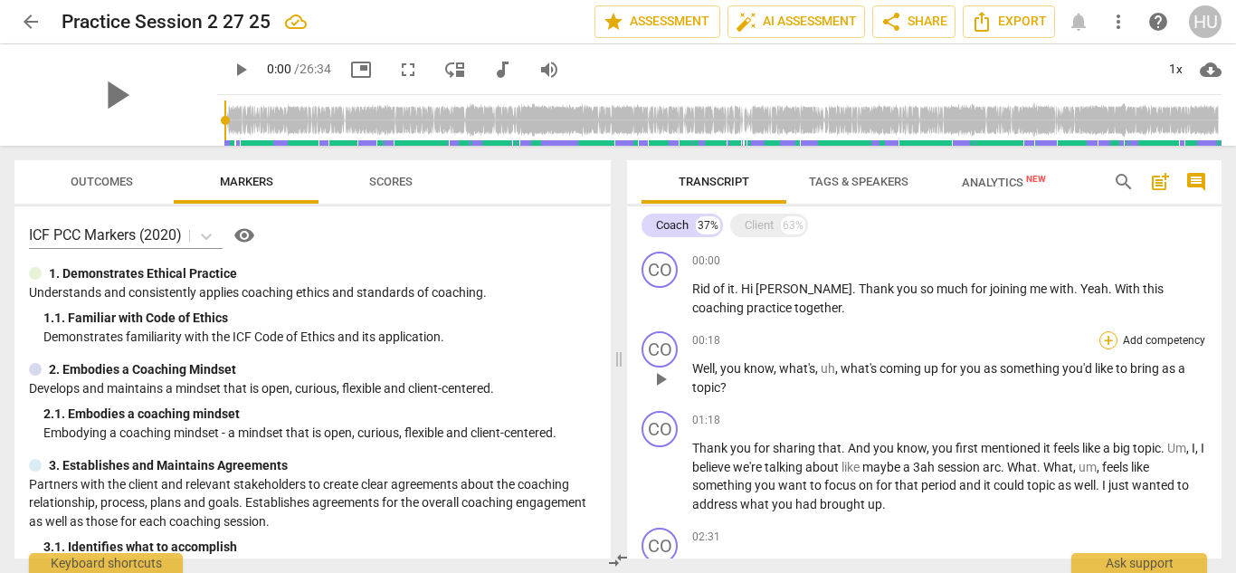
click at [1101, 342] on div "+" at bounding box center [1109, 340] width 18 height 18
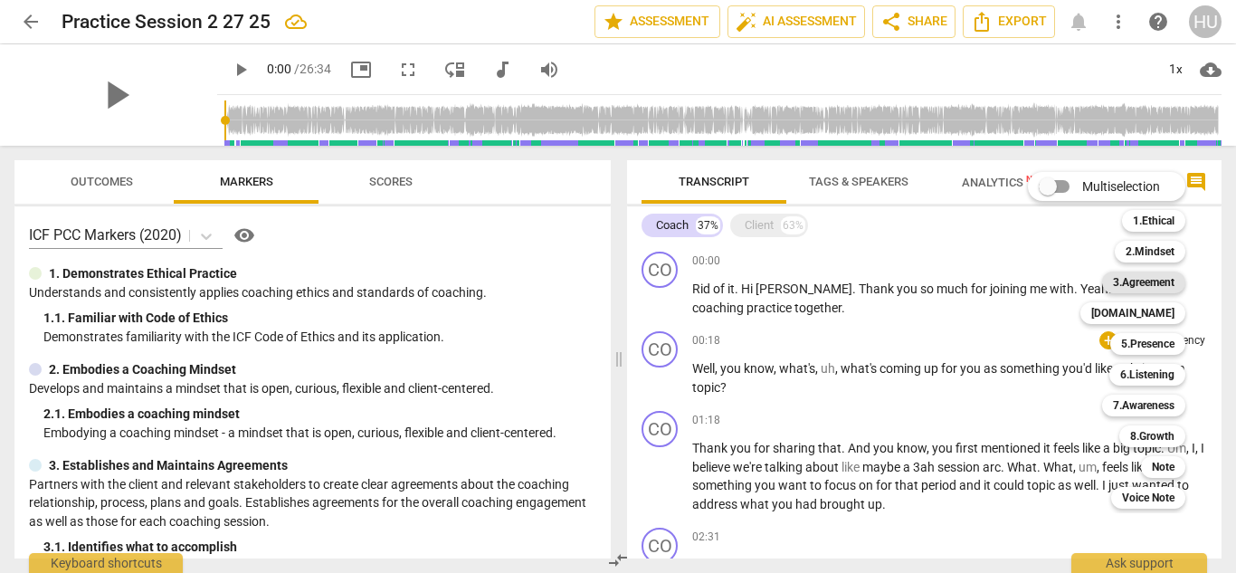
click at [1146, 281] on b "3.Agreement" at bounding box center [1144, 283] width 62 height 22
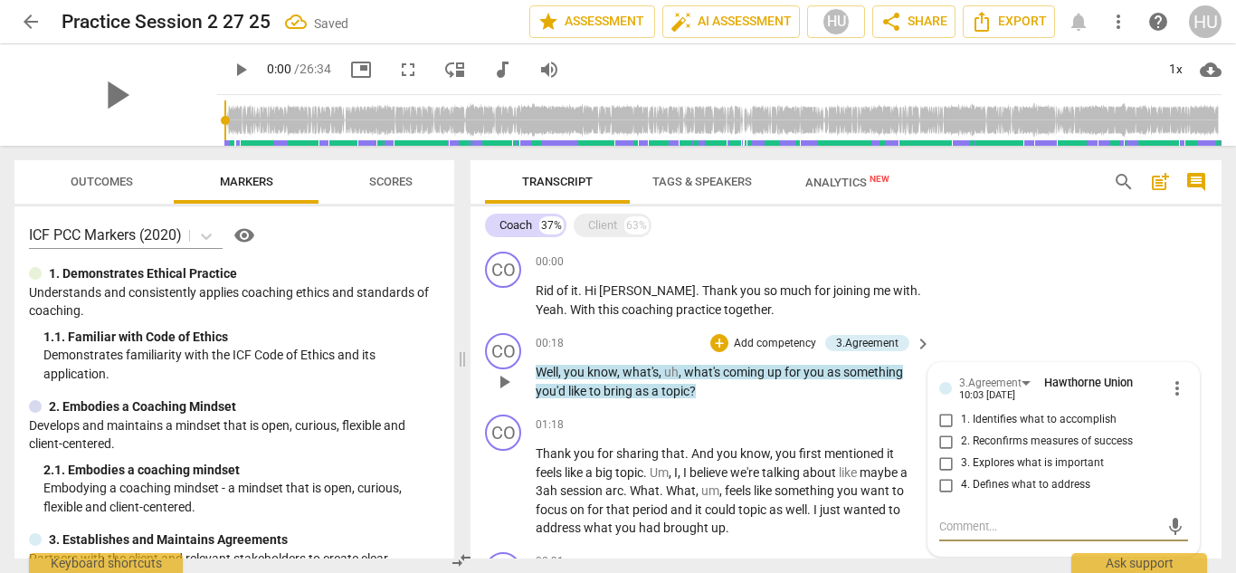
click at [946, 418] on input "1. Identifies what to accomplish" at bounding box center [946, 420] width 29 height 22
checkbox input "true"
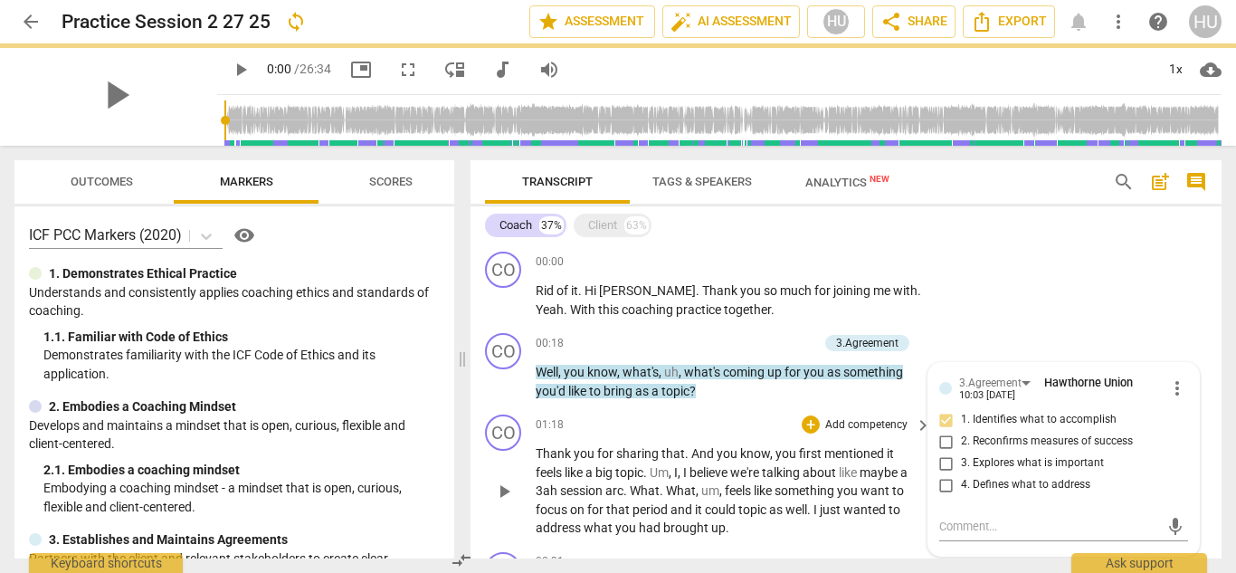
scroll to position [139, 0]
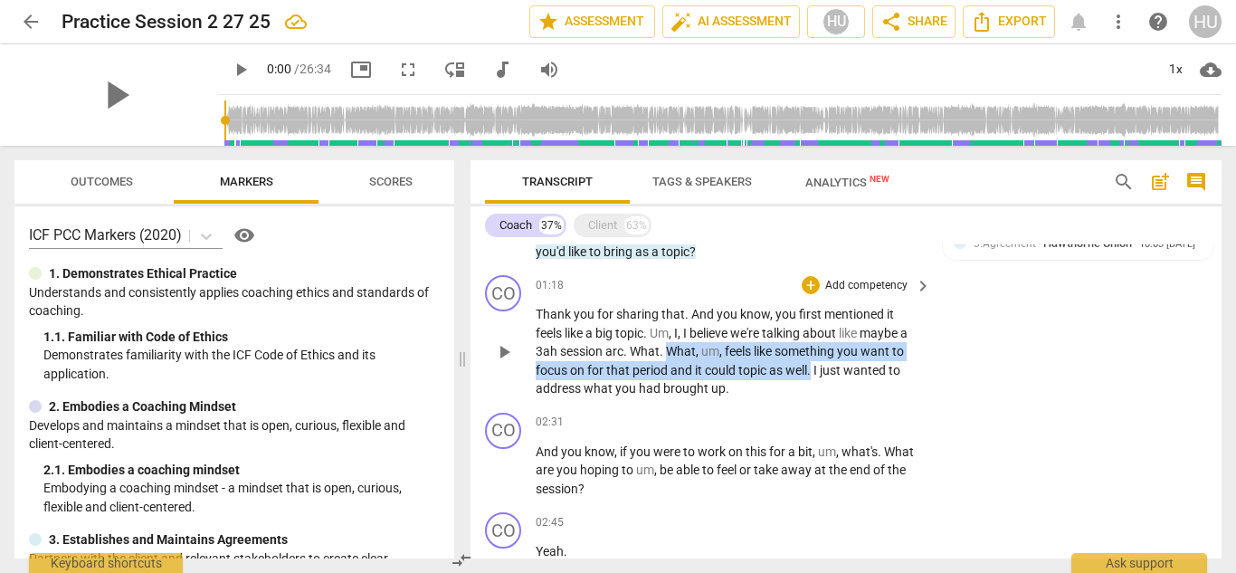
drag, startPoint x: 670, startPoint y: 348, endPoint x: 814, endPoint y: 368, distance: 145.3
click at [814, 368] on p "Thank you for sharing that . And you know , you first mentioned it feels like a…" at bounding box center [729, 351] width 386 height 93
click at [808, 283] on div "+" at bounding box center [811, 285] width 18 height 18
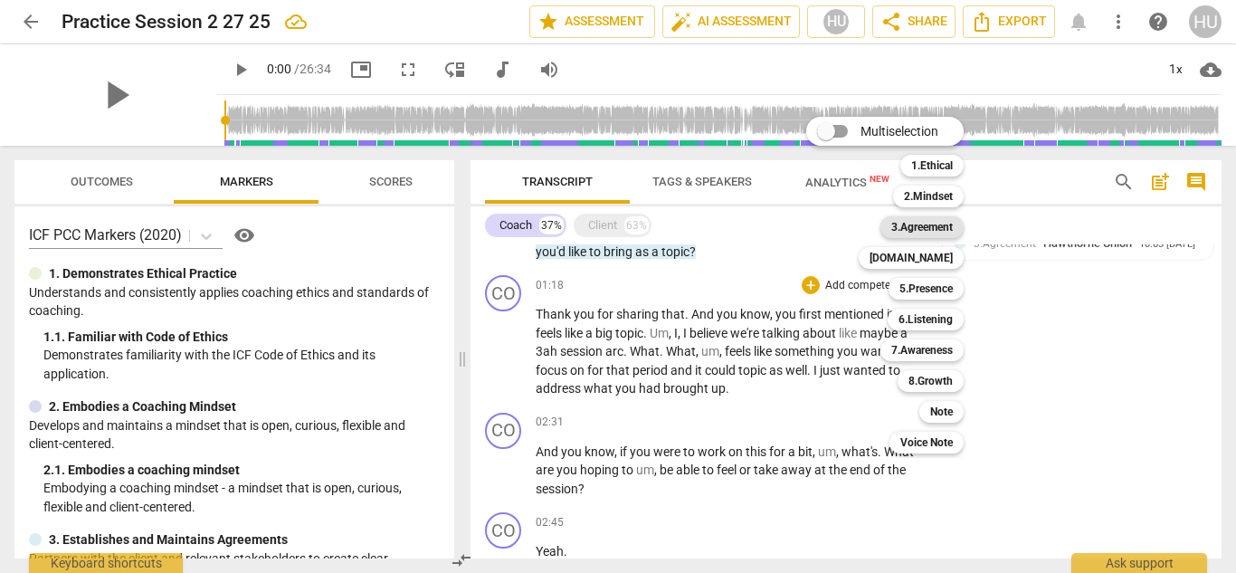
click at [915, 222] on b "3.Agreement" at bounding box center [922, 227] width 62 height 22
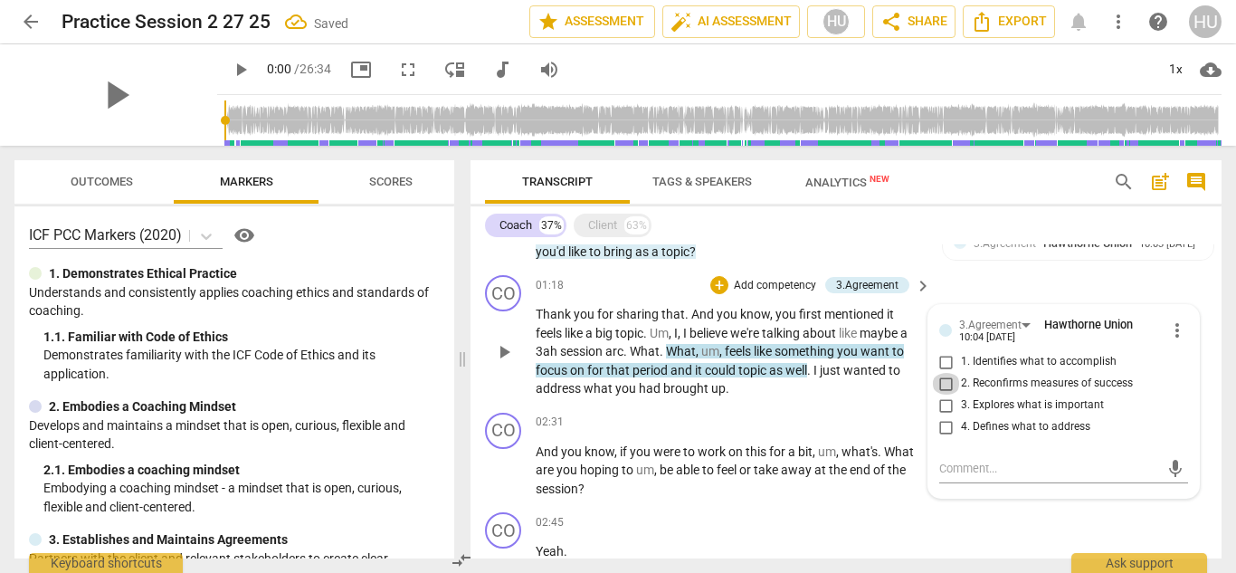
click at [941, 381] on input "2. Reconfirms measures of success" at bounding box center [946, 384] width 29 height 22
checkbox input "true"
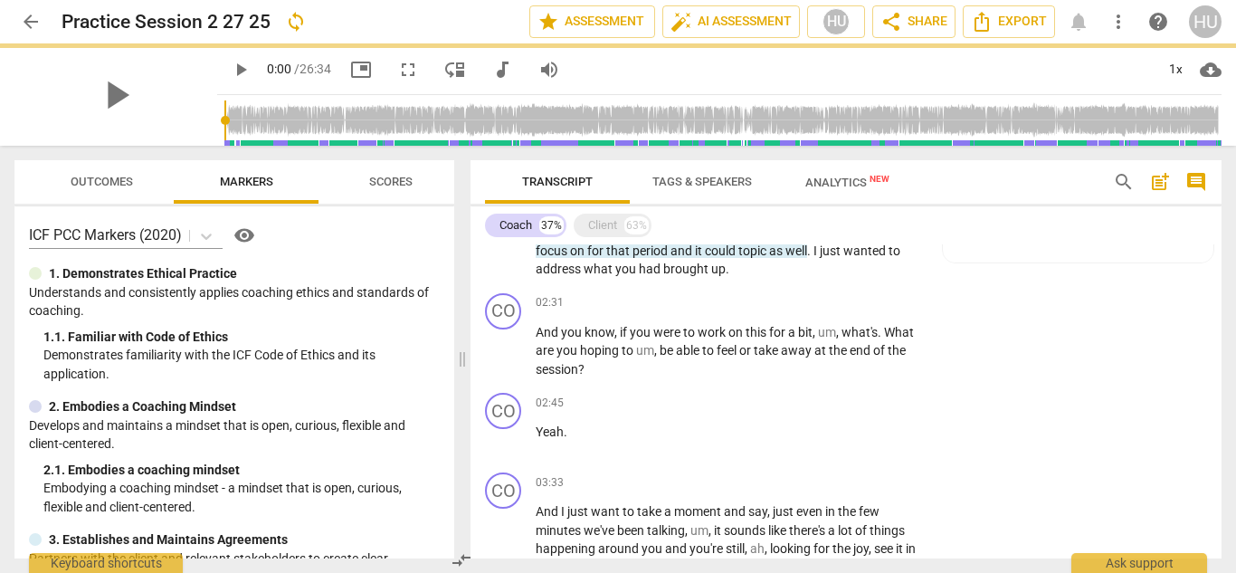
scroll to position [266, 0]
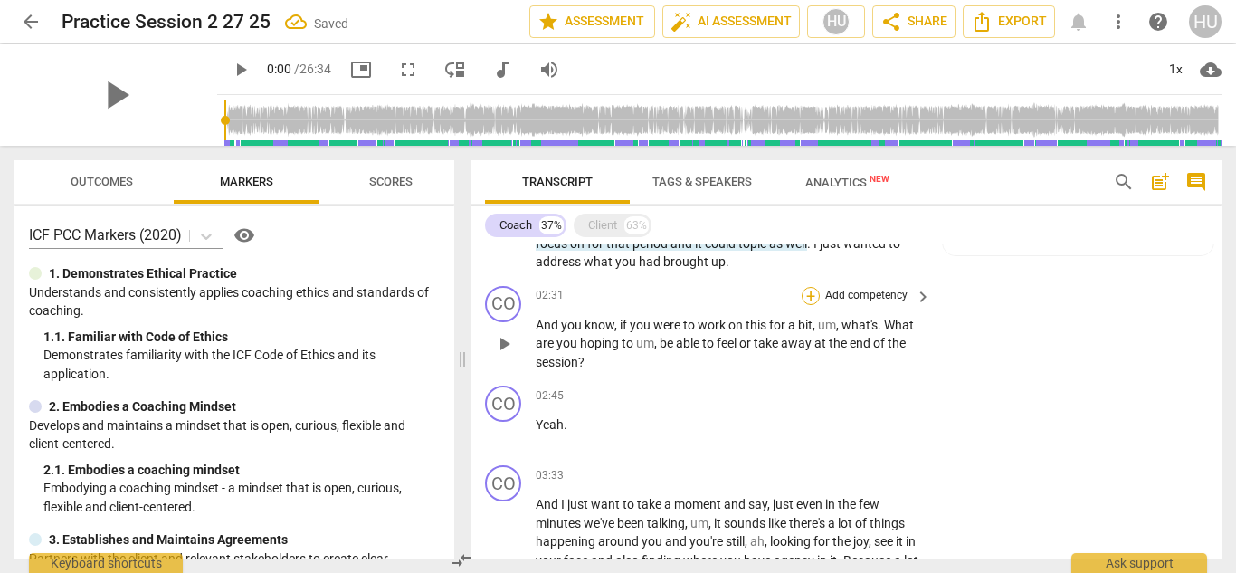
click at [809, 294] on div "+" at bounding box center [811, 296] width 18 height 18
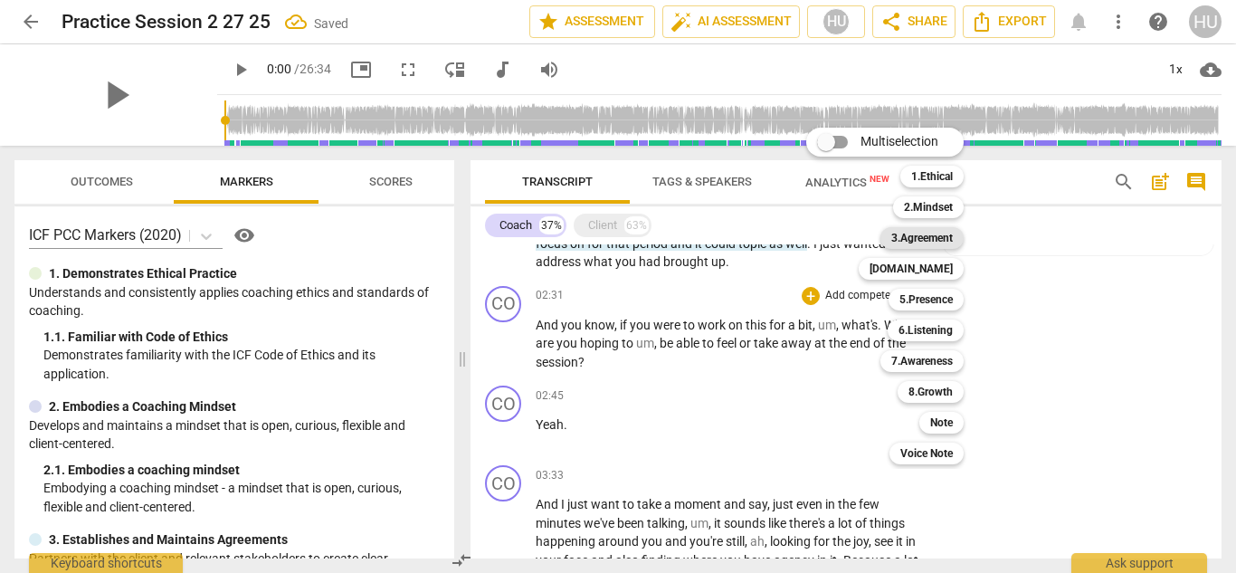
click at [905, 238] on b "3.Agreement" at bounding box center [922, 238] width 62 height 22
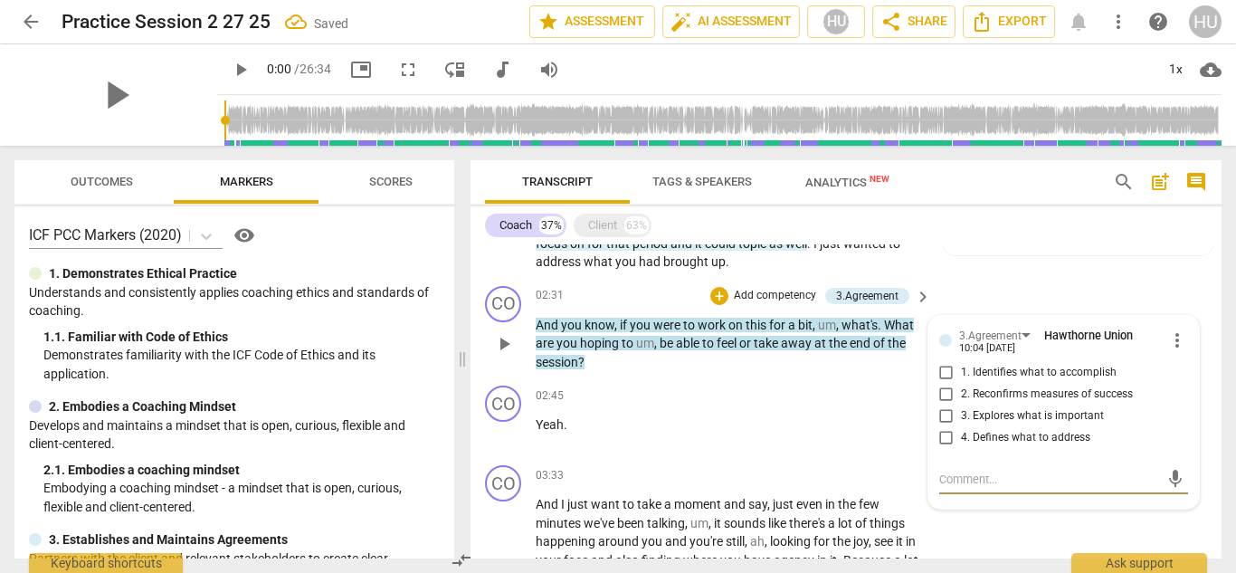
click at [943, 396] on input "2. Reconfirms measures of success" at bounding box center [946, 395] width 29 height 22
checkbox input "true"
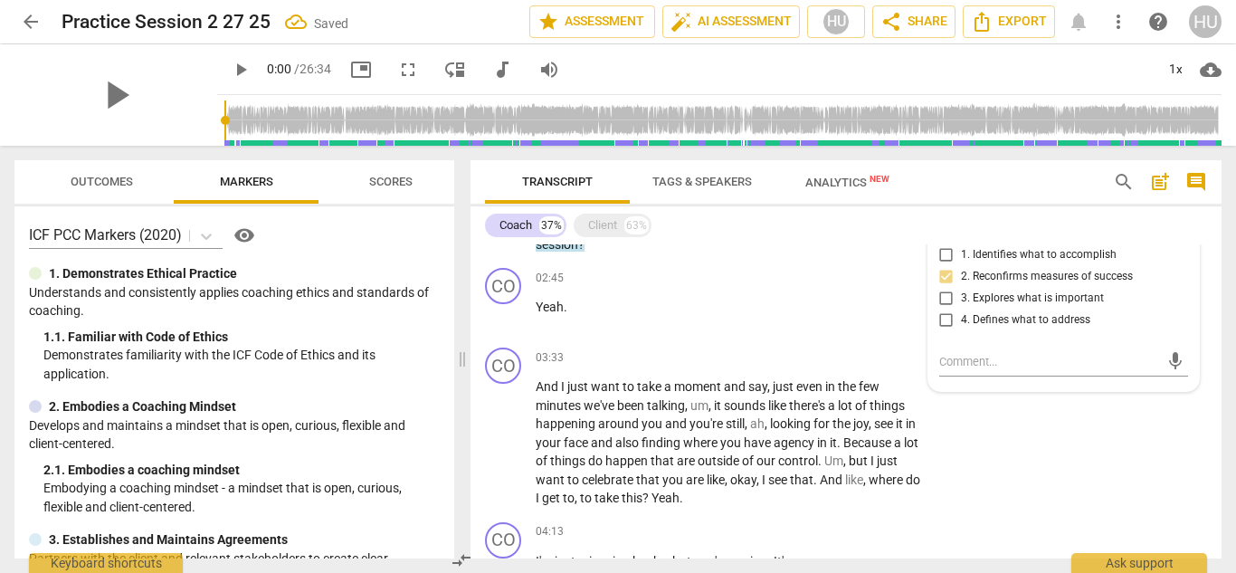
scroll to position [390, 0]
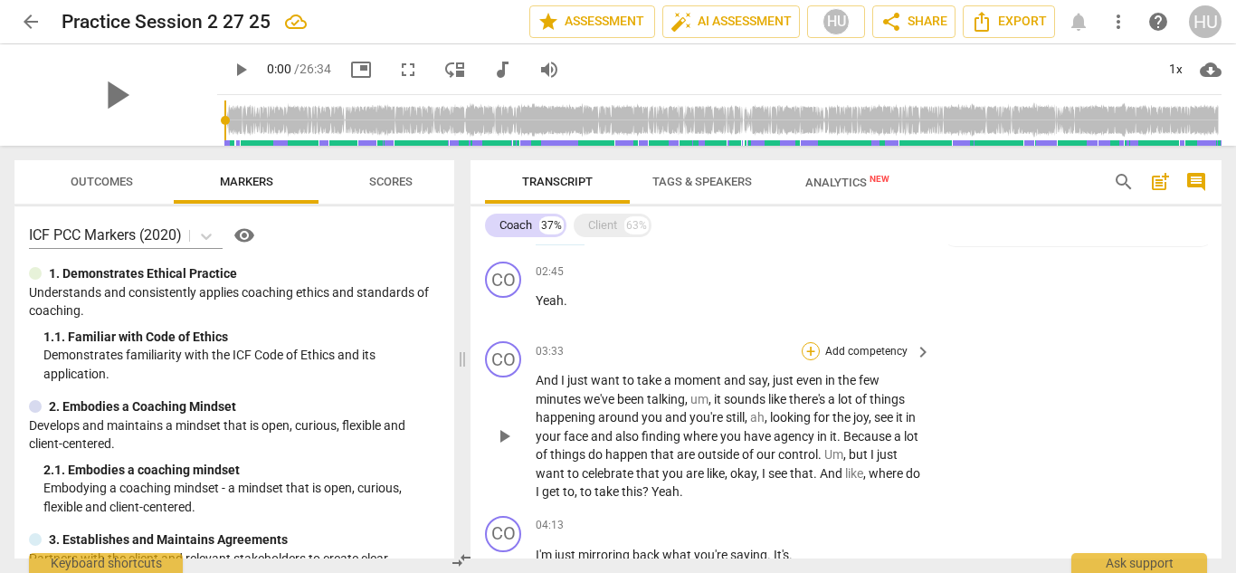
click at [813, 350] on div "+" at bounding box center [811, 351] width 18 height 18
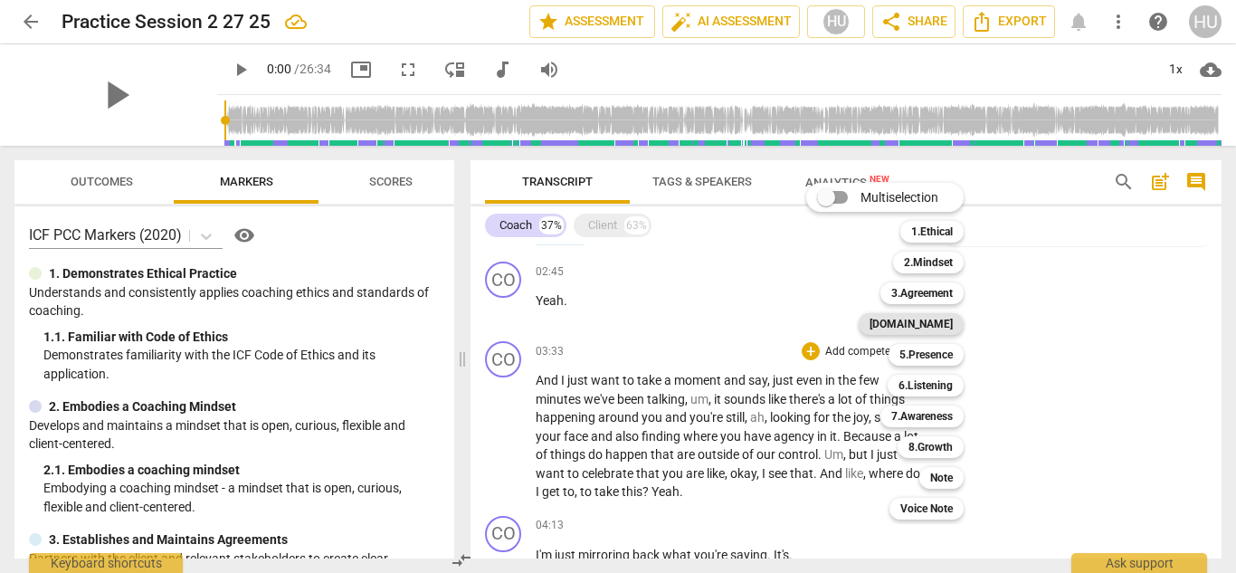
click at [950, 320] on b "[DOMAIN_NAME]" at bounding box center [911, 324] width 83 height 22
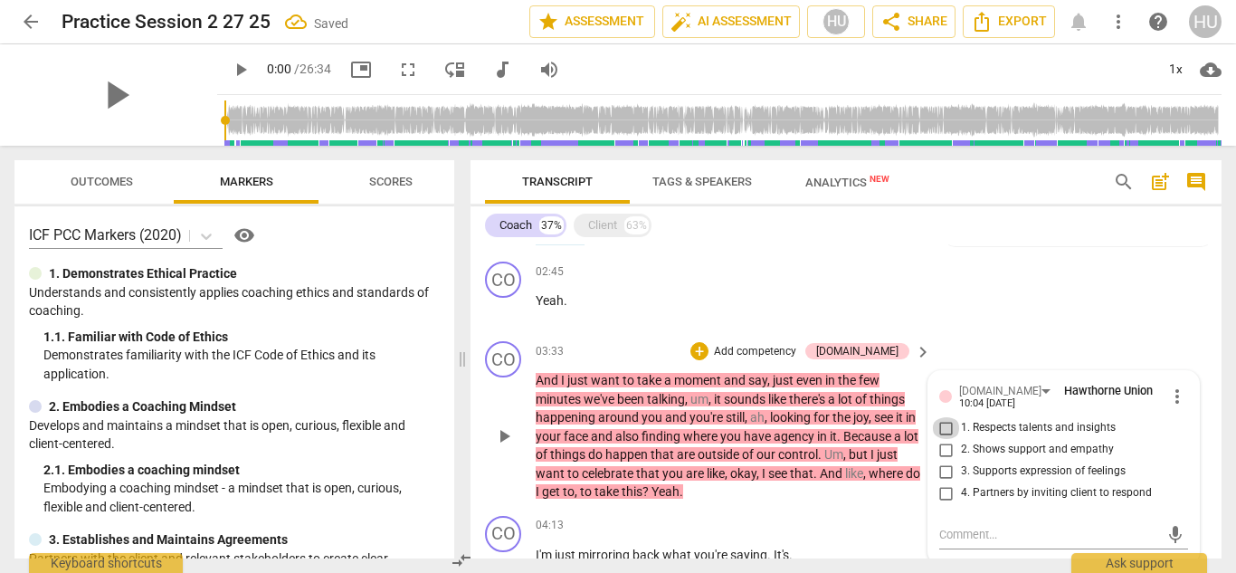
click at [938, 426] on input "1. Respects talents and insights" at bounding box center [946, 428] width 29 height 22
checkbox input "true"
click at [943, 451] on input "2. Shows support and empathy" at bounding box center [946, 450] width 29 height 22
checkbox input "true"
click at [943, 474] on input "3. Supports expression of feelings" at bounding box center [946, 472] width 29 height 22
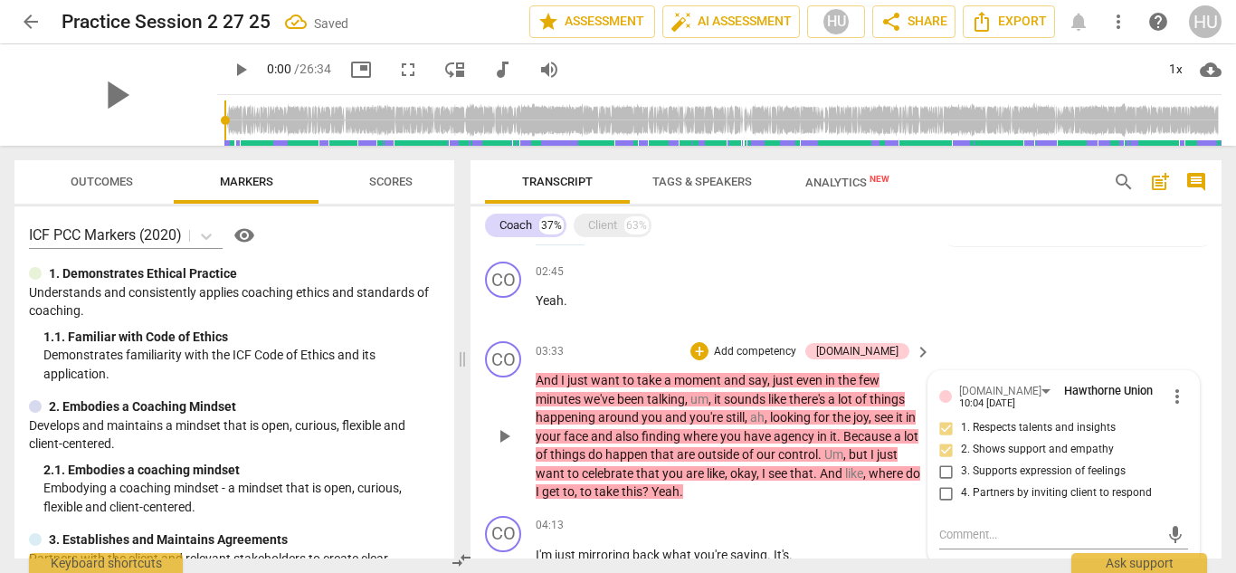
checkbox input "true"
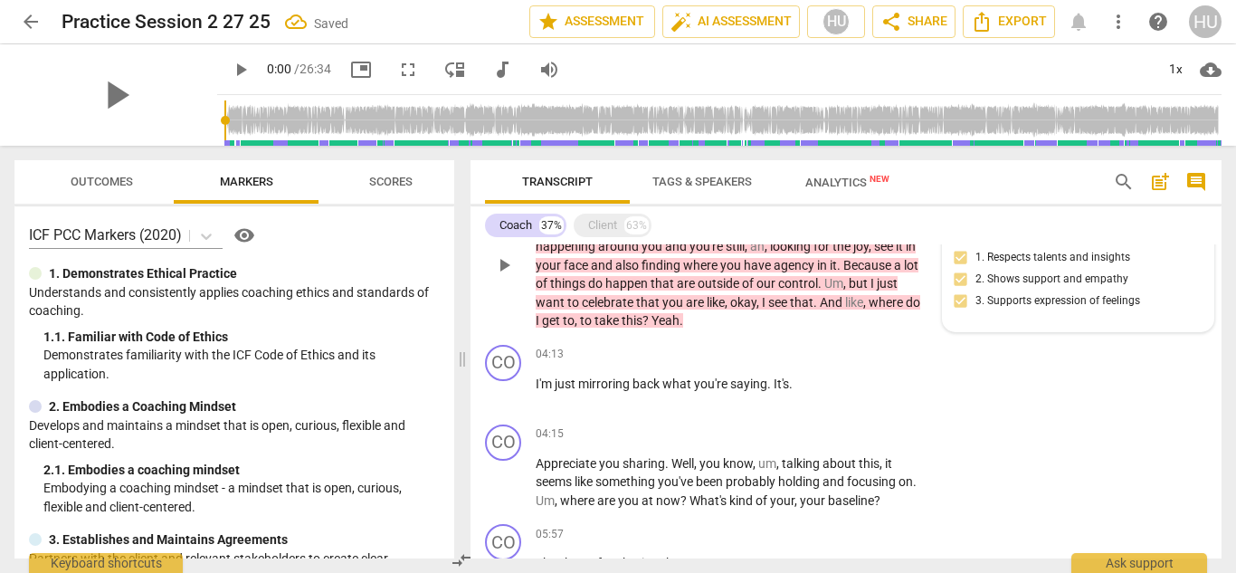
scroll to position [661, 0]
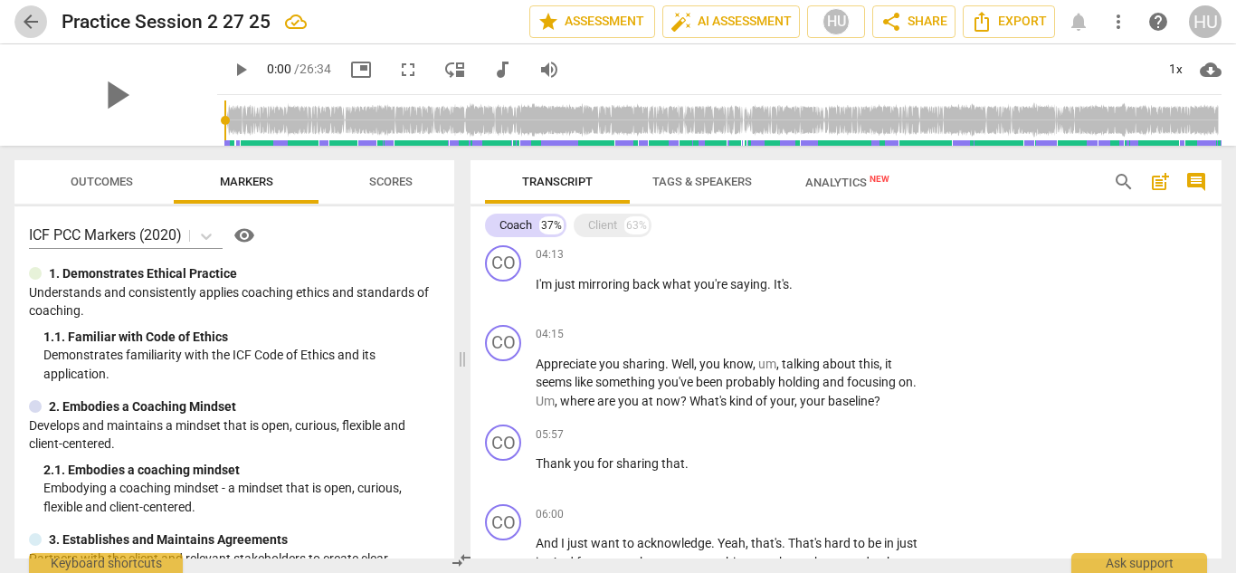
click at [33, 20] on span "arrow_back" at bounding box center [31, 22] width 22 height 22
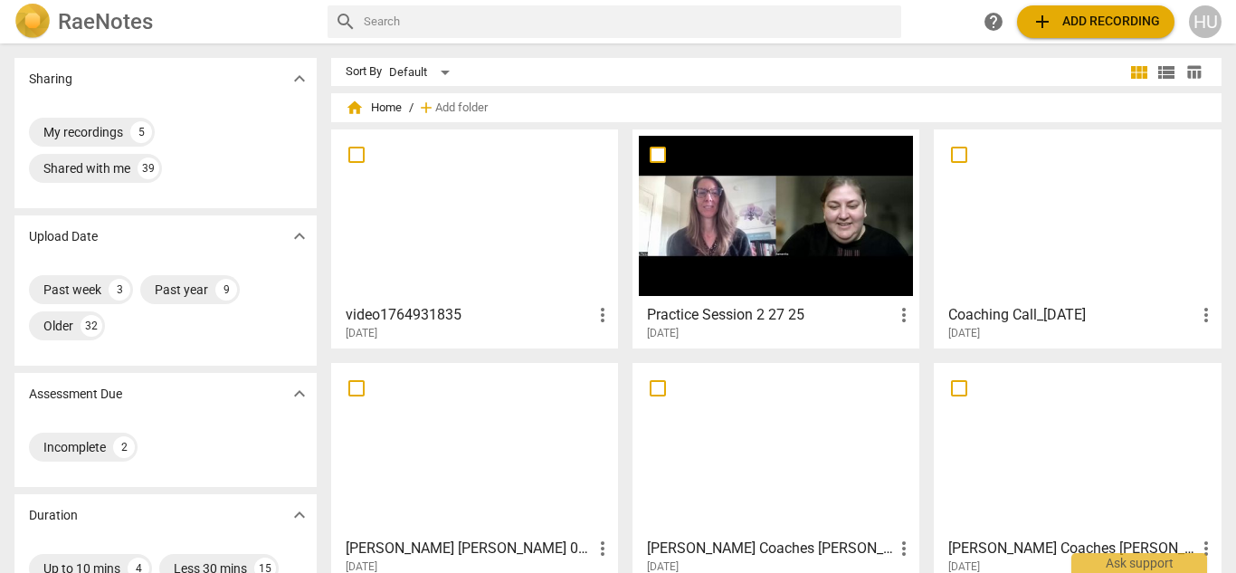
click at [477, 252] on div at bounding box center [475, 216] width 274 height 160
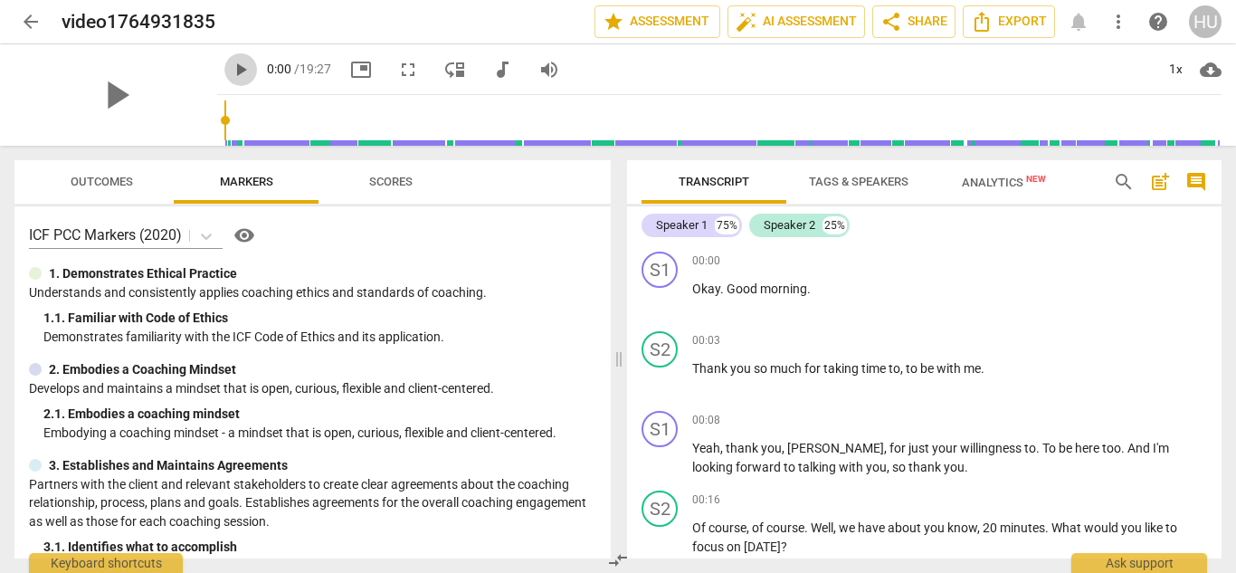
click at [230, 64] on span "play_arrow" at bounding box center [241, 70] width 22 height 22
click at [230, 69] on span "pause" at bounding box center [241, 70] width 22 height 22
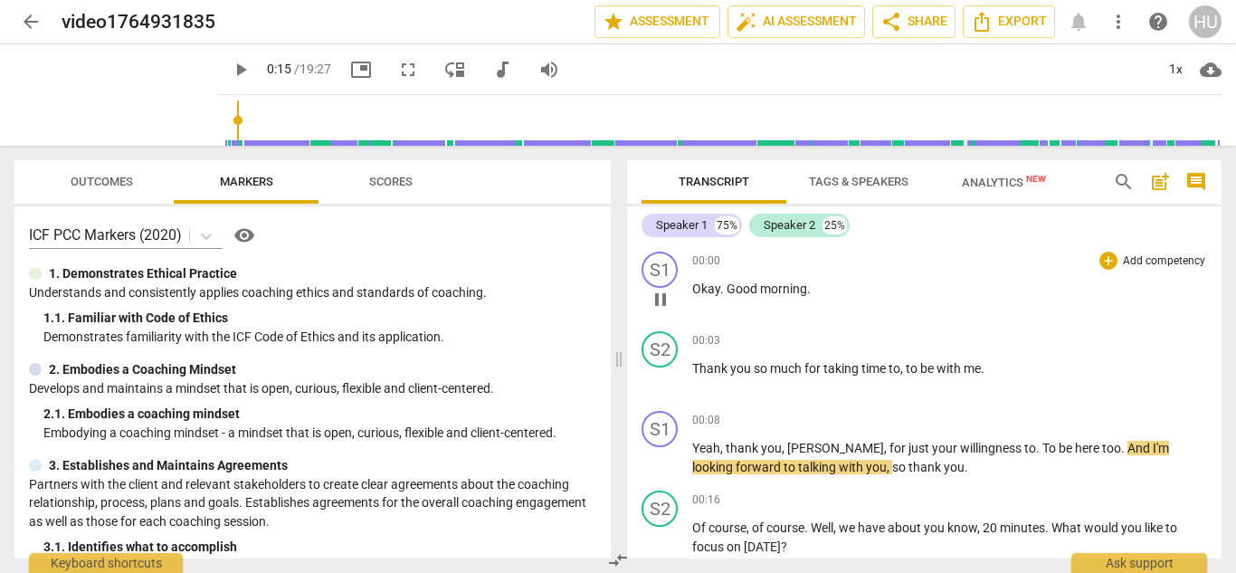
type input "15"
click at [848, 176] on span "Tags & Speakers" at bounding box center [859, 182] width 100 height 14
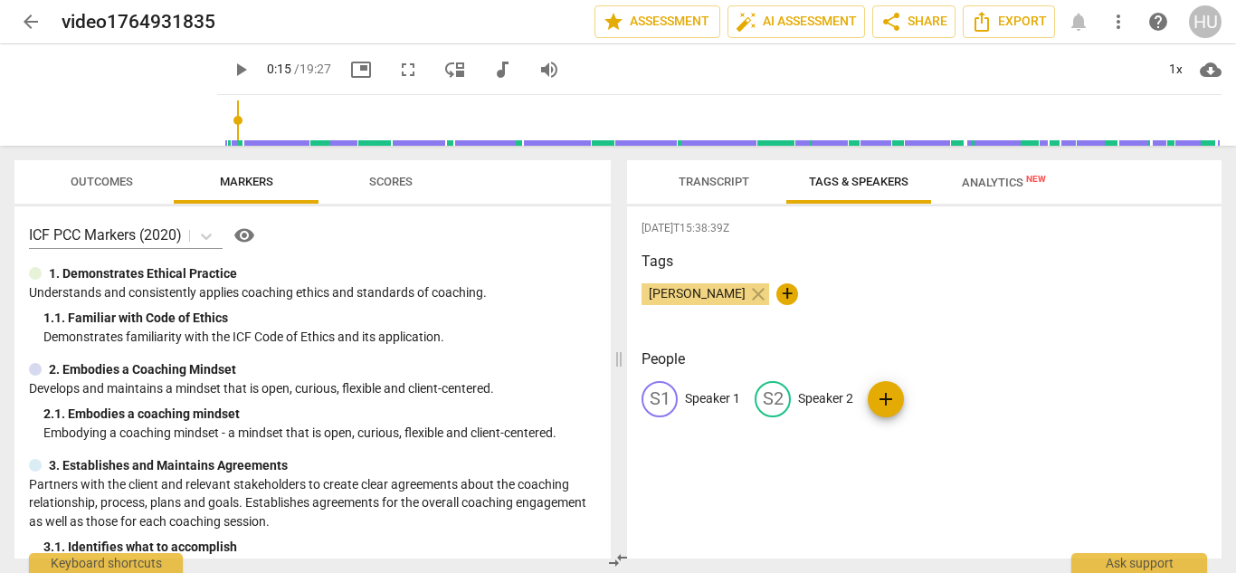
click at [720, 401] on p "Speaker 1" at bounding box center [712, 398] width 55 height 19
type input "Client"
click at [949, 394] on p "Speaker 2" at bounding box center [943, 398] width 55 height 19
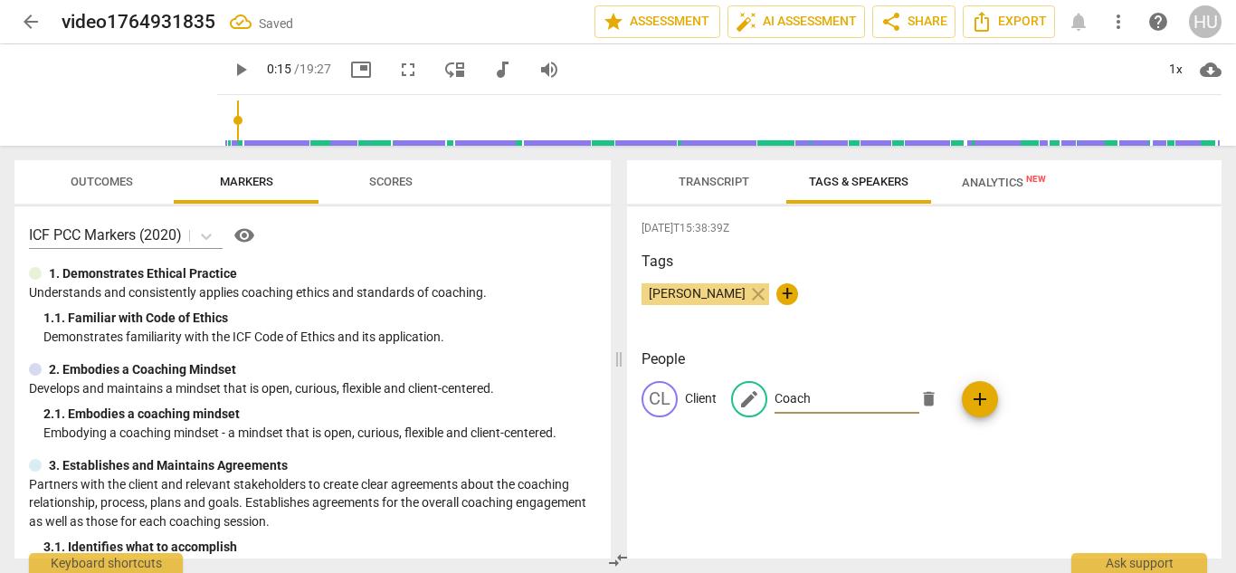
type input "Coach"
click at [716, 186] on span "Transcript" at bounding box center [714, 182] width 71 height 14
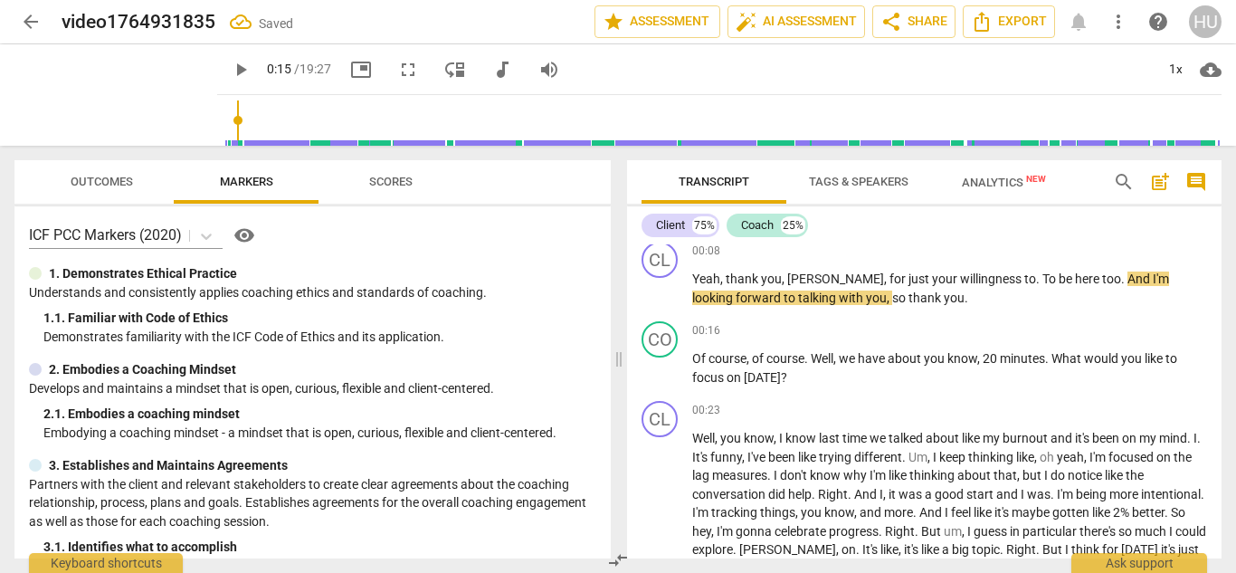
scroll to position [176, 0]
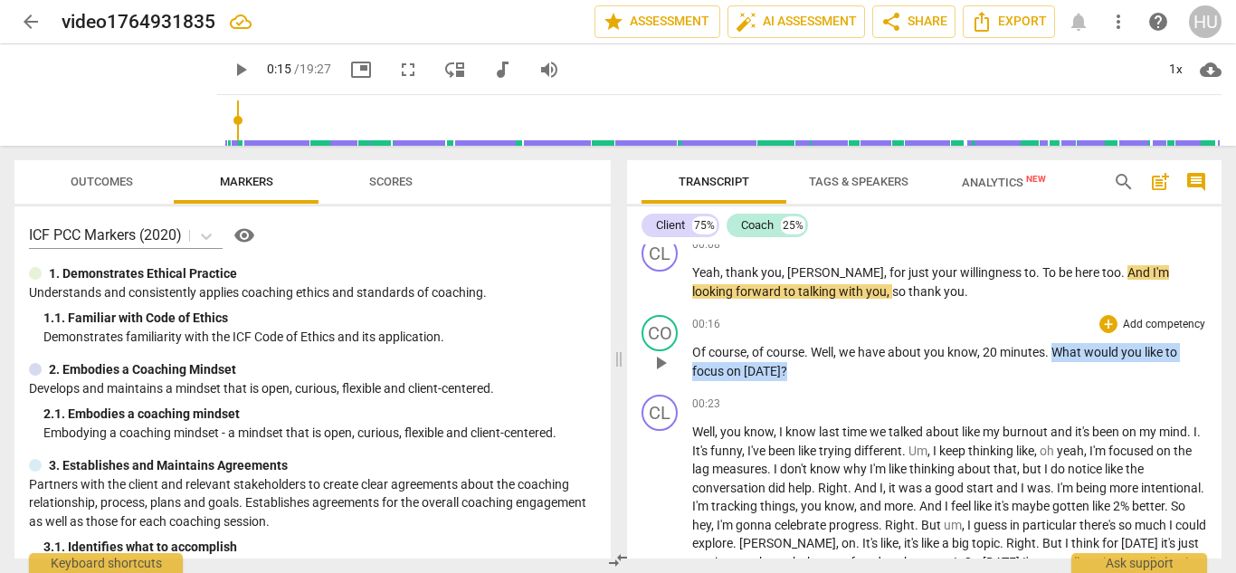
drag, startPoint x: 788, startPoint y: 370, endPoint x: 1057, endPoint y: 351, distance: 269.5
click at [1057, 351] on p "Of course , of course . Well , we have about you know , 20 minutes . What would…" at bounding box center [949, 361] width 515 height 37
click at [1103, 322] on div "+" at bounding box center [1109, 324] width 18 height 18
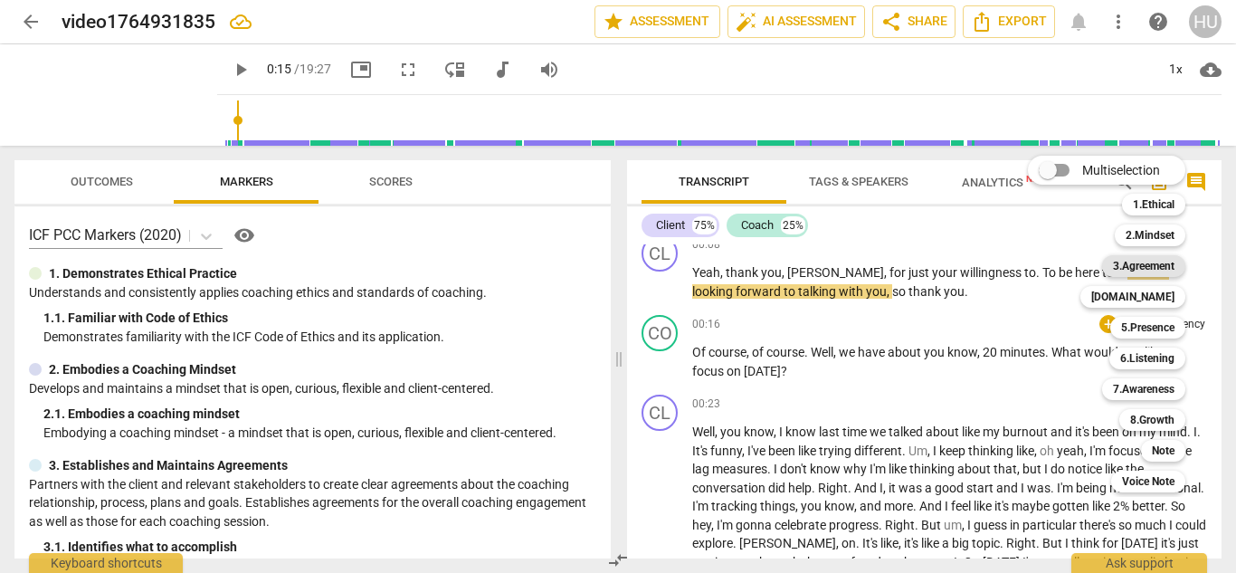
click at [1138, 262] on b "3.Agreement" at bounding box center [1144, 266] width 62 height 22
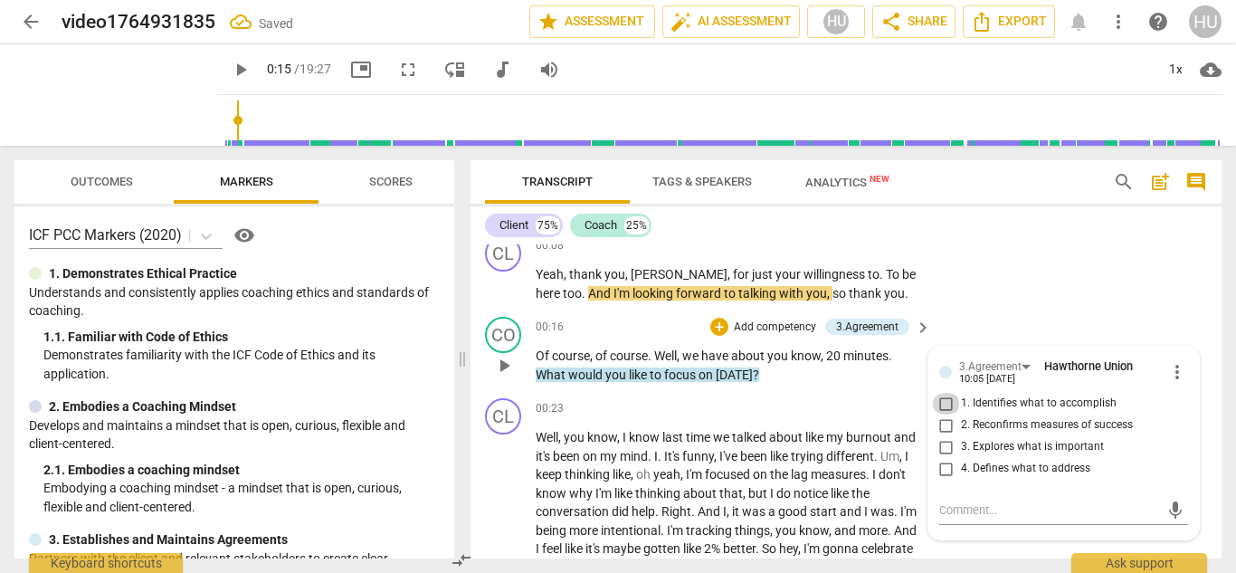
click at [944, 401] on input "1. Identifies what to accomplish" at bounding box center [946, 404] width 29 height 22
checkbox input "true"
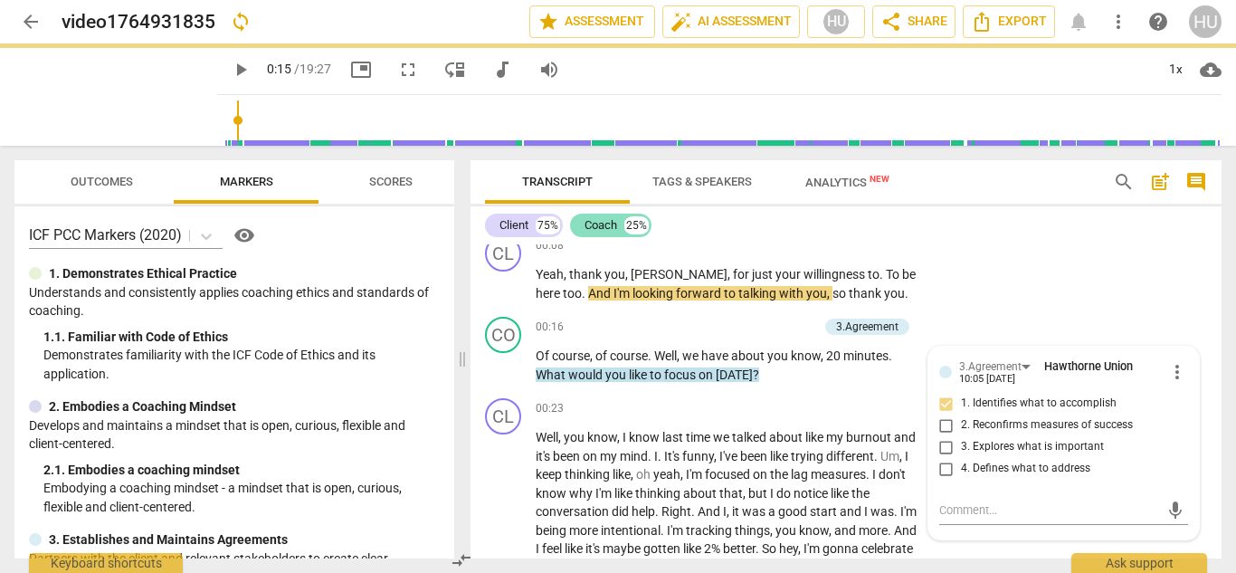
click at [604, 225] on div "Coach" at bounding box center [601, 225] width 33 height 18
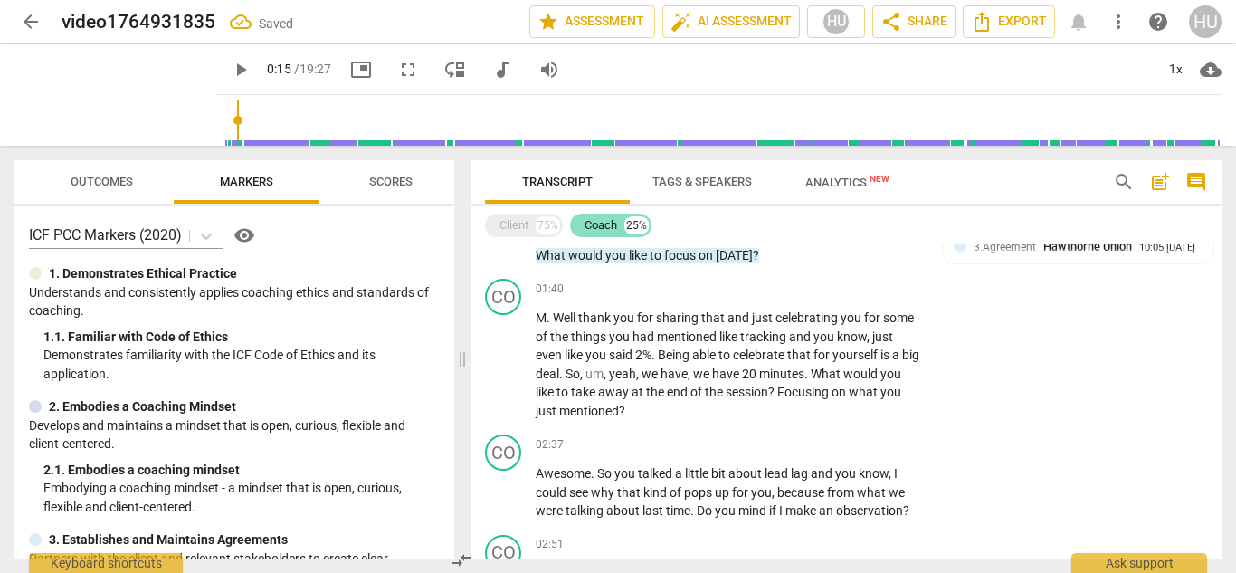
scroll to position [140, 0]
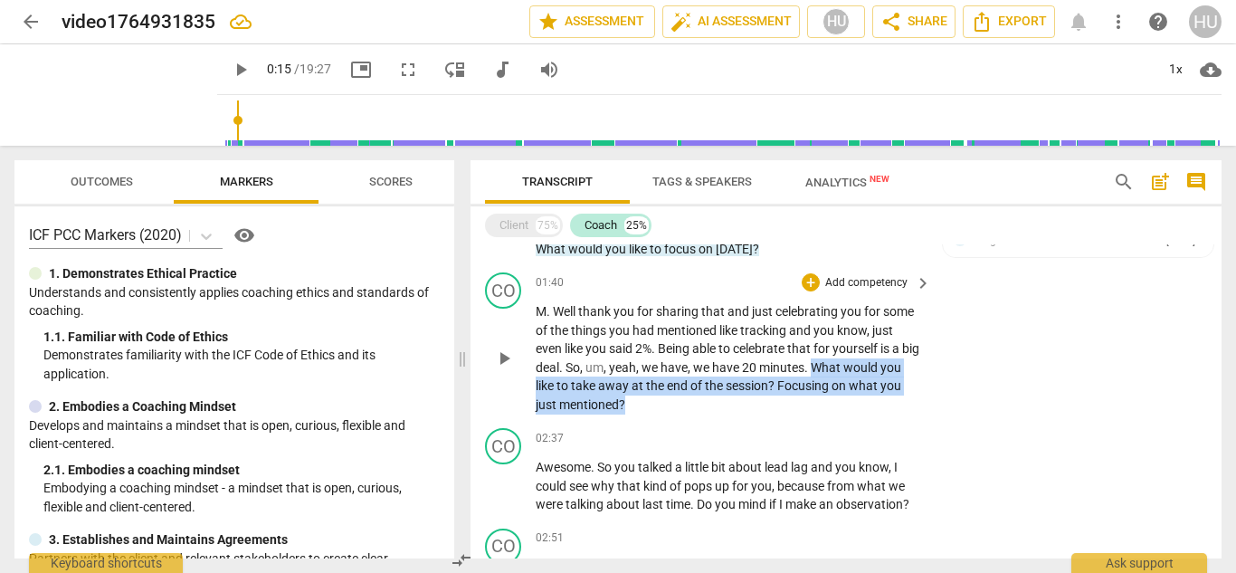
drag, startPoint x: 834, startPoint y: 368, endPoint x: 865, endPoint y: 402, distance: 46.1
click at [865, 402] on p "M . Well thank you for sharing that and just celebrating you for some of the th…" at bounding box center [729, 357] width 386 height 111
click at [812, 279] on div "+" at bounding box center [811, 282] width 18 height 18
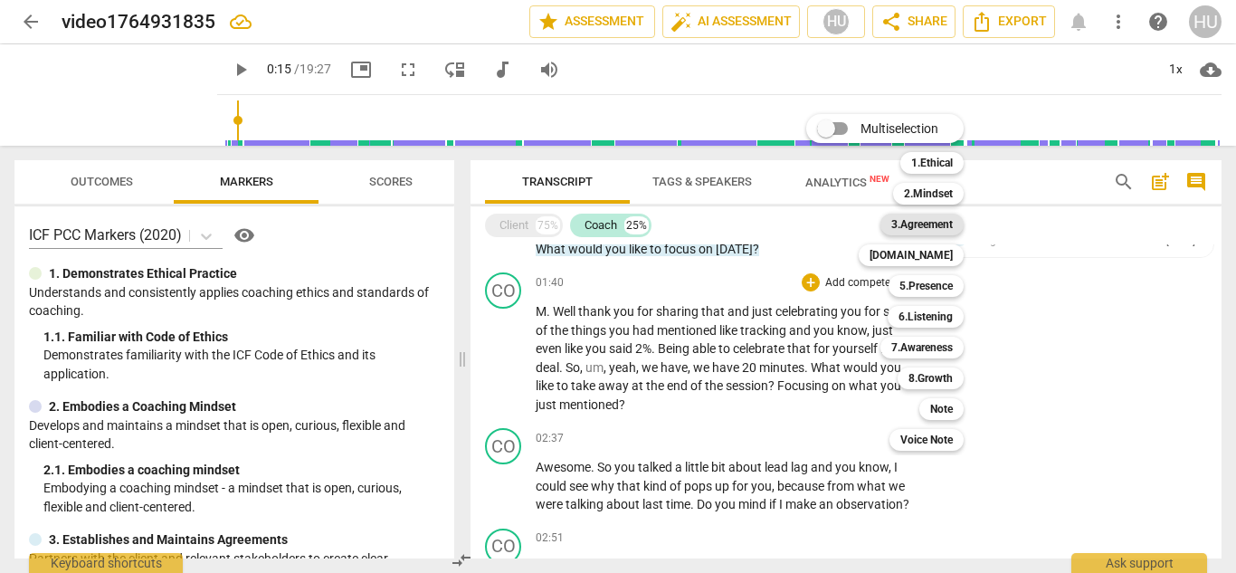
click at [926, 226] on b "3.Agreement" at bounding box center [922, 225] width 62 height 22
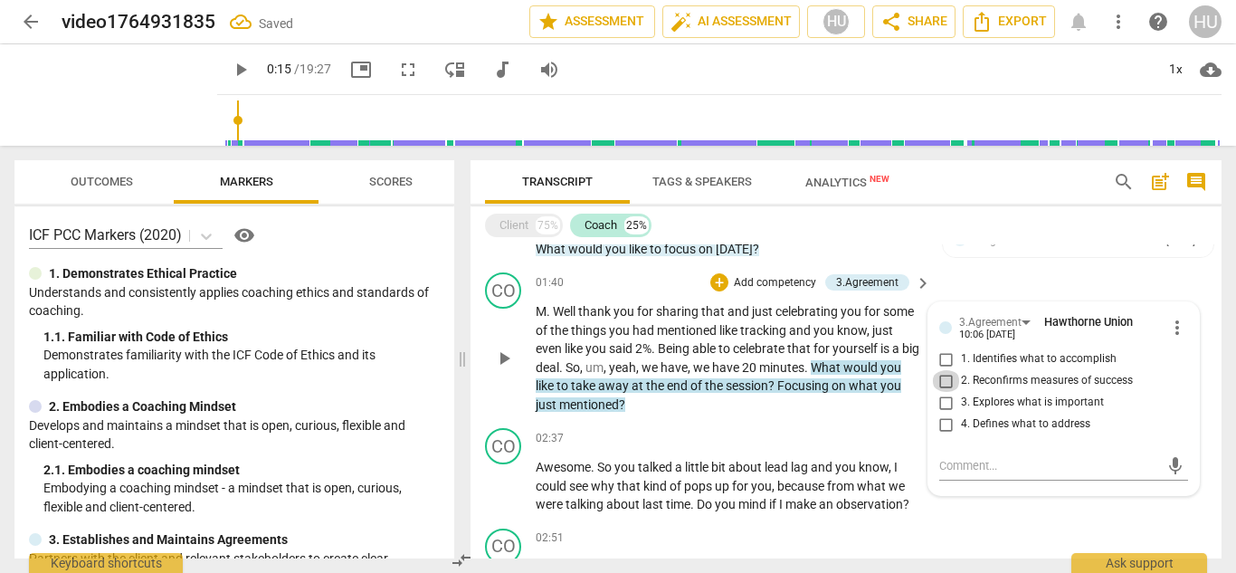
click at [941, 379] on input "2. Reconfirms measures of success" at bounding box center [946, 381] width 29 height 22
checkbox input "true"
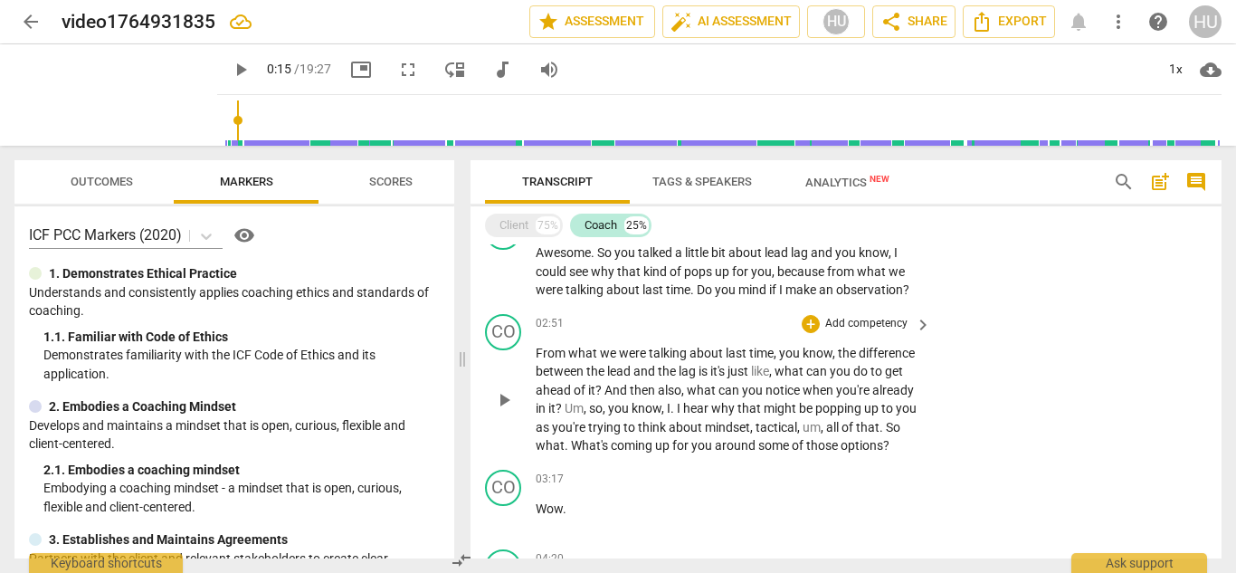
scroll to position [356, 0]
